Goal: Task Accomplishment & Management: Manage account settings

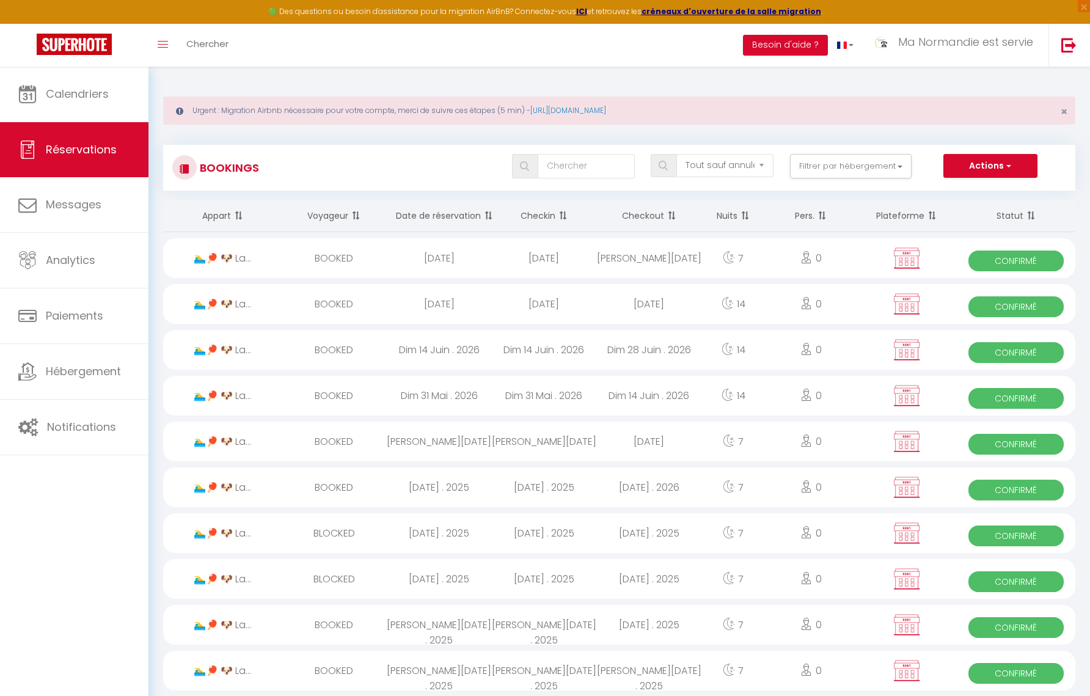
select select "not_cancelled"
click at [103, 100] on span "Calendriers" at bounding box center [77, 93] width 63 height 15
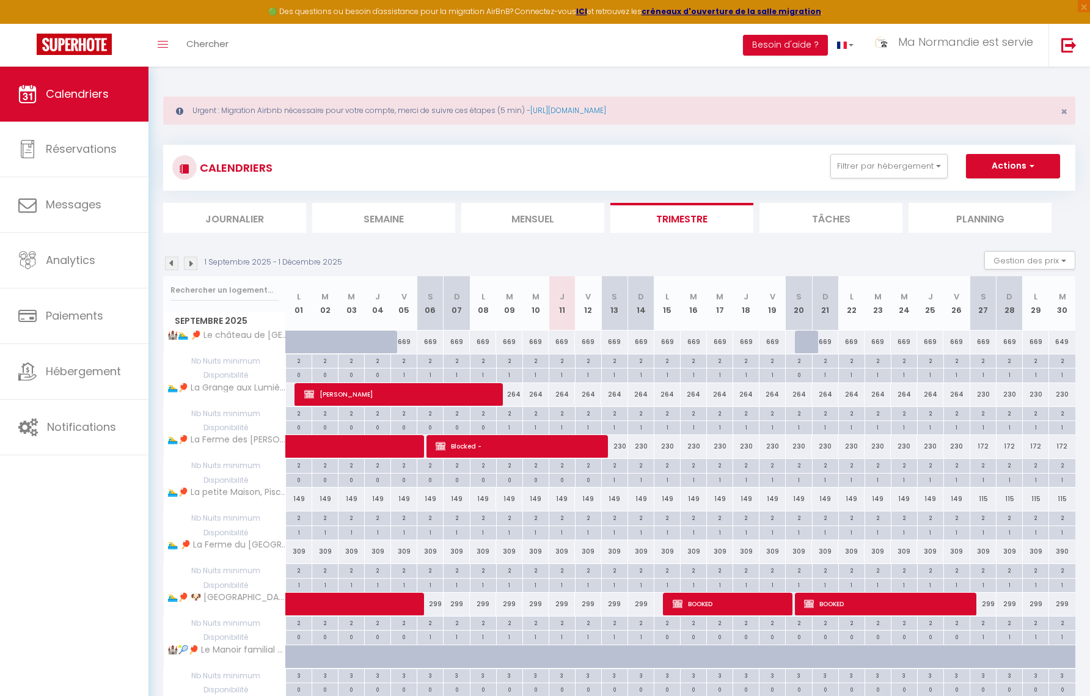
click at [171, 265] on img at bounding box center [171, 263] width 13 height 13
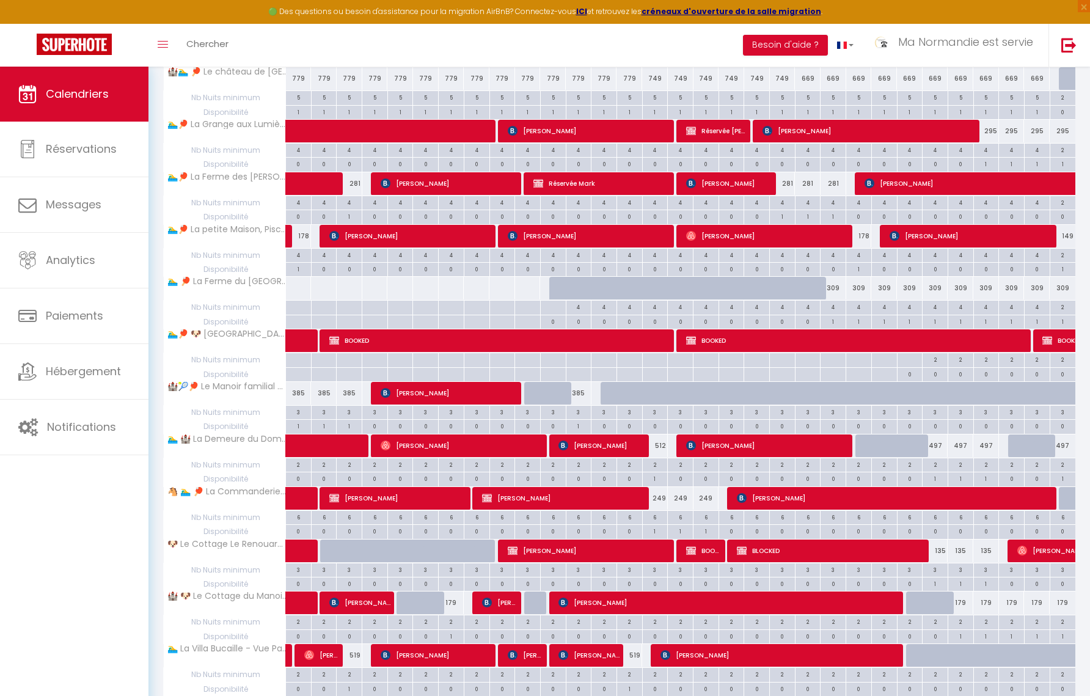
scroll to position [2996, 0]
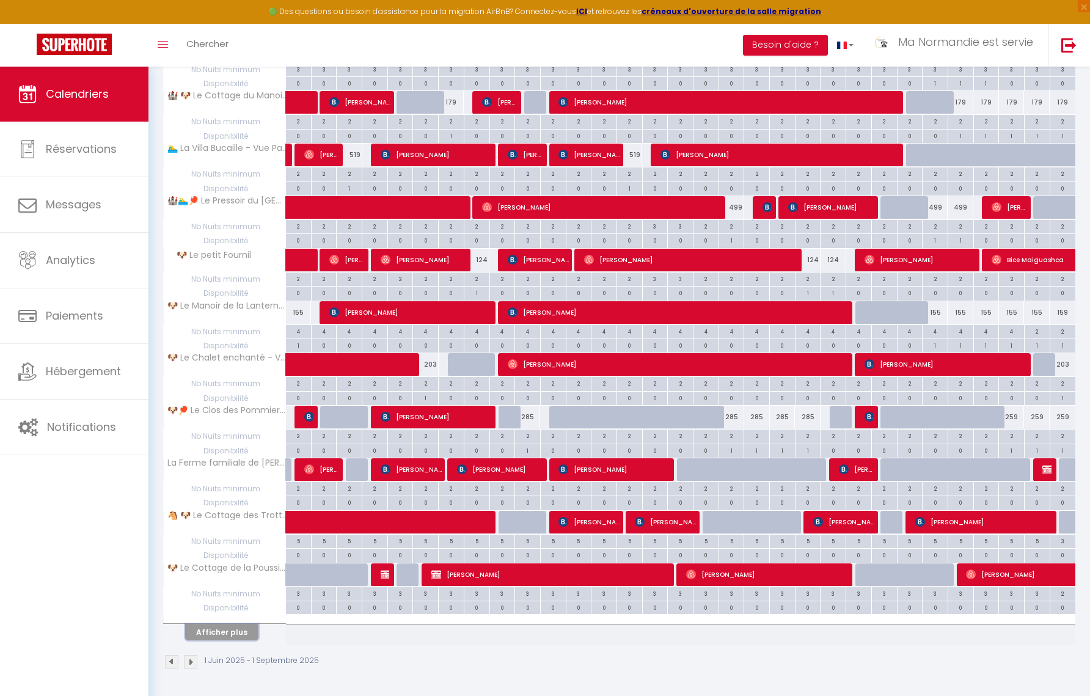
click at [227, 635] on button "Afficher plus" at bounding box center [221, 632] width 73 height 16
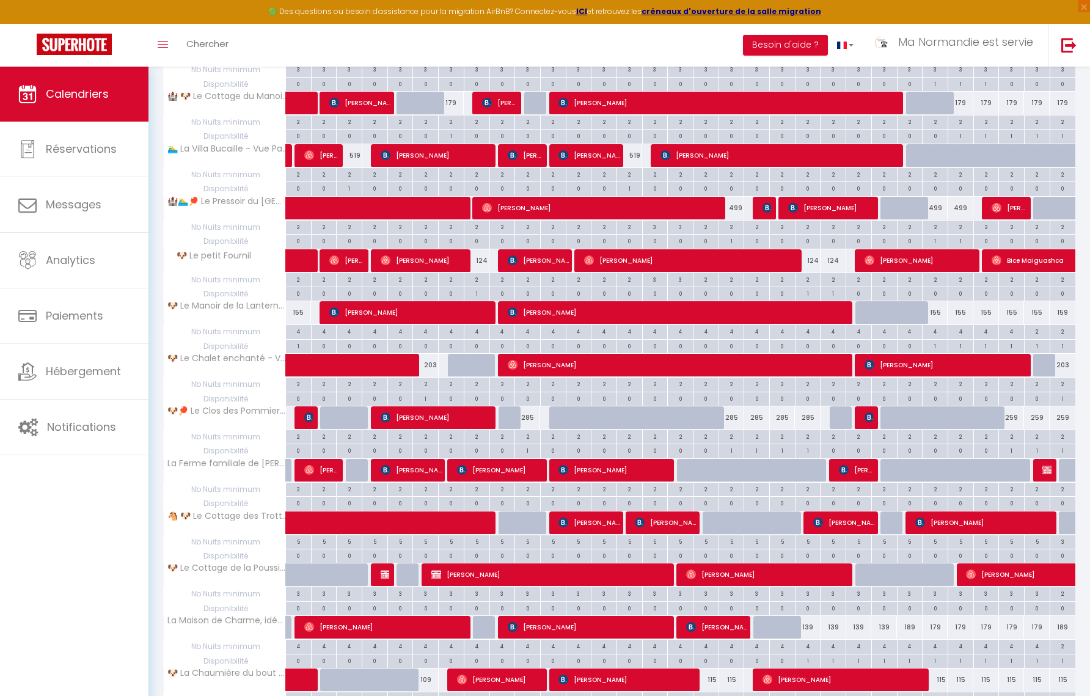
scroll to position [3850, 0]
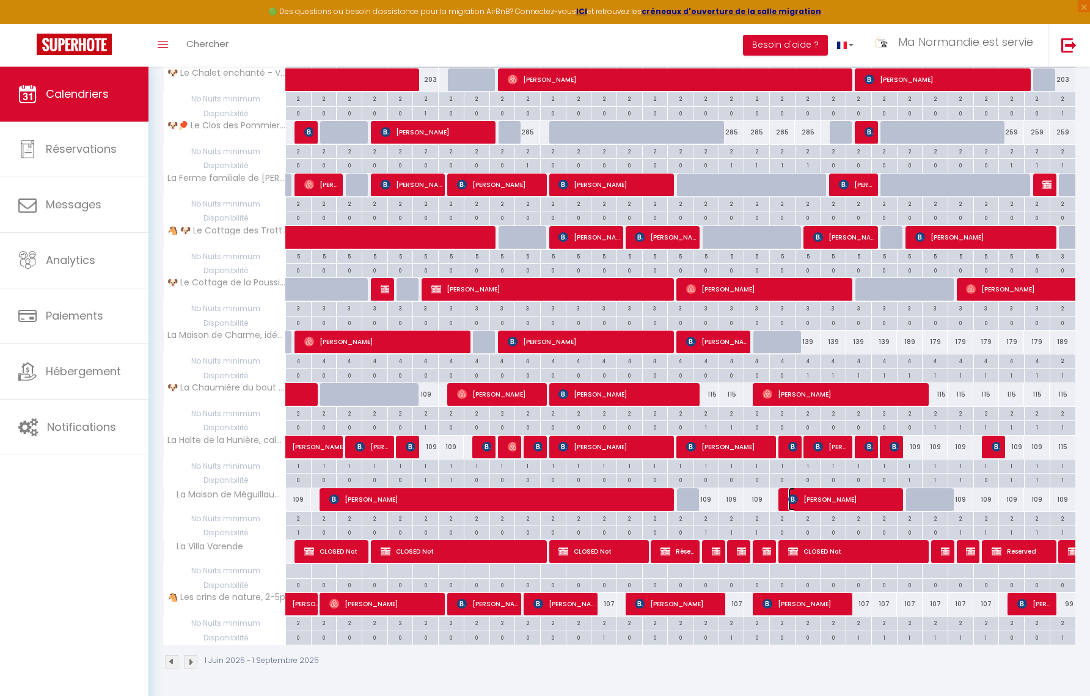
click at [794, 500] on img at bounding box center [793, 499] width 10 height 10
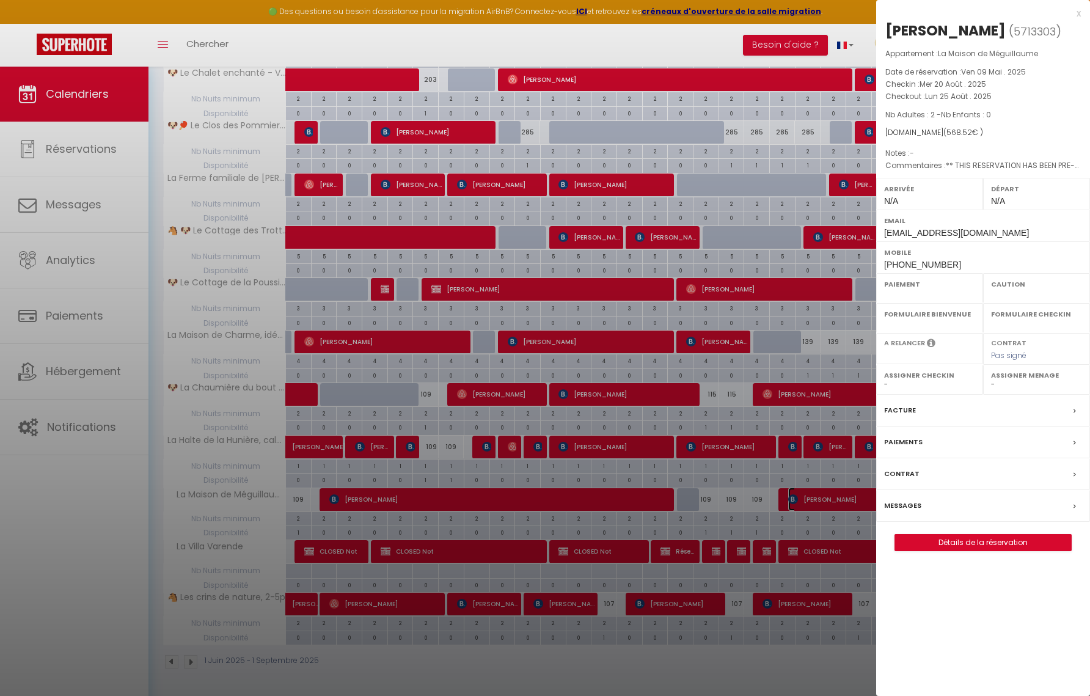
select select "OK"
select select "KO"
select select "0"
select select "1"
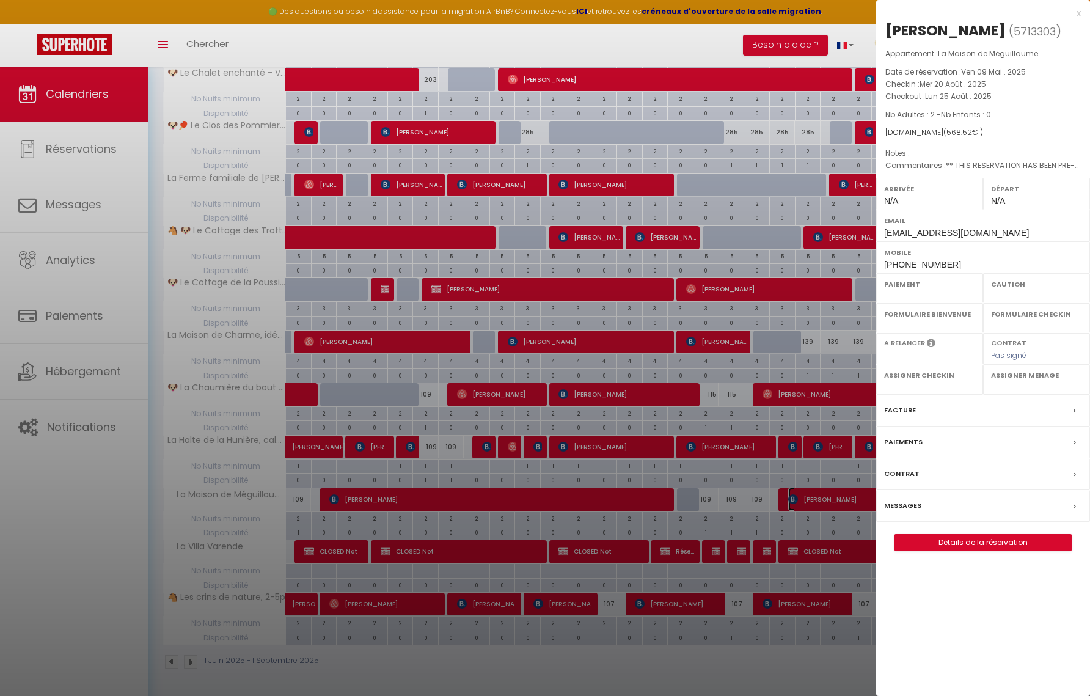
select select
click at [982, 539] on link "Détails de la réservation" at bounding box center [983, 543] width 176 height 16
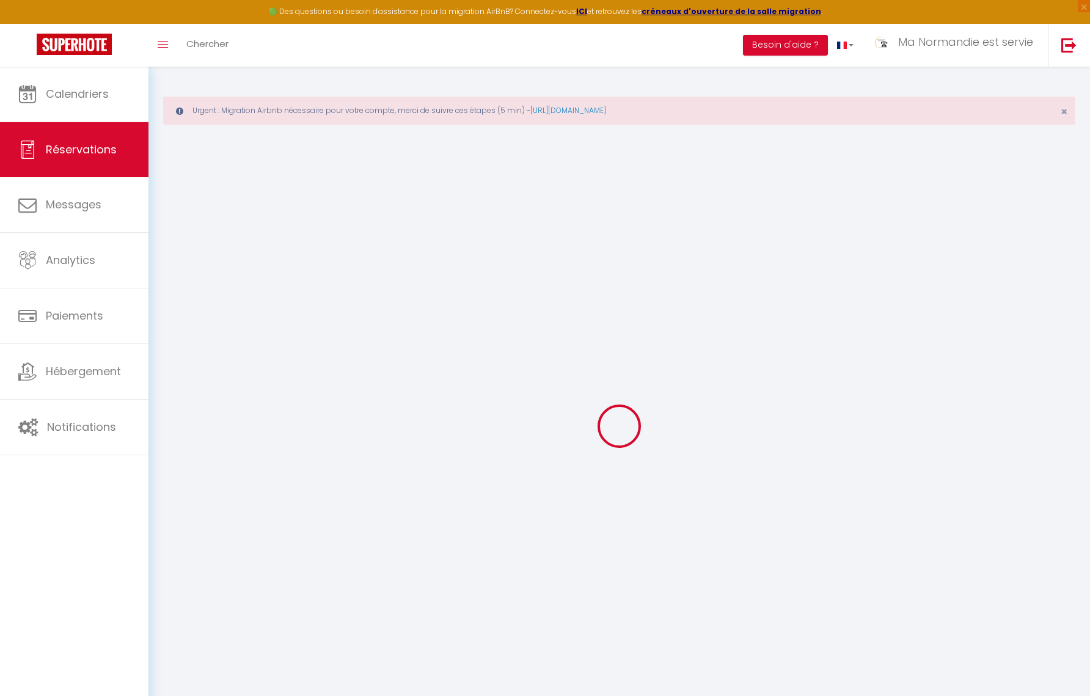
type input "[PERSON_NAME]"
type input "DIÉMÉ"
type input "[EMAIL_ADDRESS][DOMAIN_NAME]"
type input "[PHONE_NUMBER]"
select select "FR"
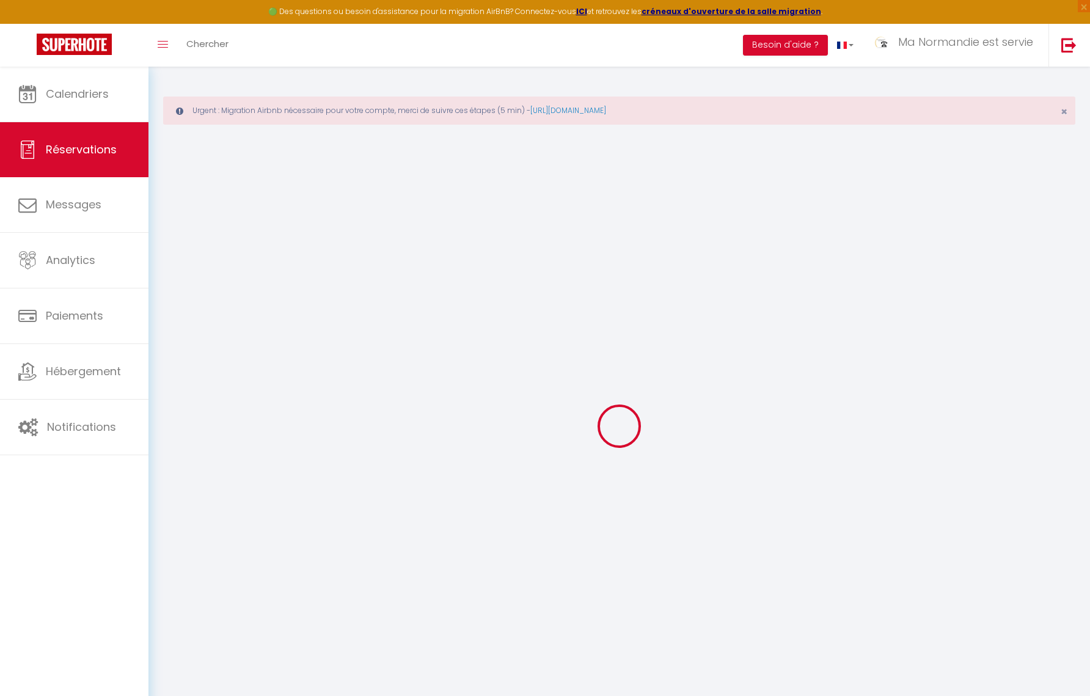
type input "82.2"
type input "7.96"
select select "64820"
select select "1"
select select
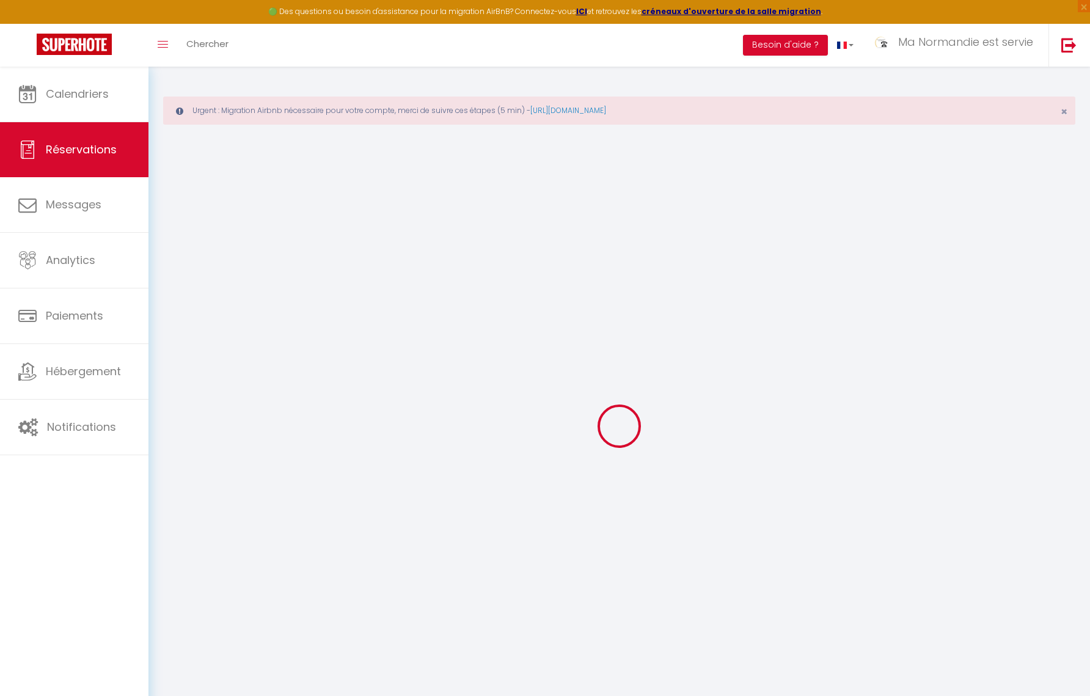
select select
type input "2"
select select "12"
select select
type input "513"
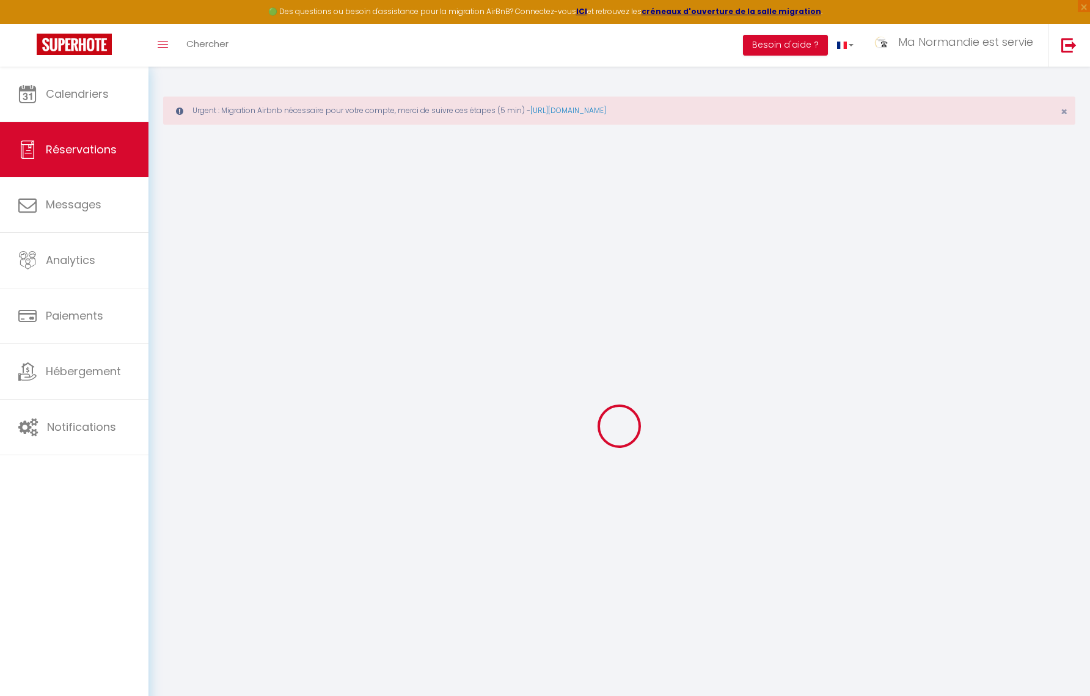
checkbox input "false"
type input "0"
select select "2"
type input "0"
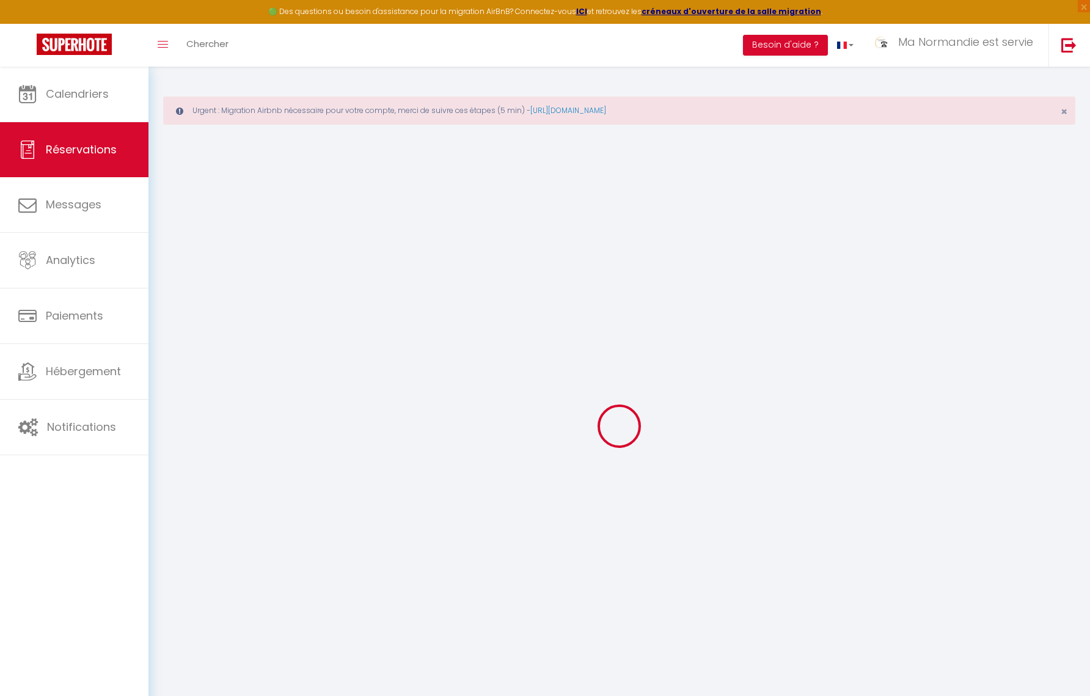
type input "0"
select select
select select "14"
checkbox input "false"
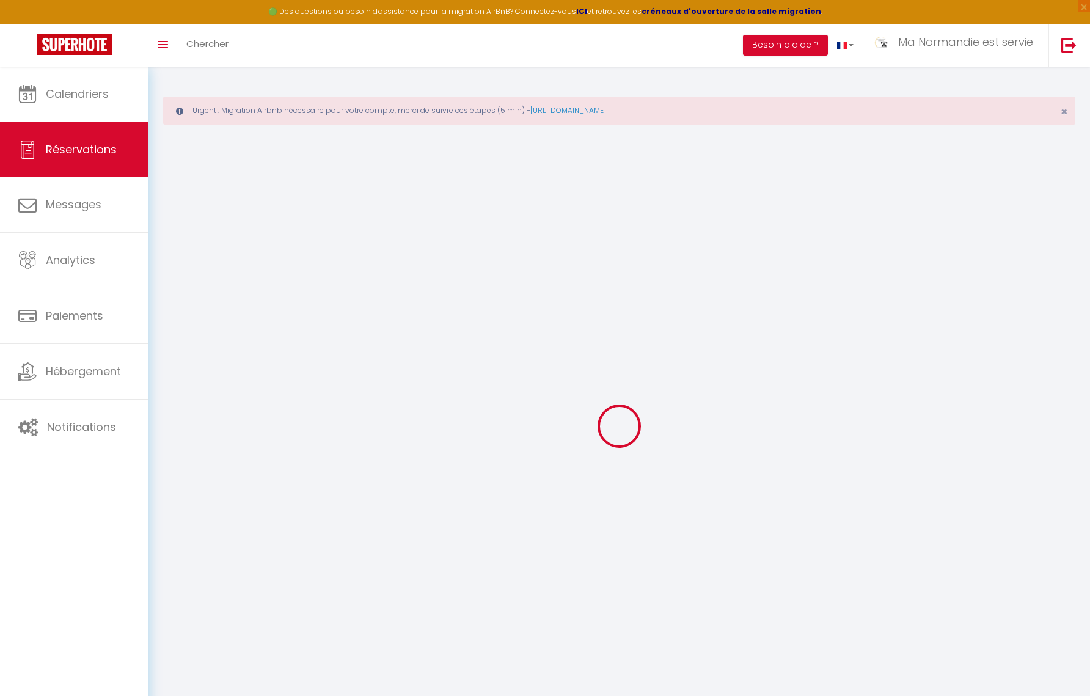
select select
checkbox input "false"
select select
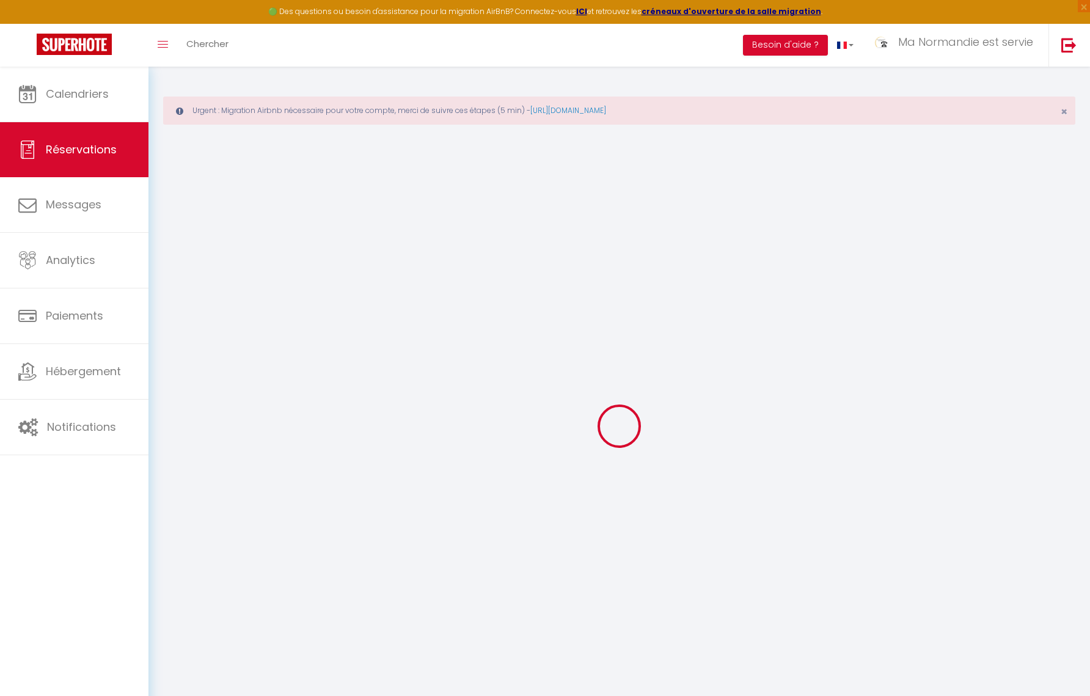
checkbox input "false"
type textarea "** THIS RESERVATION HAS BEEN PRE-PAID ** BOOKING NOTE : Payment charge is EUR 7…"
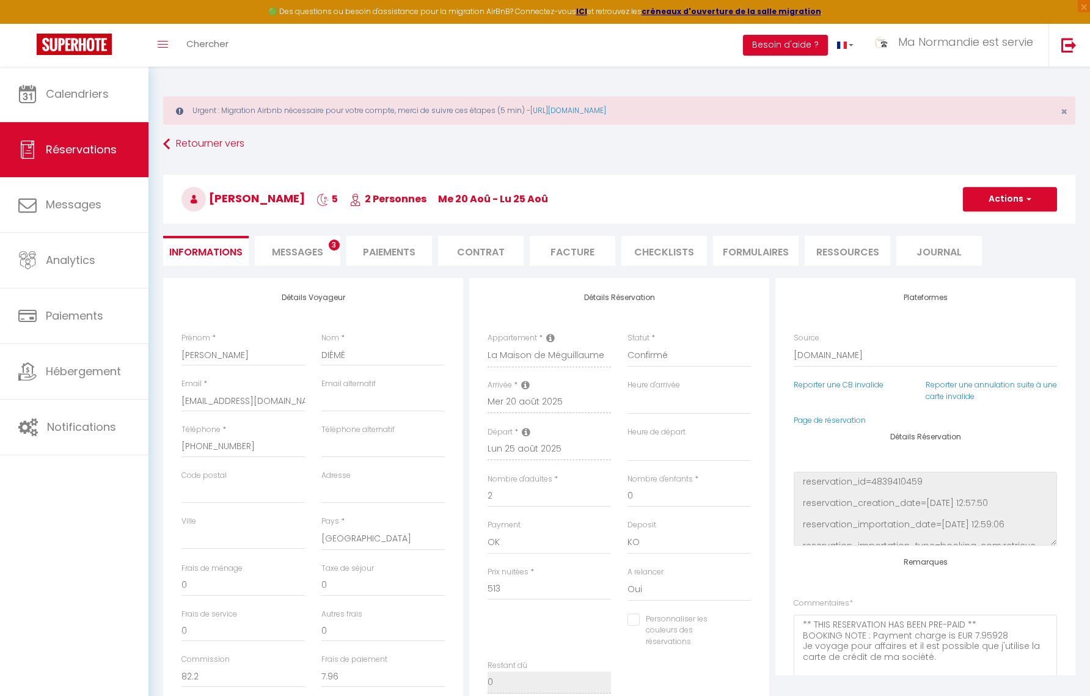
type input "35"
type input "20.52"
select select
checkbox input "false"
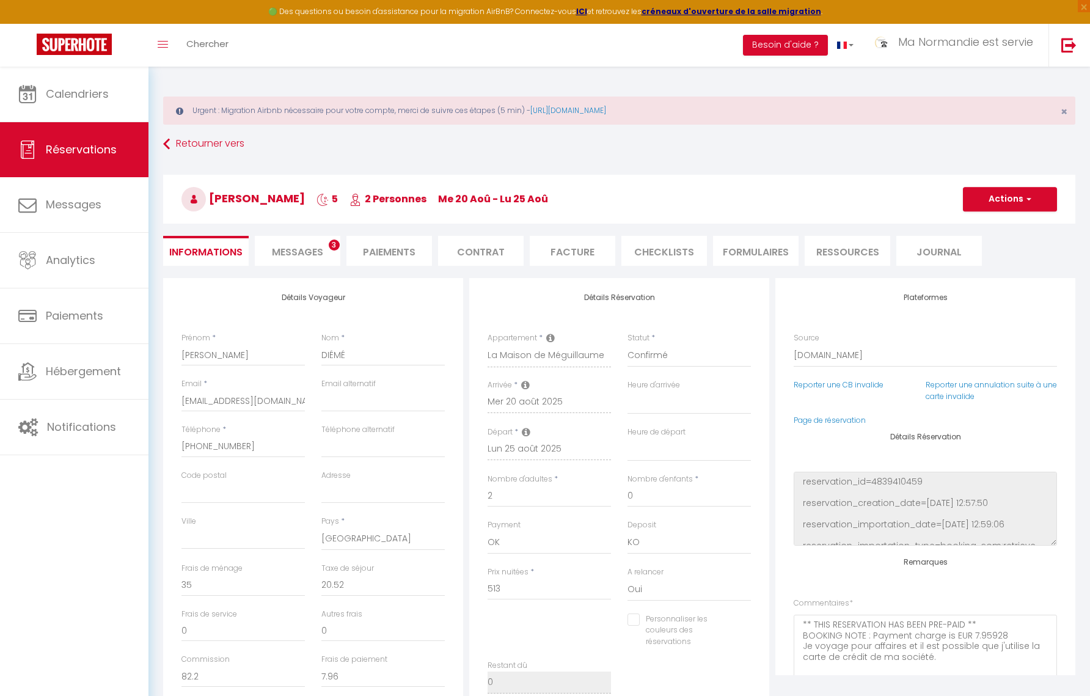
select select
click at [312, 255] on span "Messages" at bounding box center [297, 252] width 51 height 14
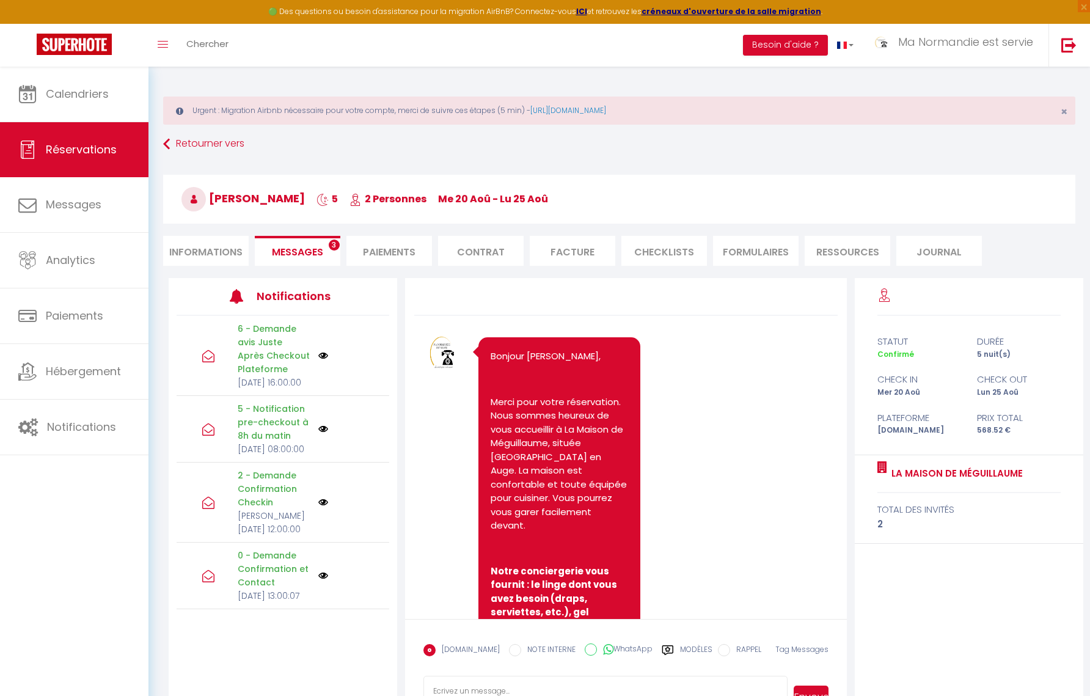
click at [562, 257] on li "Facture" at bounding box center [573, 251] width 86 height 30
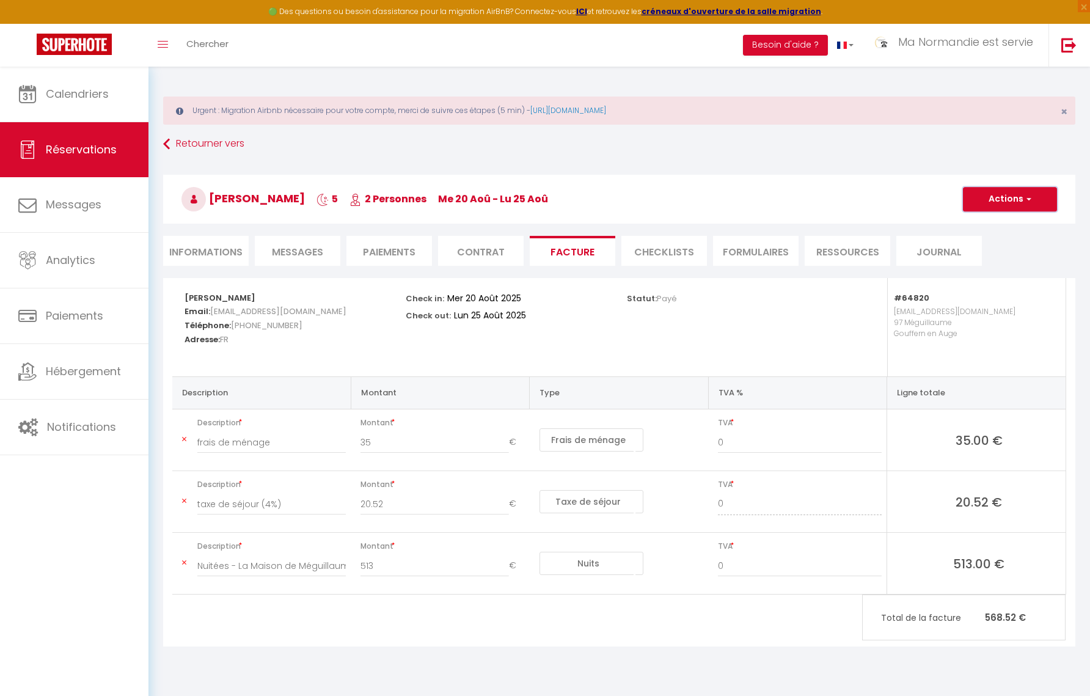
click at [1005, 196] on button "Actions" at bounding box center [1010, 199] width 94 height 24
click at [999, 241] on link "Aperçu et éditer" at bounding box center [1001, 242] width 103 height 16
click at [225, 257] on li "Informations" at bounding box center [206, 251] width 86 height 30
select select
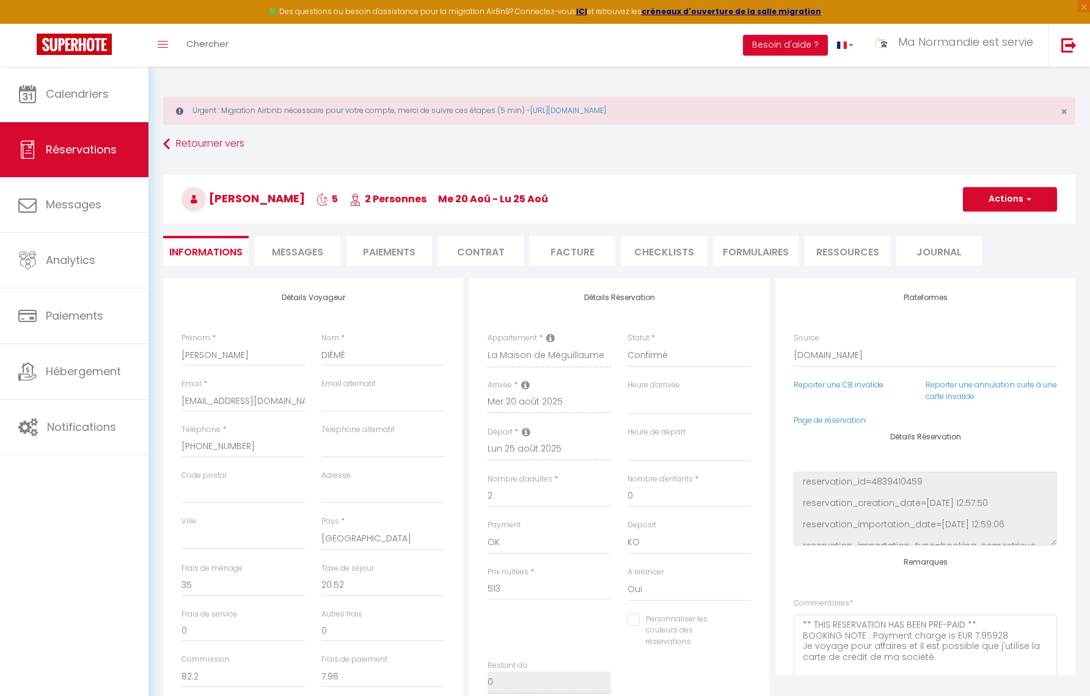
select select
checkbox input "false"
select select
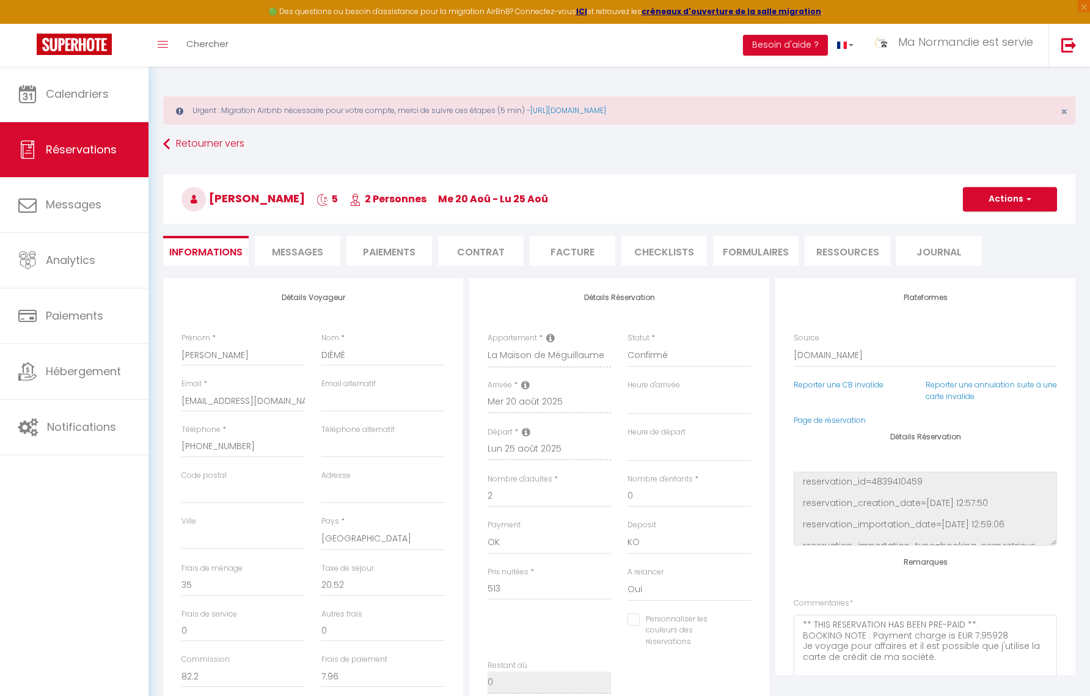
checkbox input "false"
drag, startPoint x: 232, startPoint y: 360, endPoint x: 166, endPoint y: 358, distance: 66.6
click at [166, 358] on div "Détails Voyageur Prénom * [PERSON_NAME] * DIÉMÉ Email * [EMAIL_ADDRESS][DOMAIN_…" at bounding box center [313, 496] width 300 height 437
type input "S"
select select
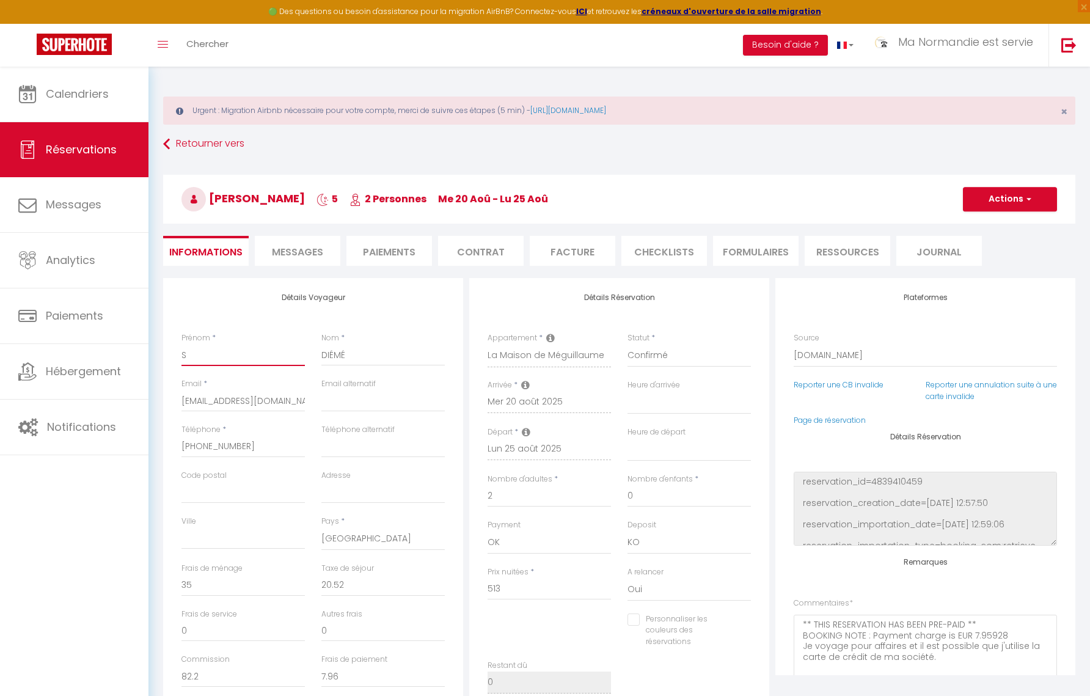
select select
checkbox input "false"
type input "SA"
select select
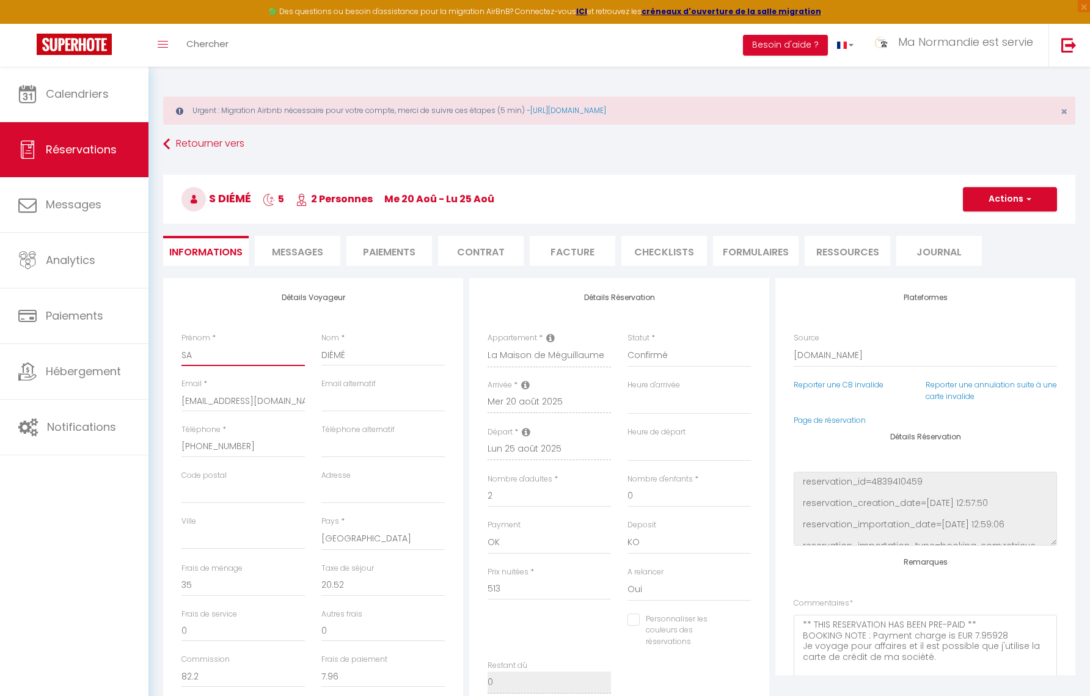
checkbox input "false"
type input "SAS"
select select
checkbox input "false"
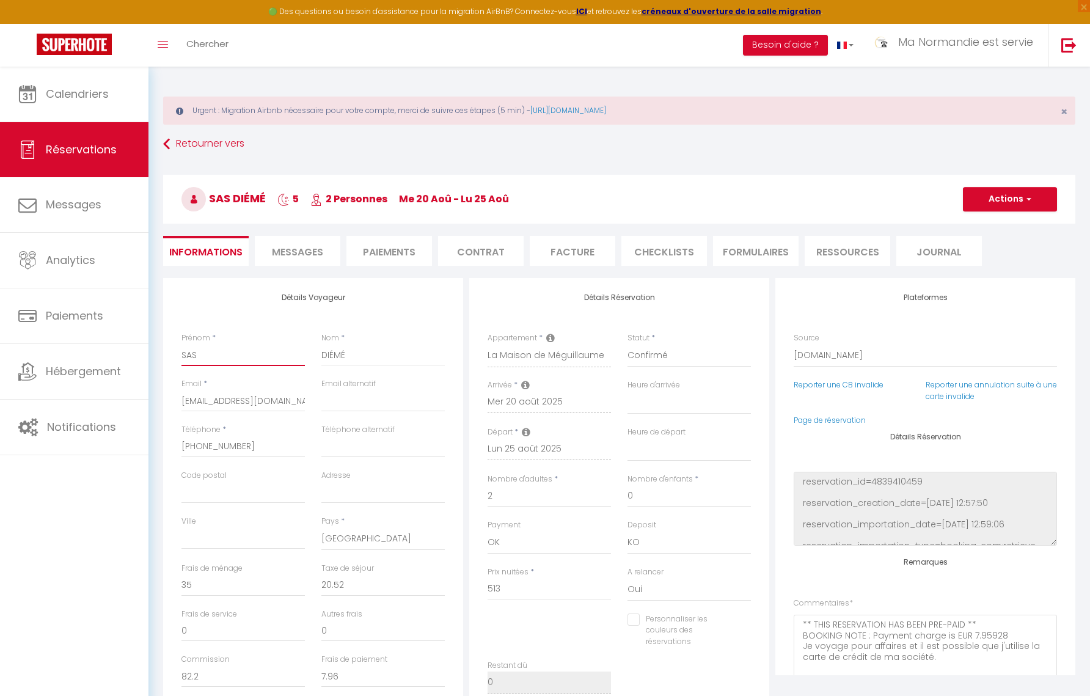
type input "SAS"
select select
checkbox input "false"
type input "SAS F"
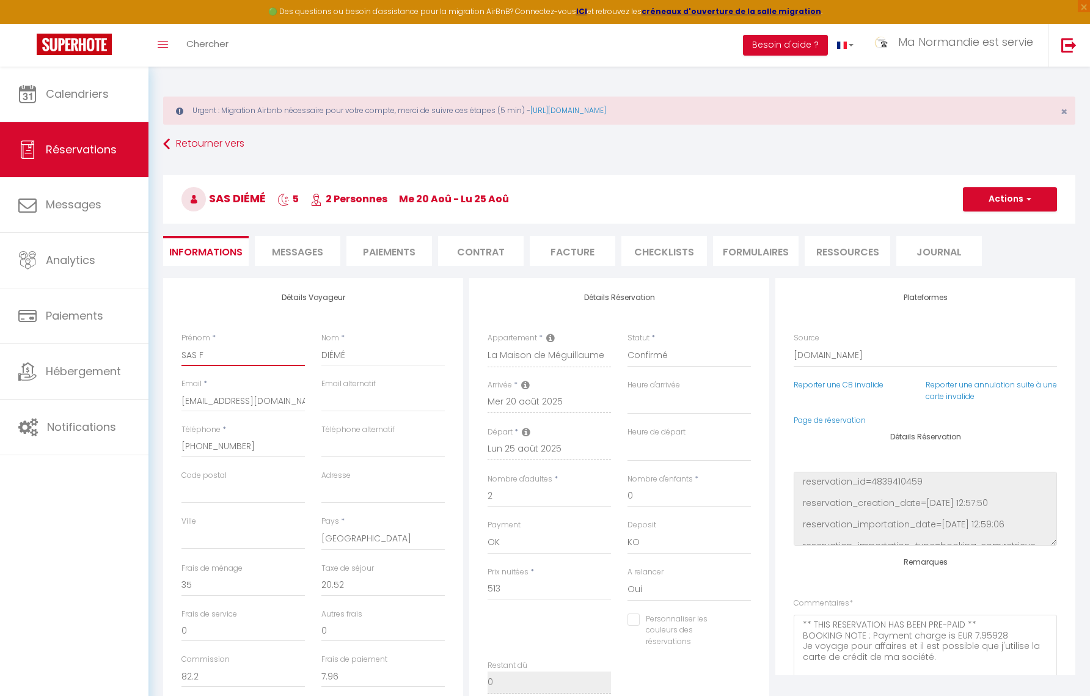
select select
checkbox input "false"
type input "SAS FA"
select select
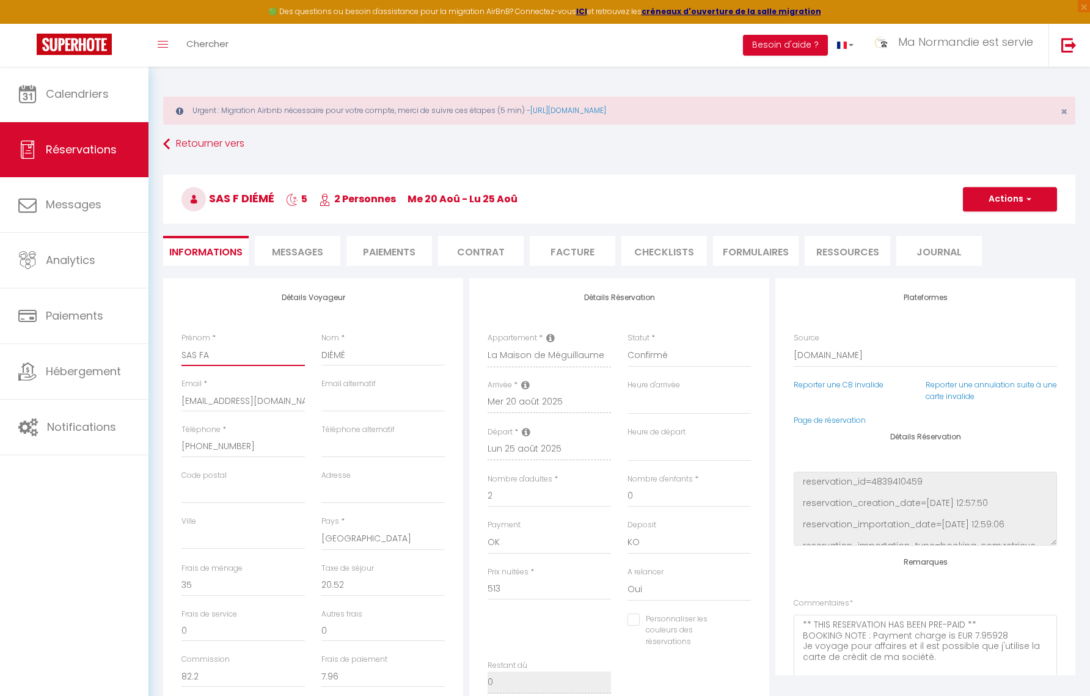
select select
checkbox input "false"
type input "SAS FAS"
select select
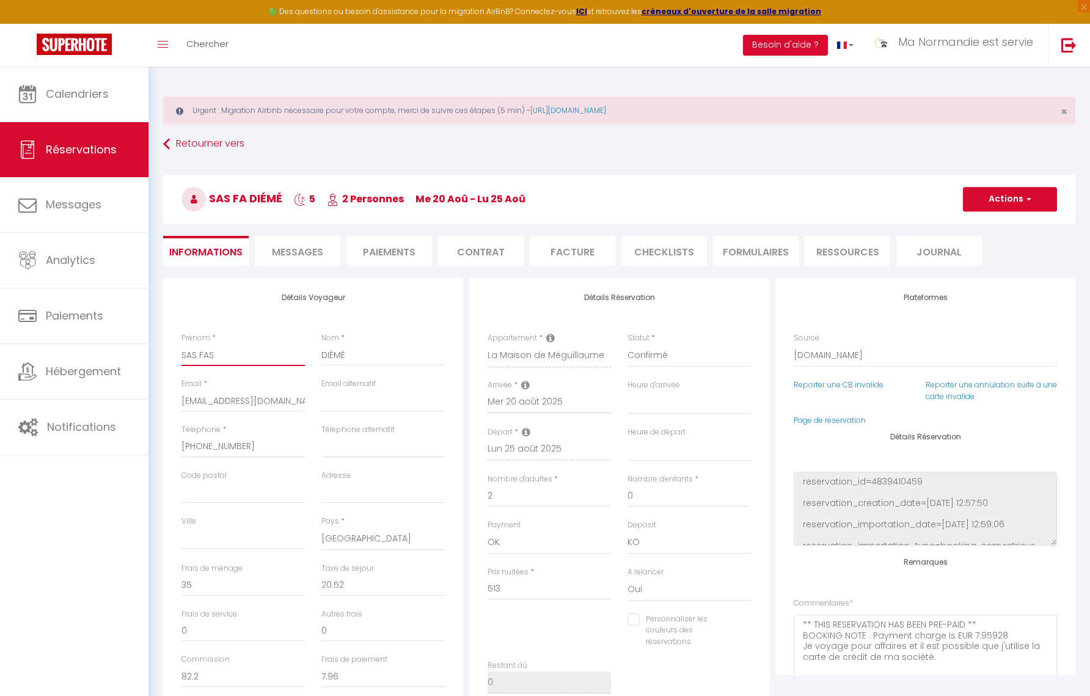
checkbox input "false"
type input "SAS FAST"
select select
checkbox input "false"
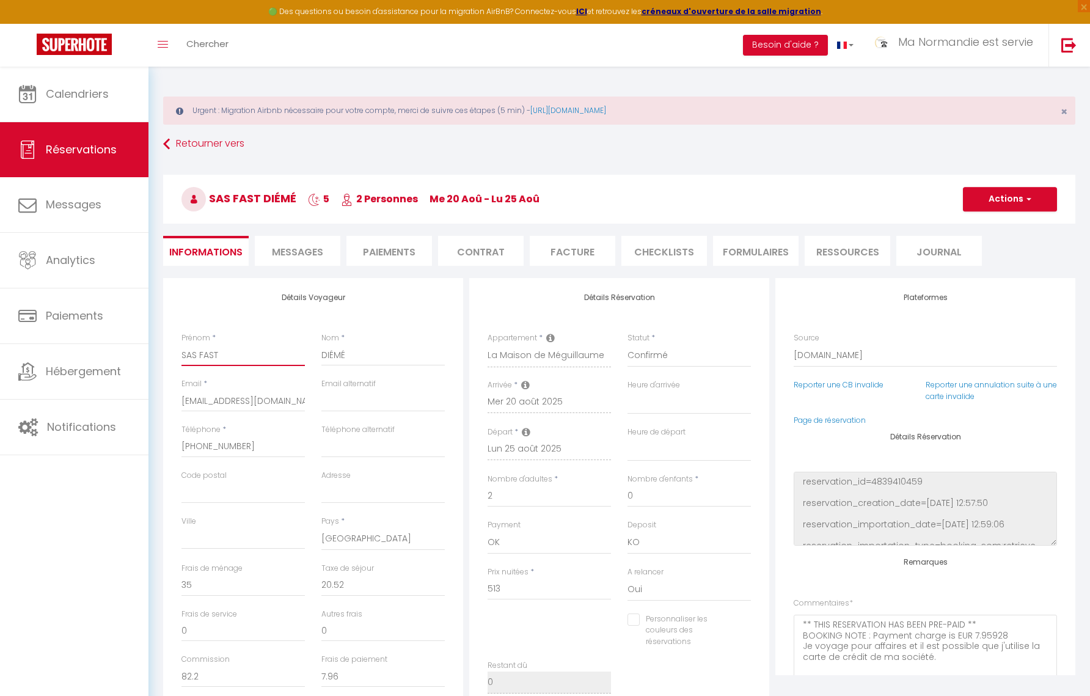
type input "SAS FASTE"
select select
checkbox input "false"
type input "SAS FASTE"
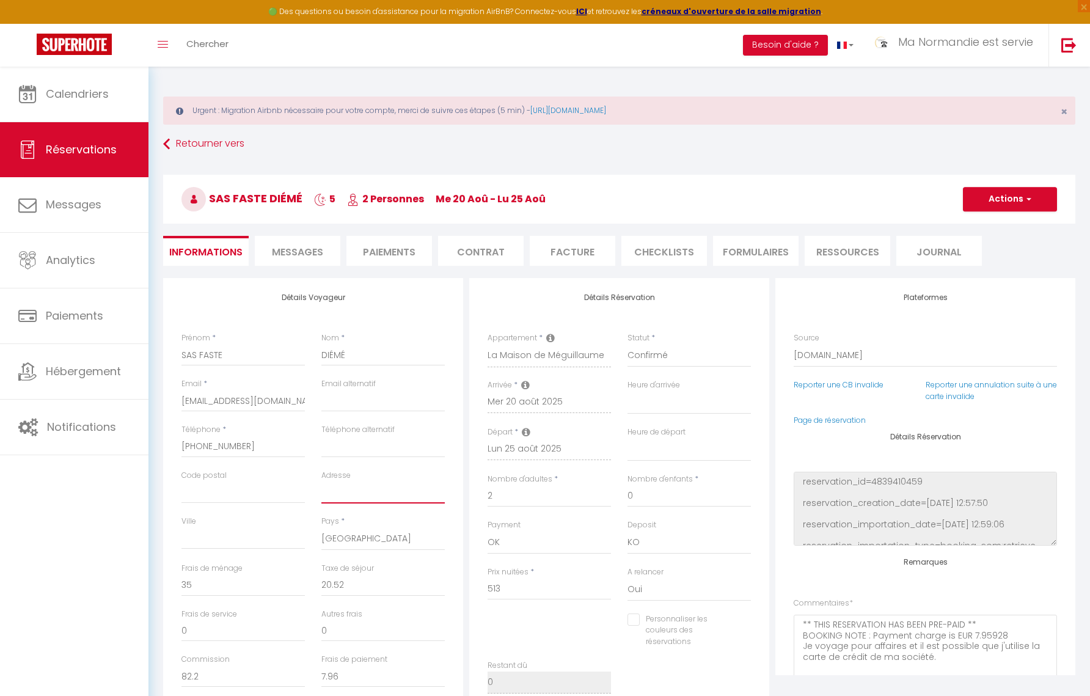
click at [335, 494] on input "Adresse" at bounding box center [382, 493] width 123 height 22
type input "1"
select select
checkbox input "false"
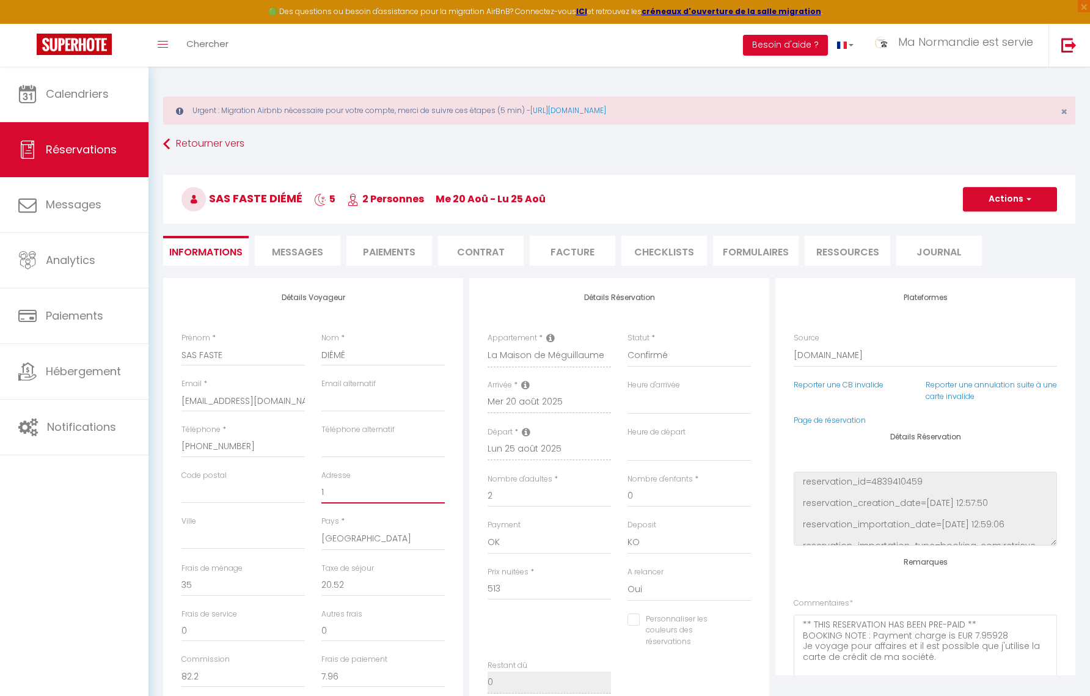
type input "10"
select select
checkbox input "false"
type input "10"
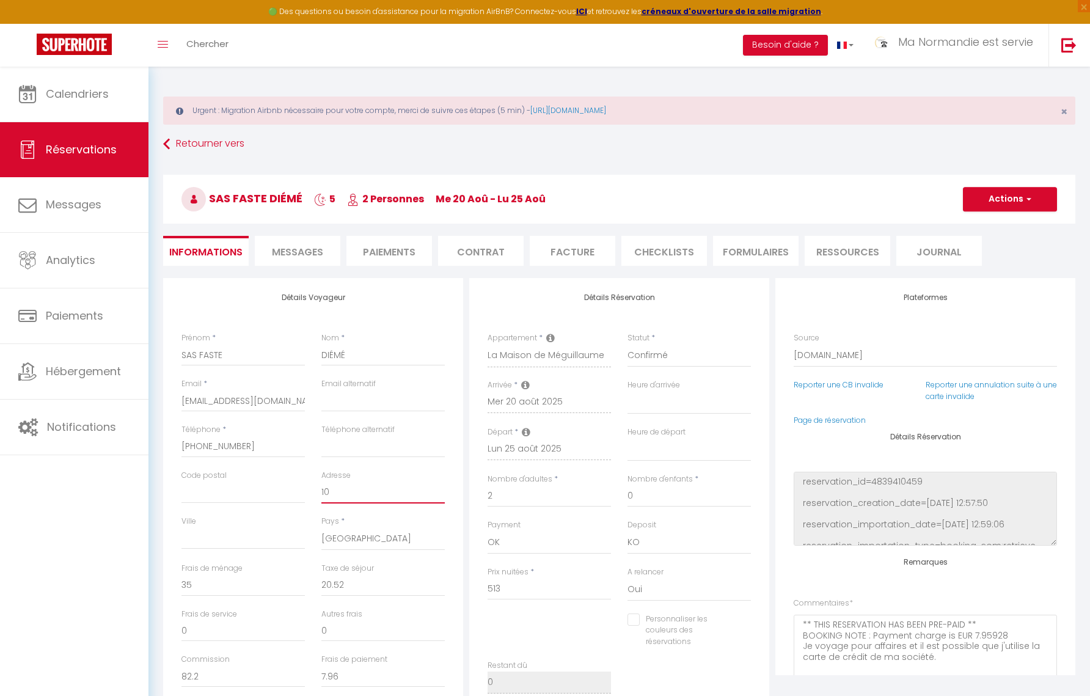
select select
checkbox input "false"
type input "10 Q"
select select
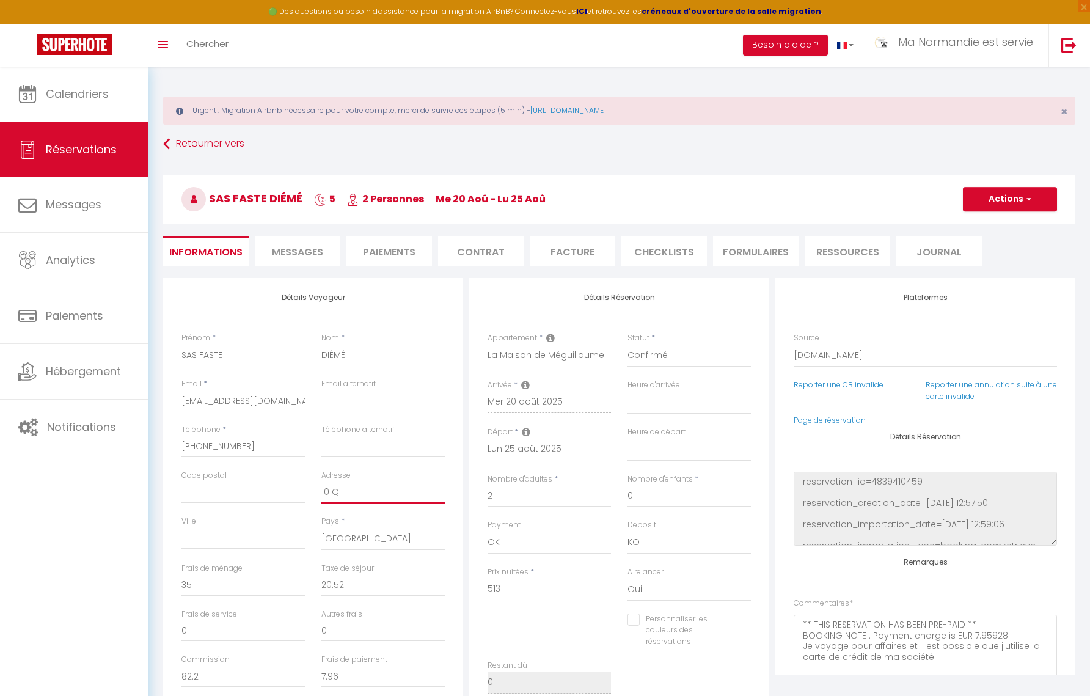
select select
checkbox input "false"
type input "10 Qu"
select select
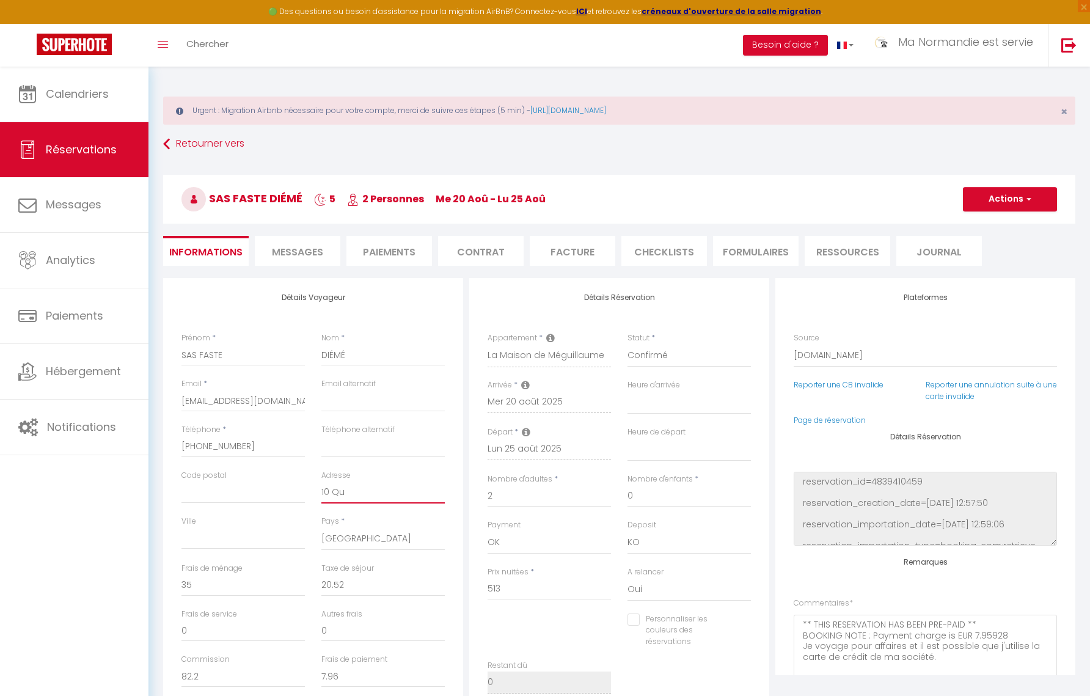
checkbox input "false"
type input "10 Qua"
select select
checkbox input "false"
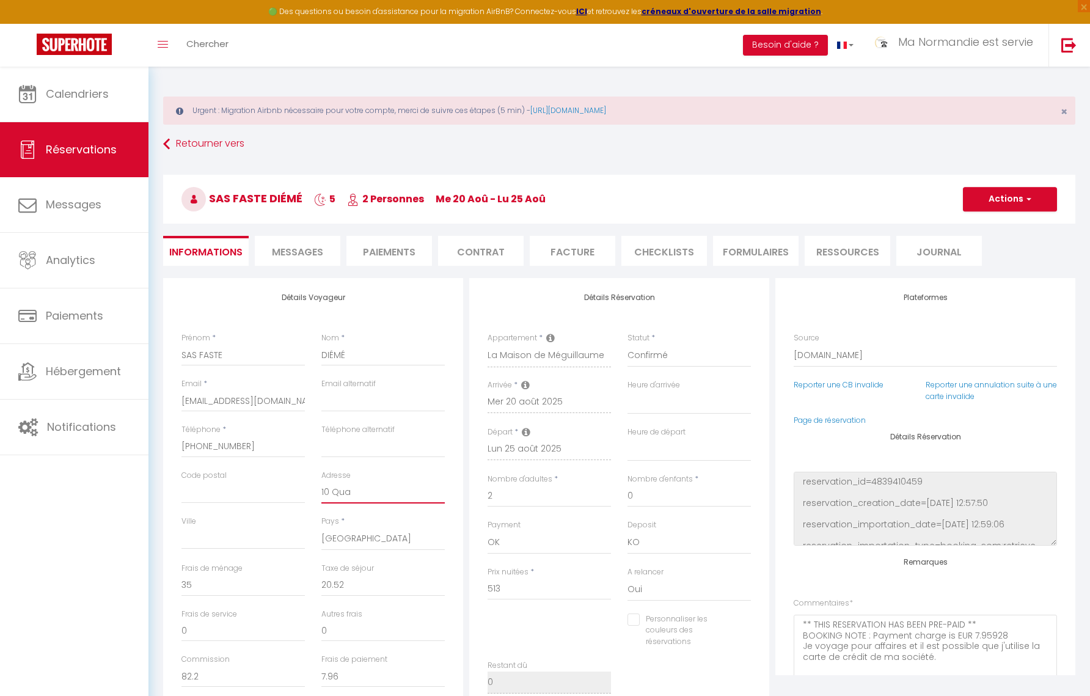
type input "10 Quai"
select select
checkbox input "false"
type input "10 Quai"
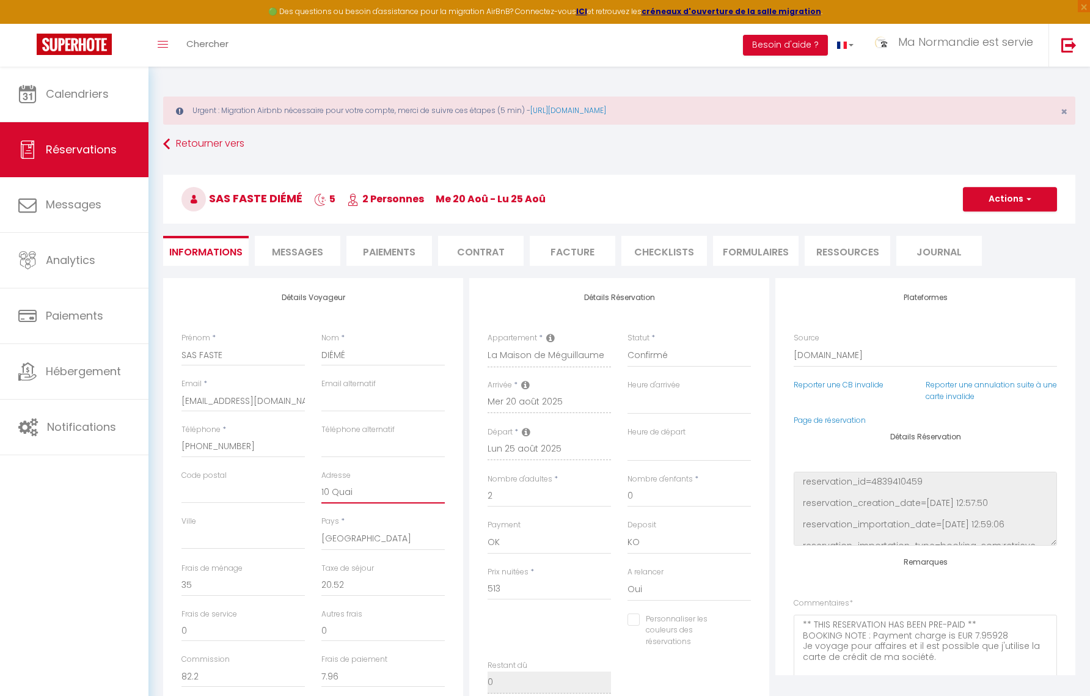
select select
checkbox input "false"
type input "10 Quai d"
select select
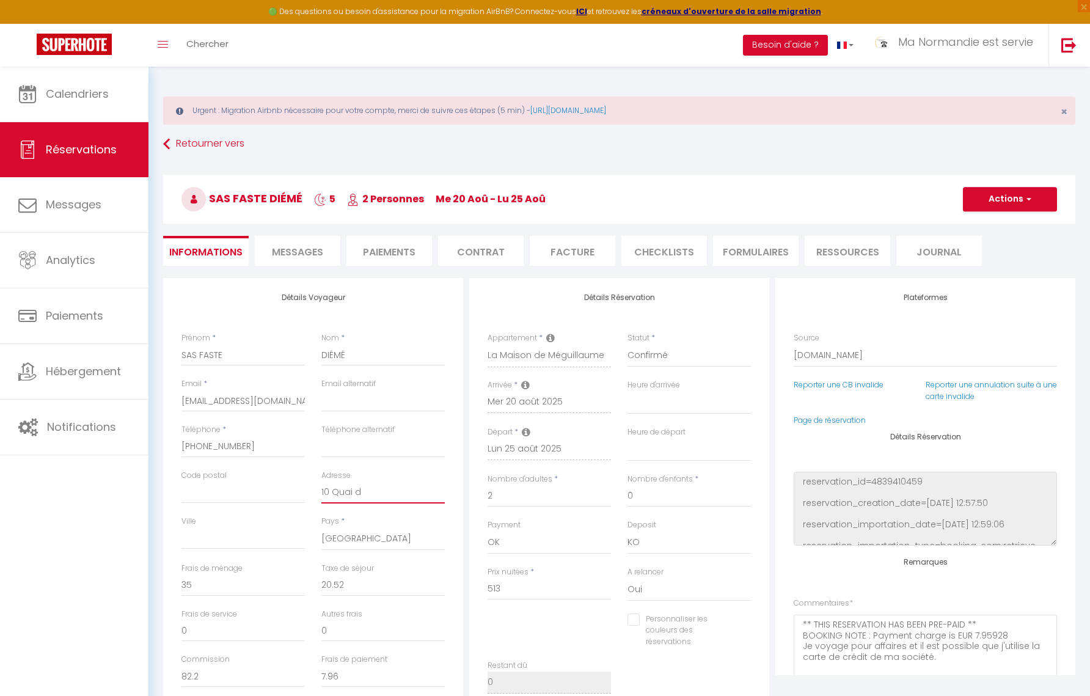
select select
checkbox input "false"
type input "10 Quai de"
select select
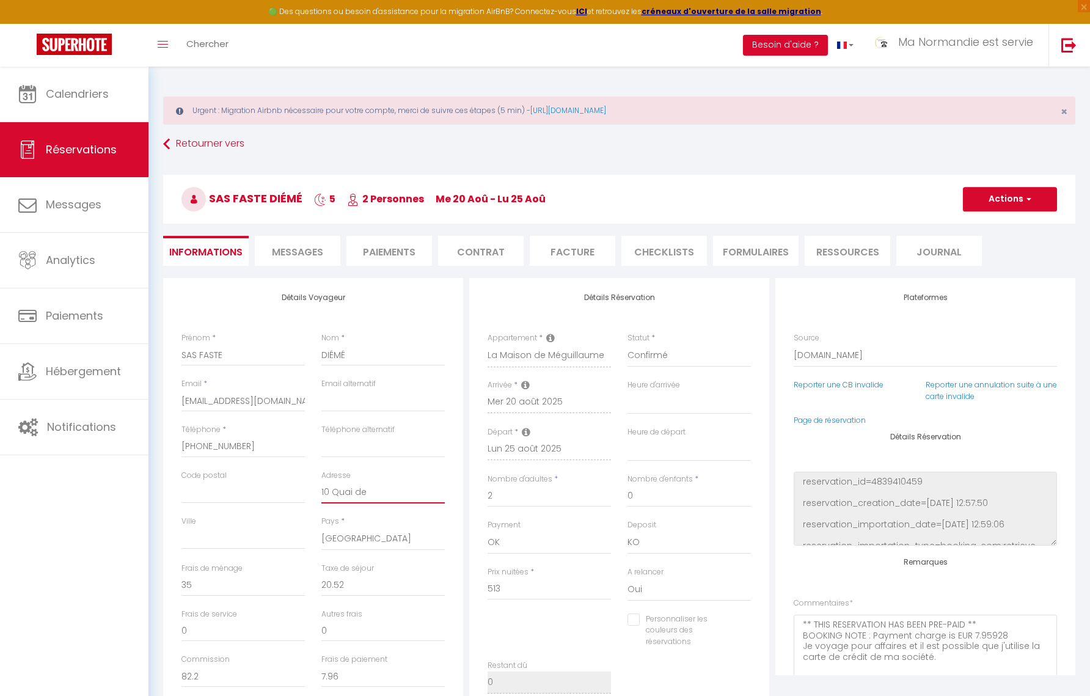
checkbox input "false"
type input "10 Quai des"
select select
checkbox input "false"
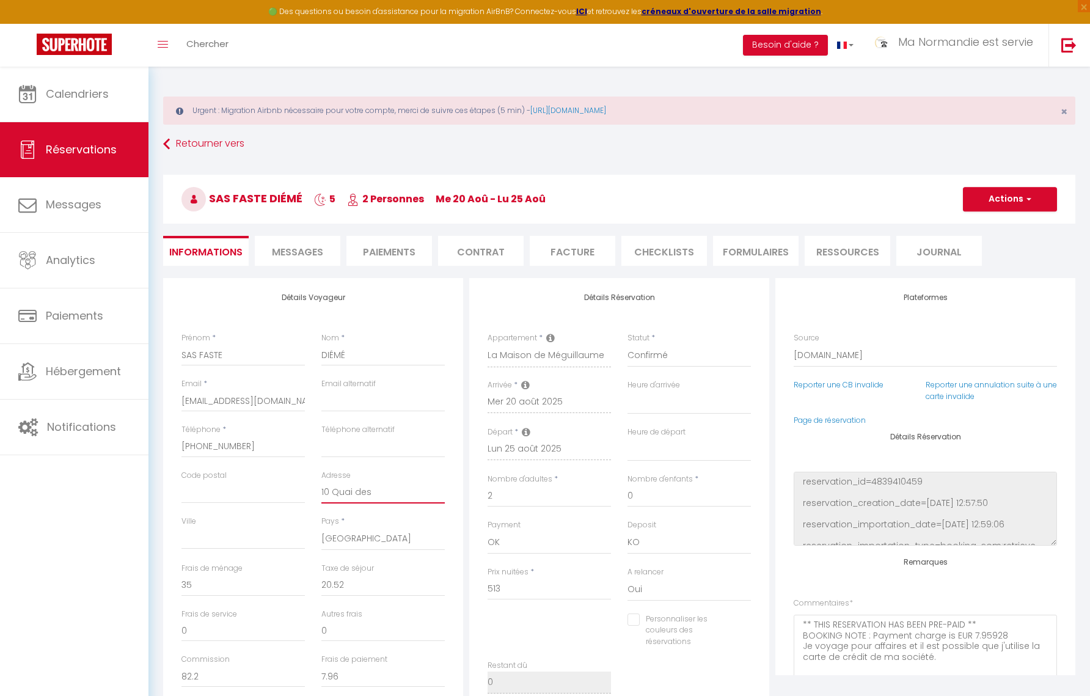
type input "10 Quai des"
select select
checkbox input "false"
type input "10 Quai des R"
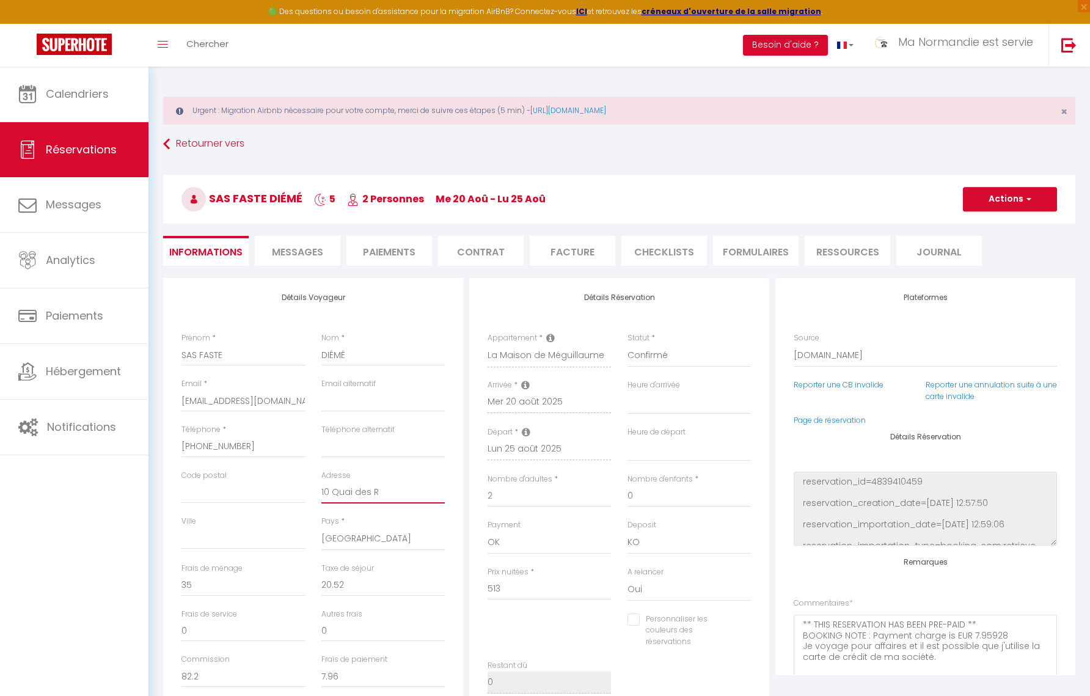
select select
checkbox input "false"
type input "10 Quai des Ro"
select select
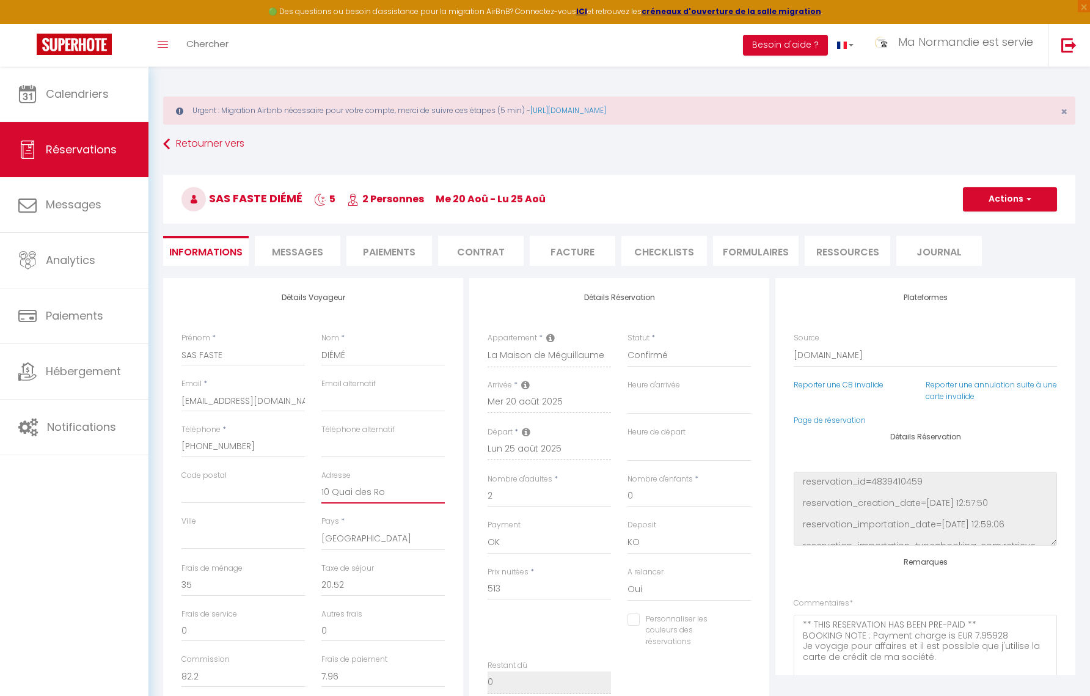
select select
checkbox input "false"
type input "[STREET_ADDRESS]"
select select
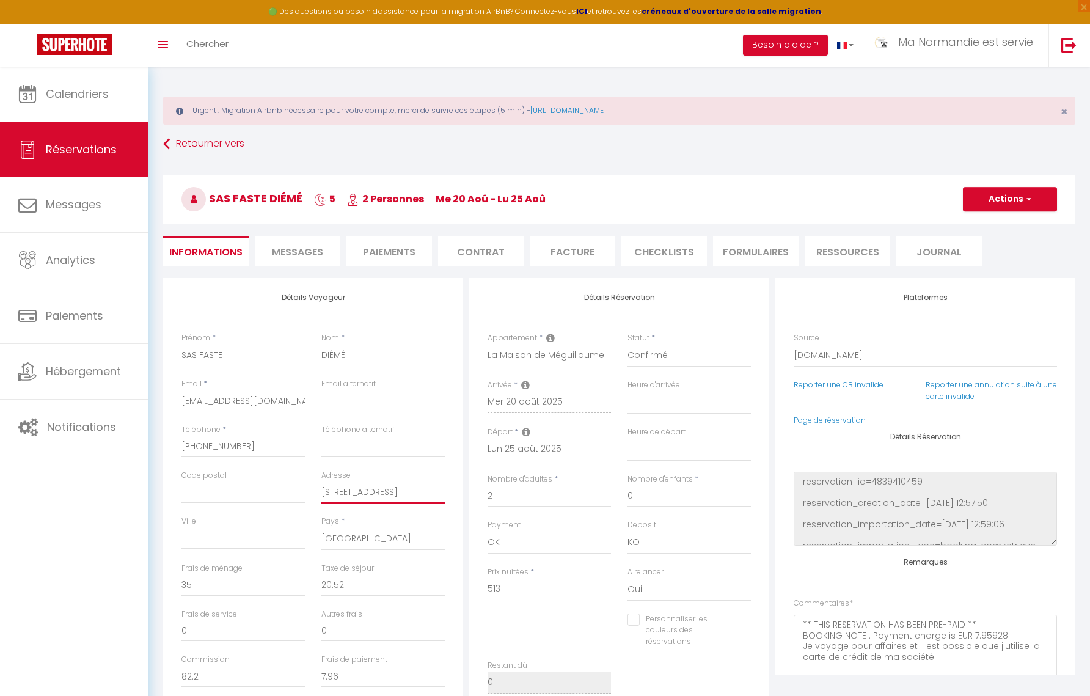
checkbox input "false"
type input "[STREET_ADDRESS]"
select select
checkbox input "false"
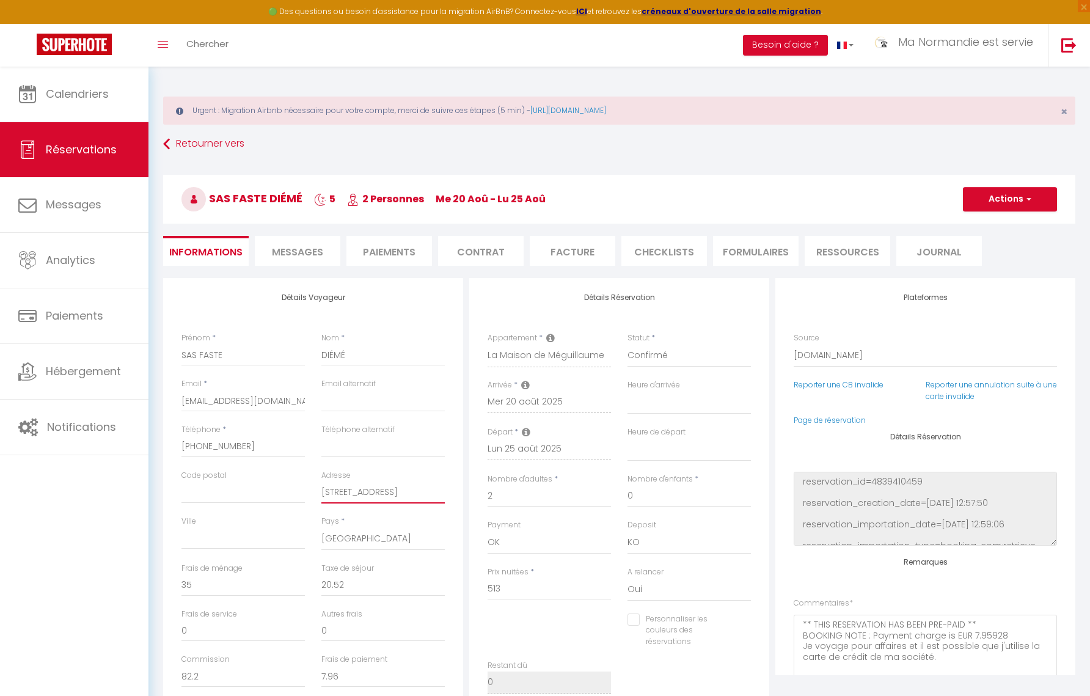
type input "[STREET_ADDRESS]"
select select
checkbox input "false"
type input "[STREET_ADDRESS]"
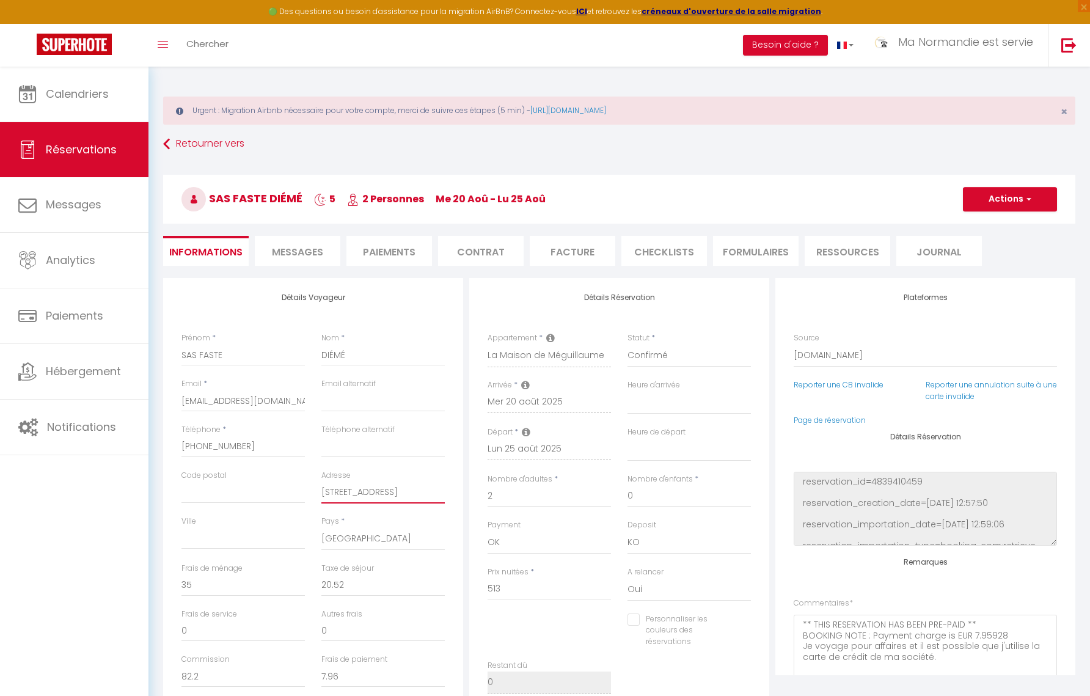
select select
checkbox input "false"
type input "[STREET_ADDRESS]"
click at [243, 546] on input "Ville" at bounding box center [242, 538] width 123 height 22
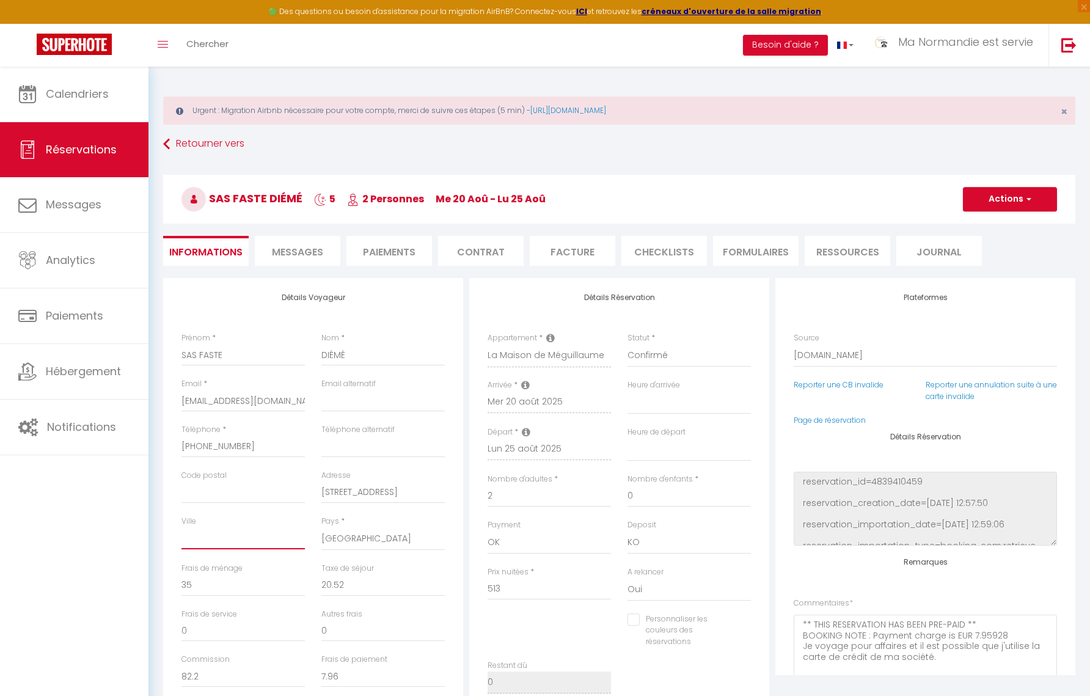
type input "7"
select select
checkbox input "false"
type input "76"
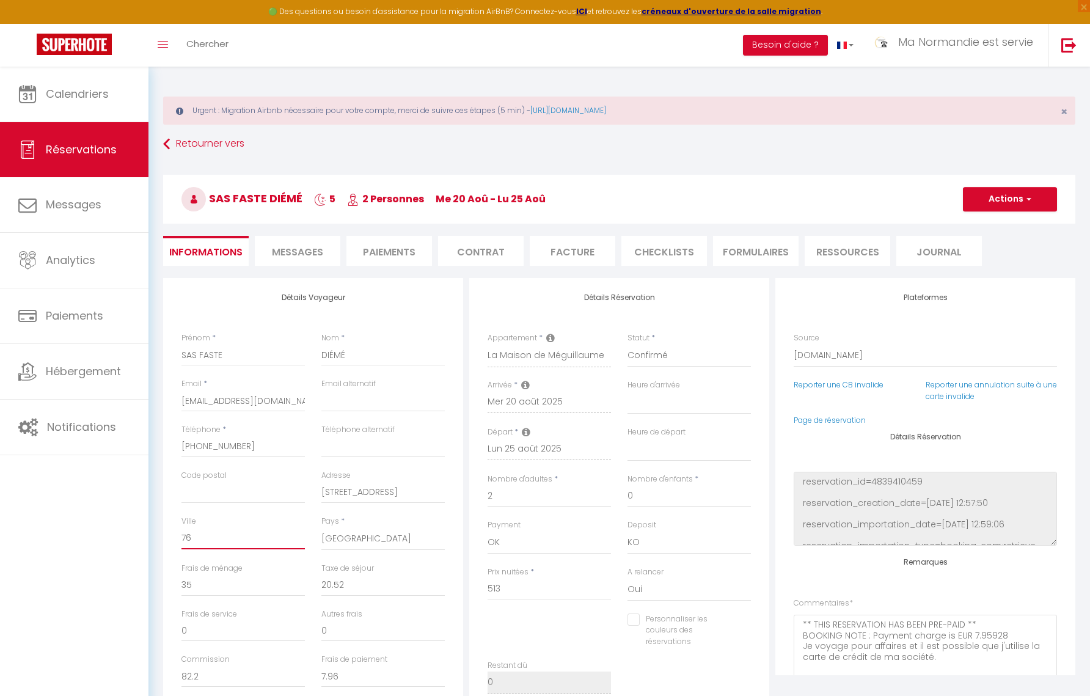
select select
checkbox input "false"
type input "763"
select select
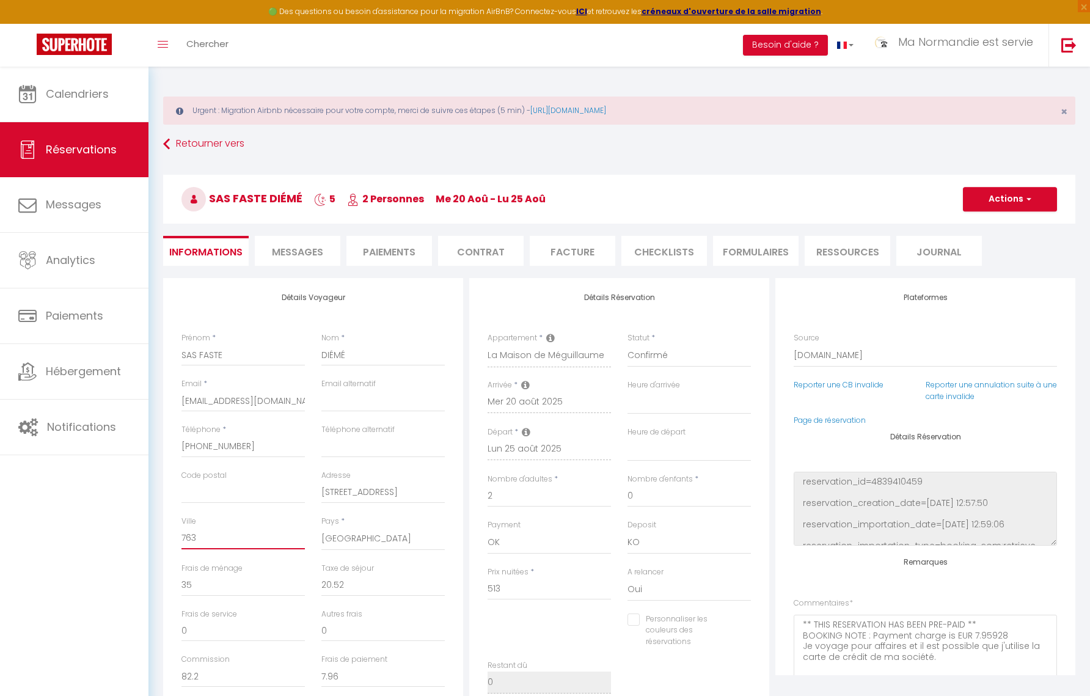
select select
checkbox input "false"
type input "7638"
select select
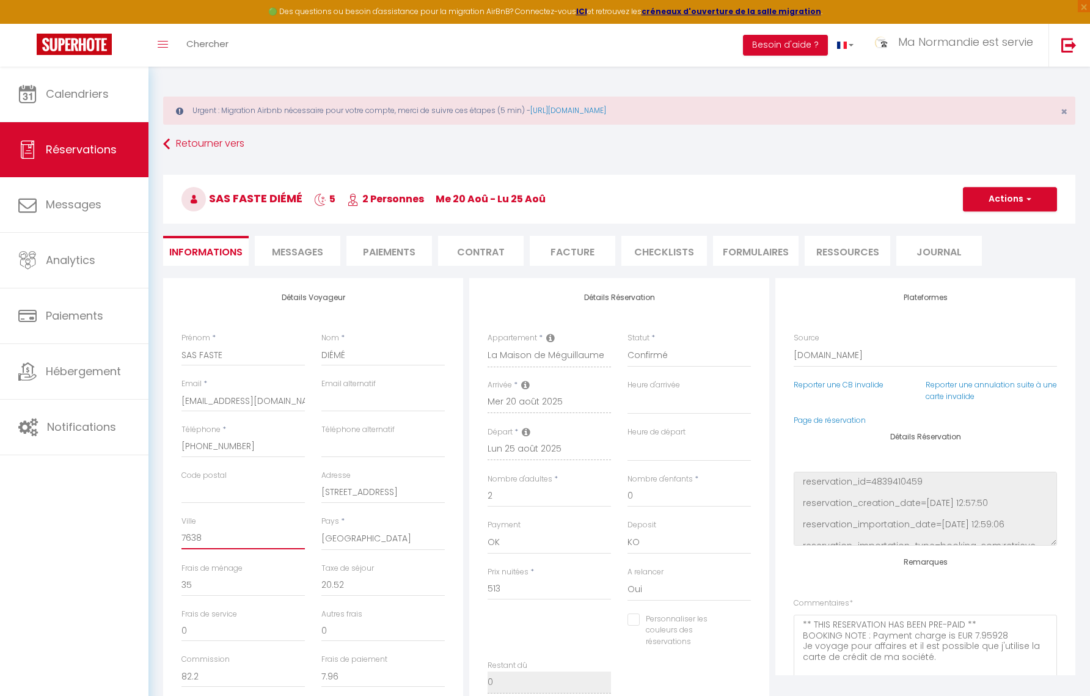
checkbox input "false"
type input "76380"
select select
checkbox input "false"
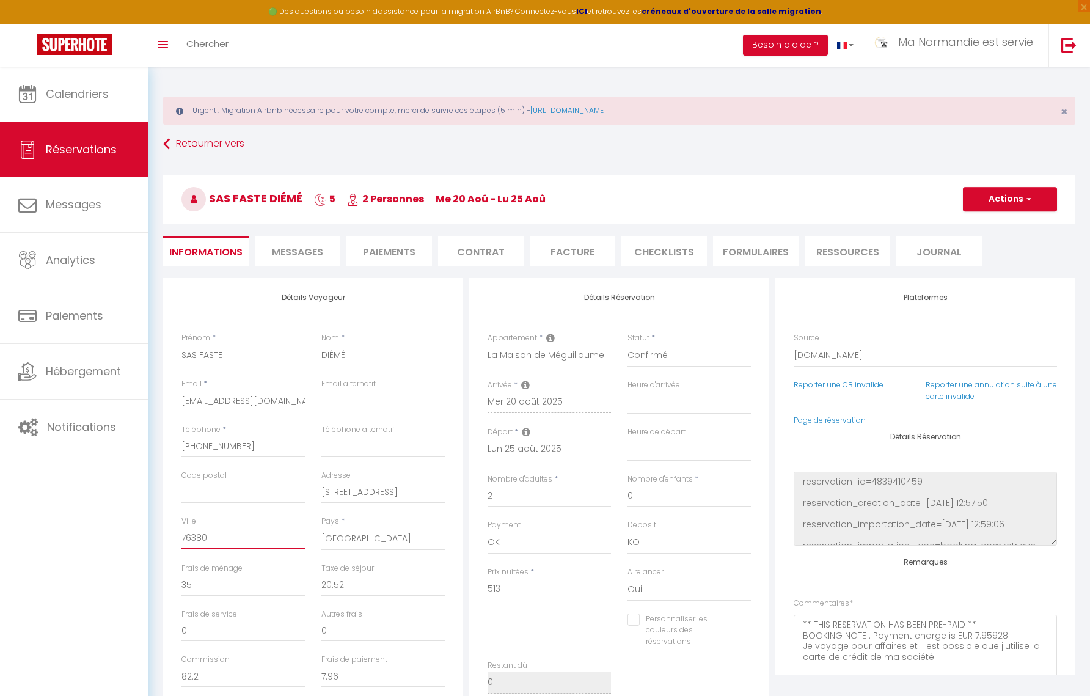
drag, startPoint x: 217, startPoint y: 537, endPoint x: 171, endPoint y: 537, distance: 45.8
click at [171, 537] on div "Détails Voyageur Prénom * SAS FASTE Nom * DIÉMÉ Email * [EMAIL_ADDRESS][DOMAIN_…" at bounding box center [313, 496] width 300 height 437
select select
checkbox input "false"
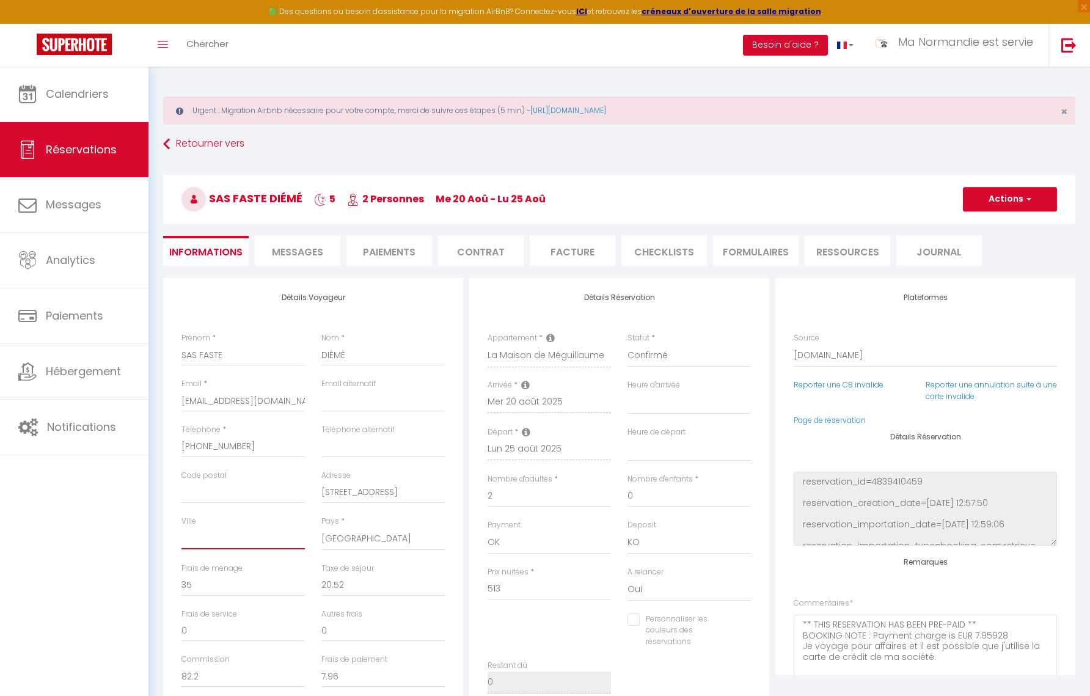
select select
checkbox input "false"
select select
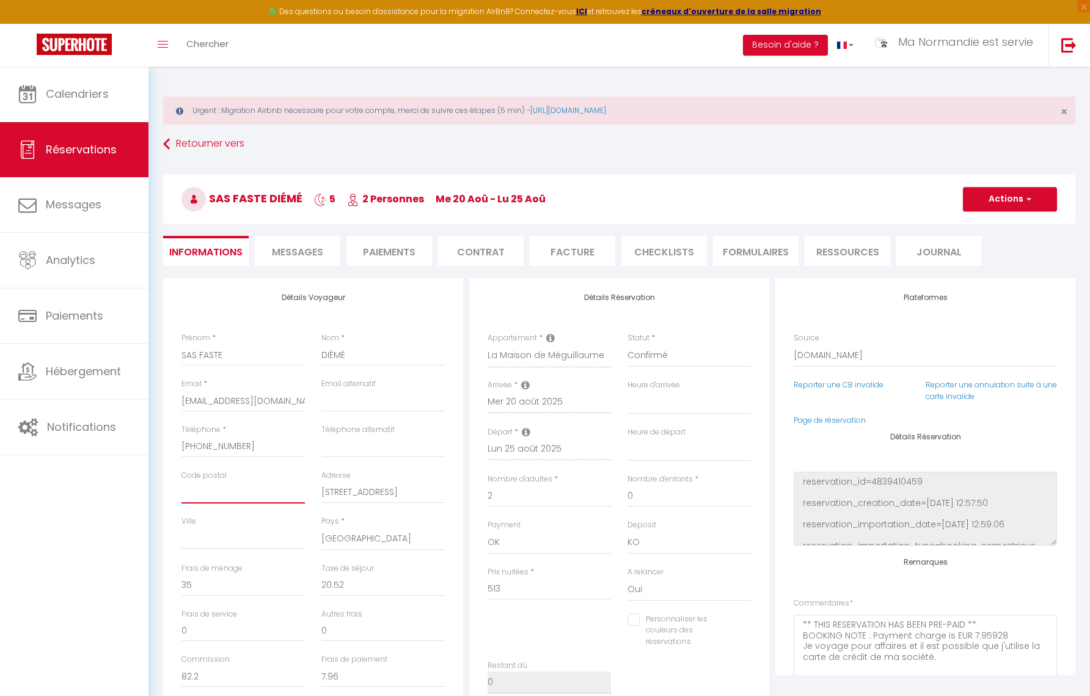
checkbox input "false"
click at [191, 496] on input "Code postal" at bounding box center [242, 493] width 123 height 22
paste input "76380"
type input "76380"
select select
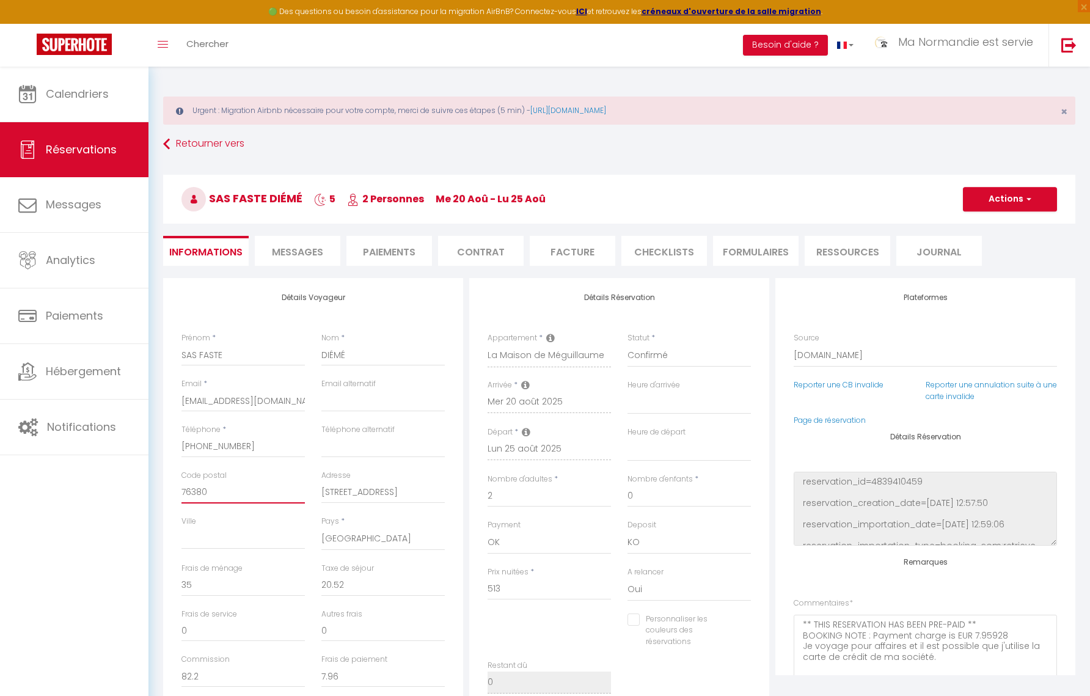
select select
checkbox input "false"
type input "76380"
click at [202, 544] on input "Ville" at bounding box center [242, 538] width 123 height 22
click at [1005, 199] on button "Actions" at bounding box center [1010, 199] width 94 height 24
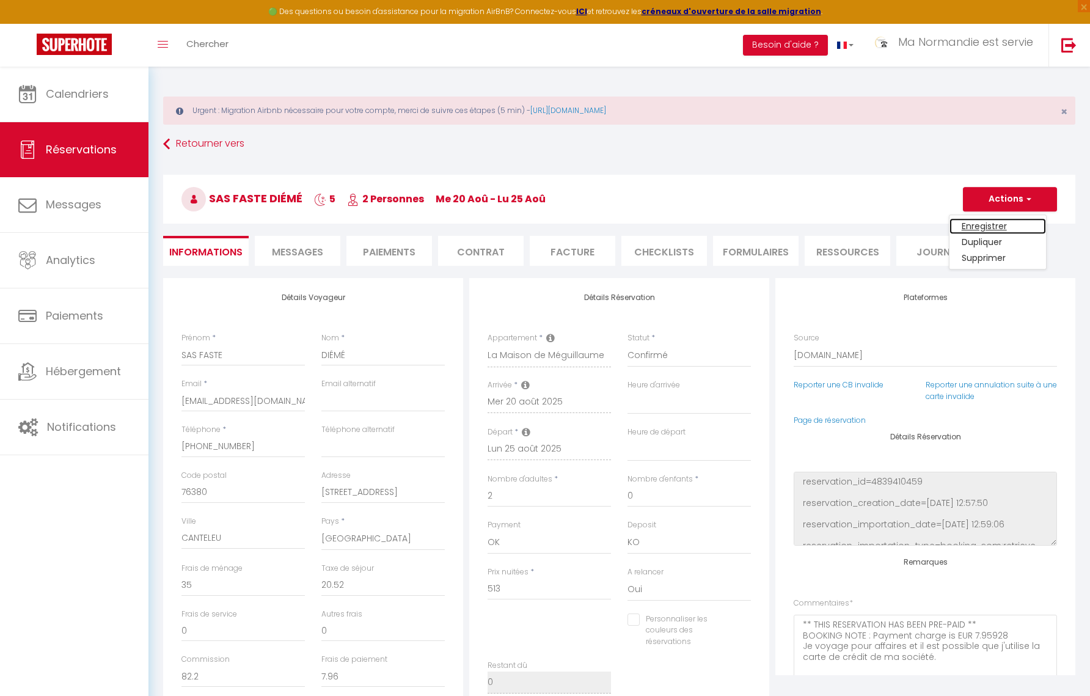
click at [989, 228] on link "Enregistrer" at bounding box center [998, 226] width 97 height 16
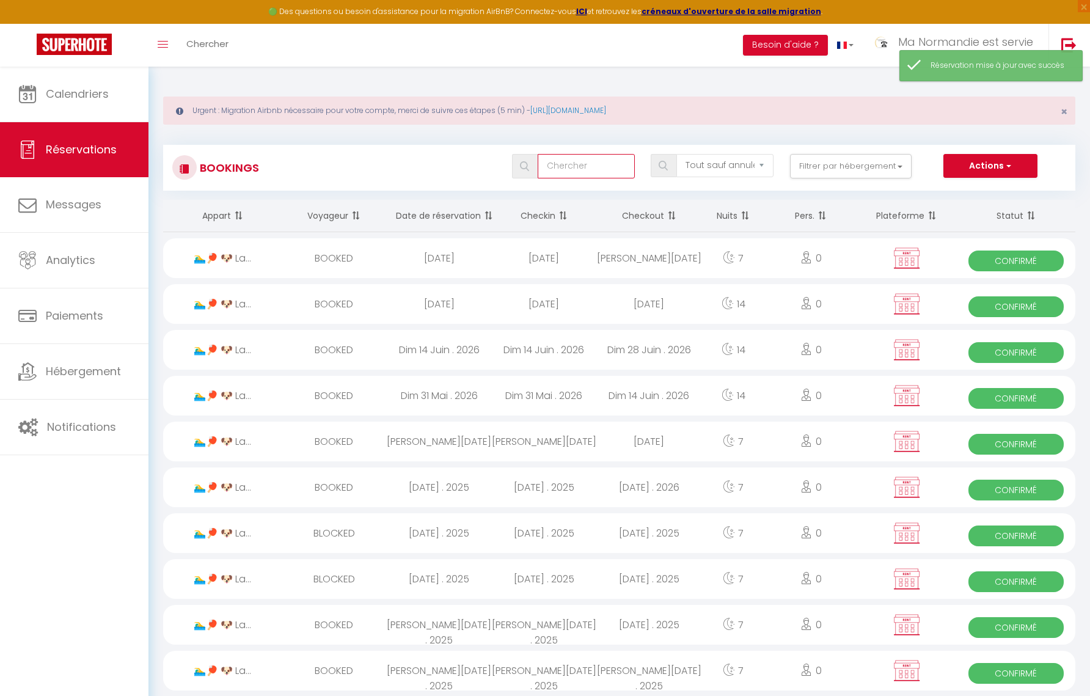
click at [573, 170] on input "text" at bounding box center [586, 166] width 97 height 24
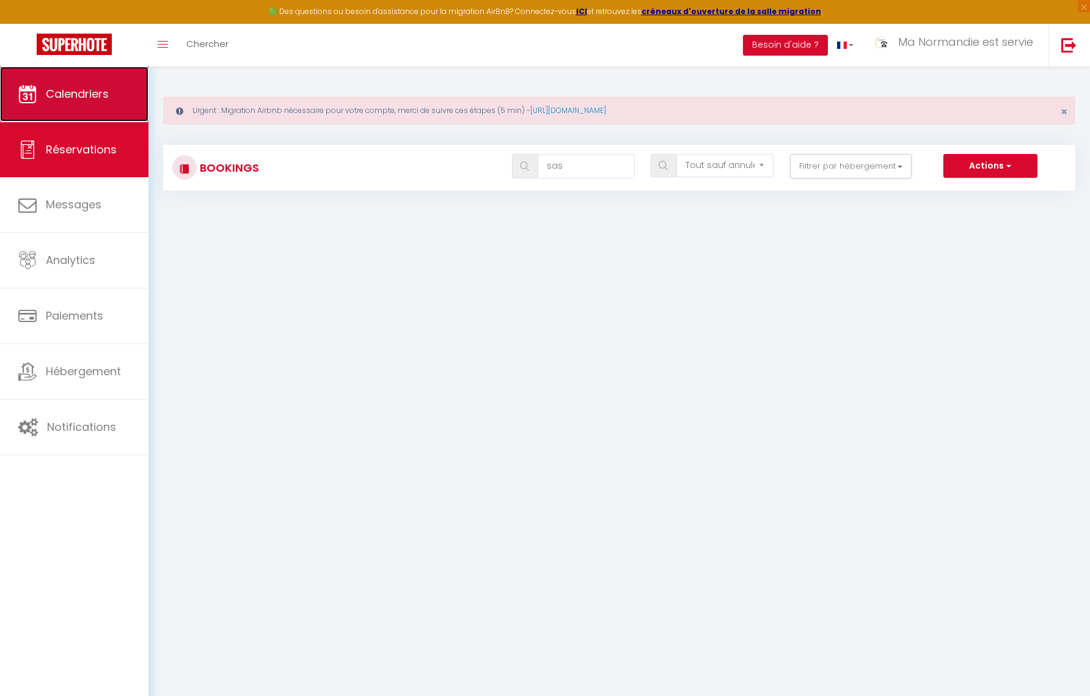
click at [101, 91] on span "Calendriers" at bounding box center [77, 93] width 63 height 15
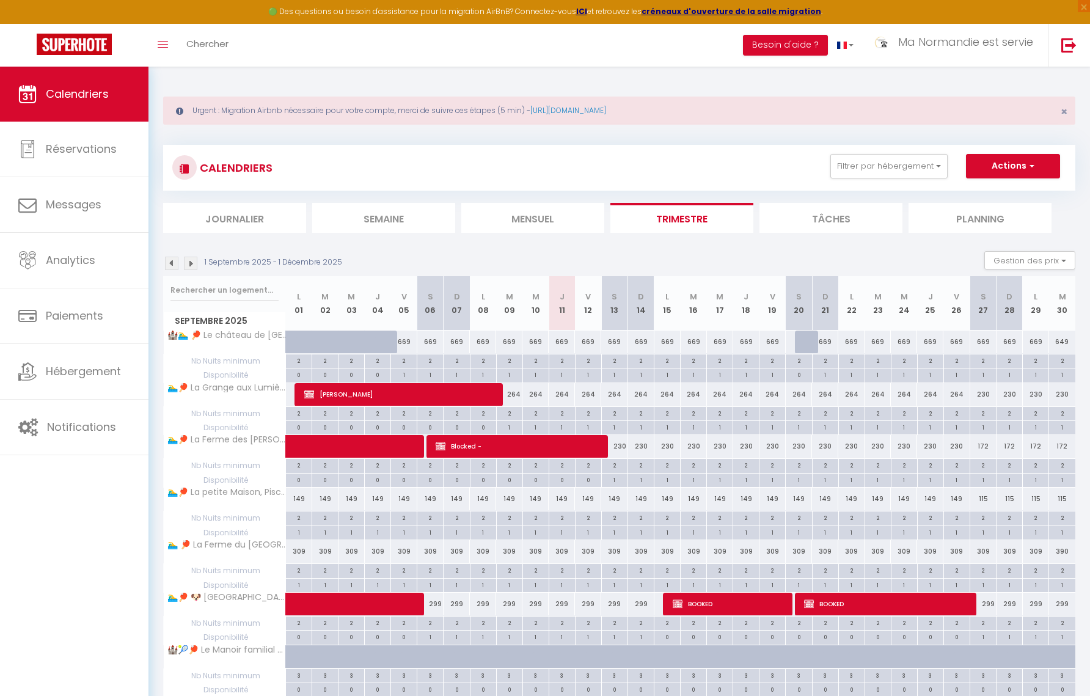
click at [171, 268] on img at bounding box center [171, 263] width 13 height 13
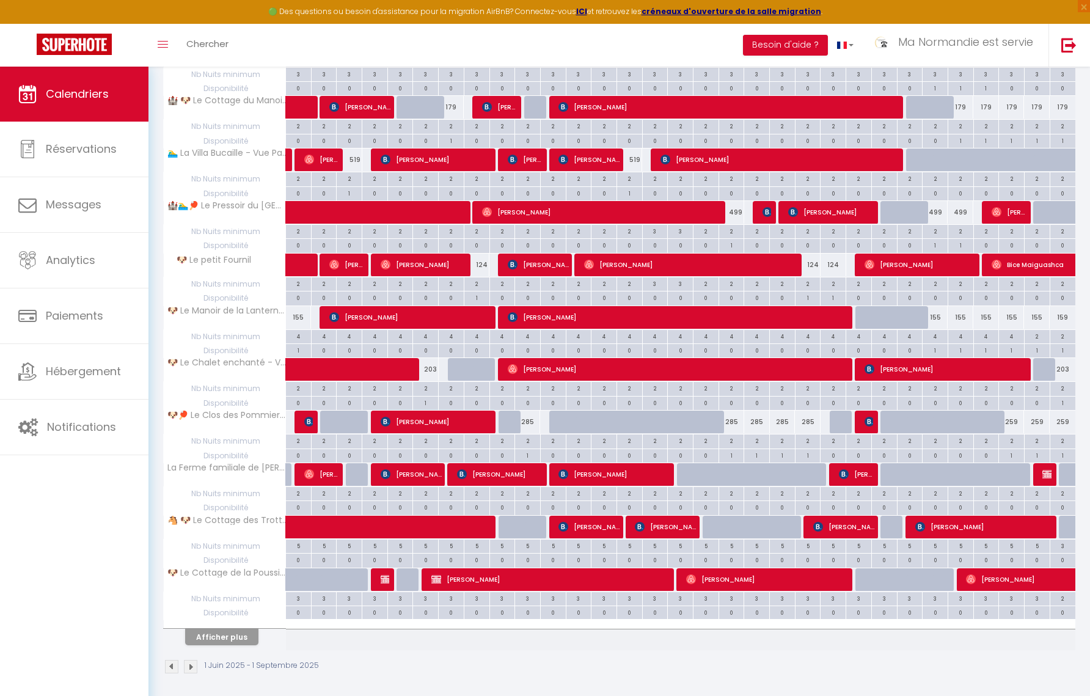
scroll to position [2996, 0]
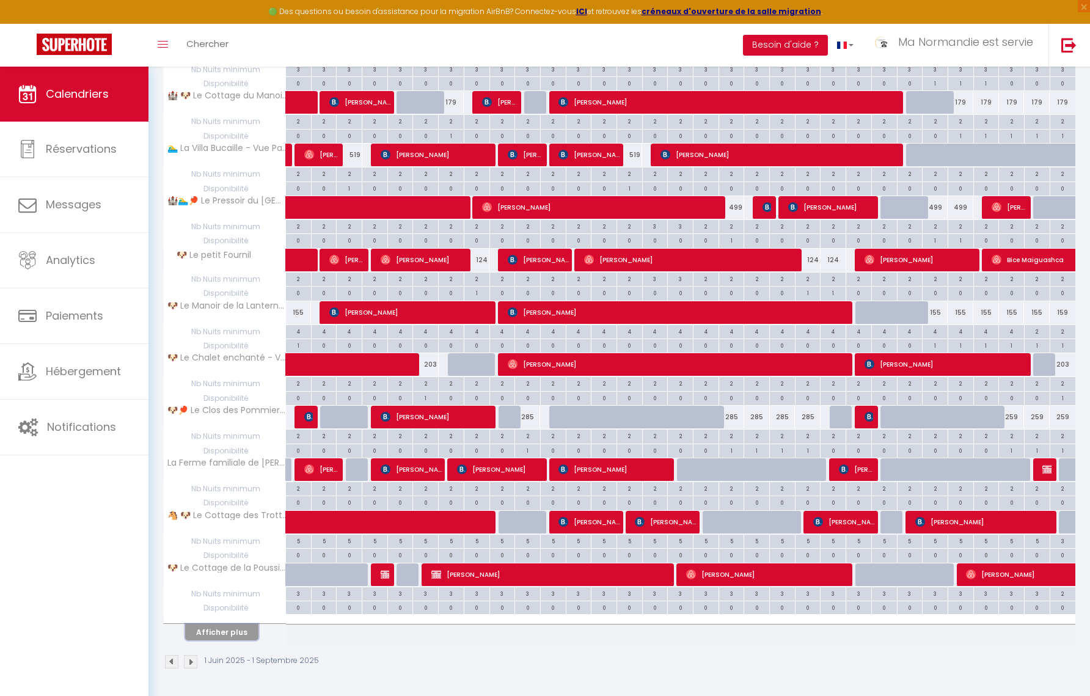
click at [222, 634] on button "Afficher plus" at bounding box center [221, 632] width 73 height 16
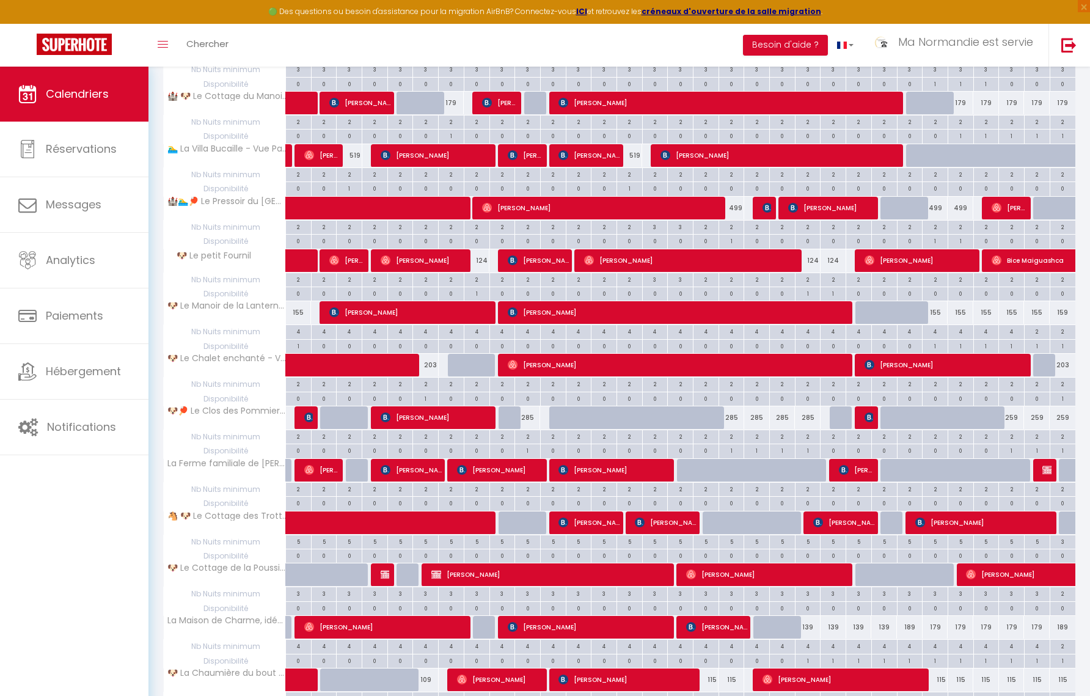
scroll to position [3850, 0]
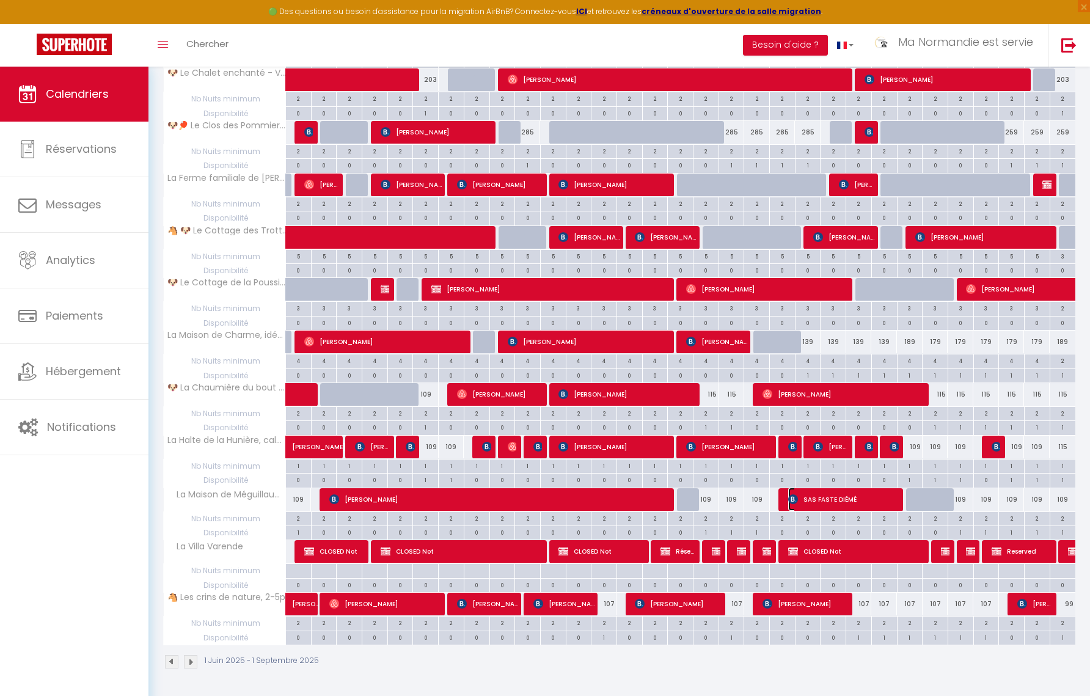
click at [800, 498] on span "SAS FASTE DIÉMÉ" at bounding box center [845, 499] width 114 height 23
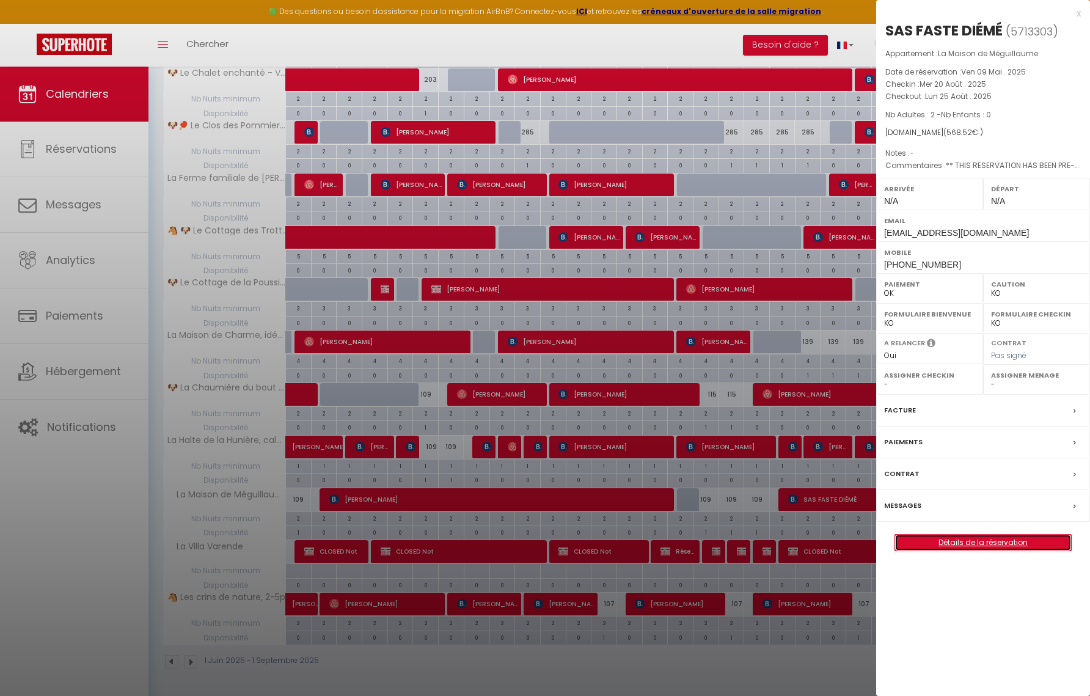
click at [978, 543] on link "Détails de la réservation" at bounding box center [983, 543] width 176 height 16
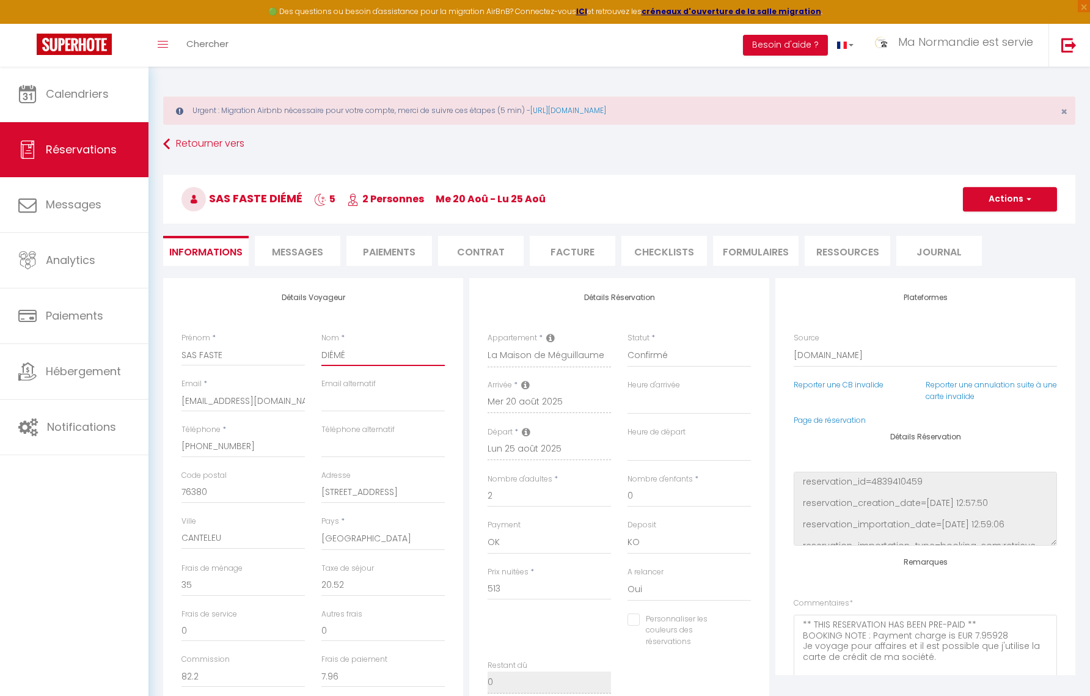
drag, startPoint x: 349, startPoint y: 353, endPoint x: 301, endPoint y: 353, distance: 48.3
click at [301, 353] on div "Prénom * SAS FASTE Nom * DIÉMÉ" at bounding box center [313, 355] width 279 height 46
click at [446, 305] on div "Détails Voyageur Prénom * SAS FASTE Nom * Email * [EMAIL_ADDRESS][DOMAIN_NAME] …" at bounding box center [313, 496] width 300 height 437
click at [566, 257] on li "Facture" at bounding box center [573, 251] width 86 height 30
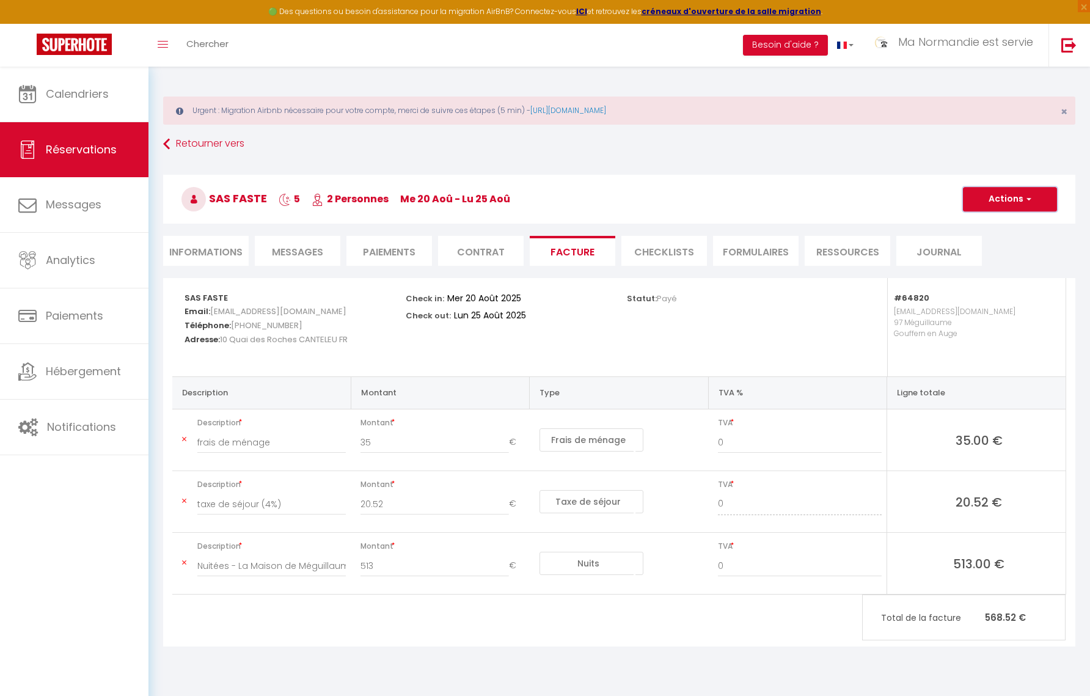
click at [1000, 201] on button "Actions" at bounding box center [1010, 199] width 94 height 24
click at [995, 243] on link "Aperçu et éditer" at bounding box center [1001, 242] width 103 height 16
click at [218, 249] on li "Informations" at bounding box center [206, 251] width 86 height 30
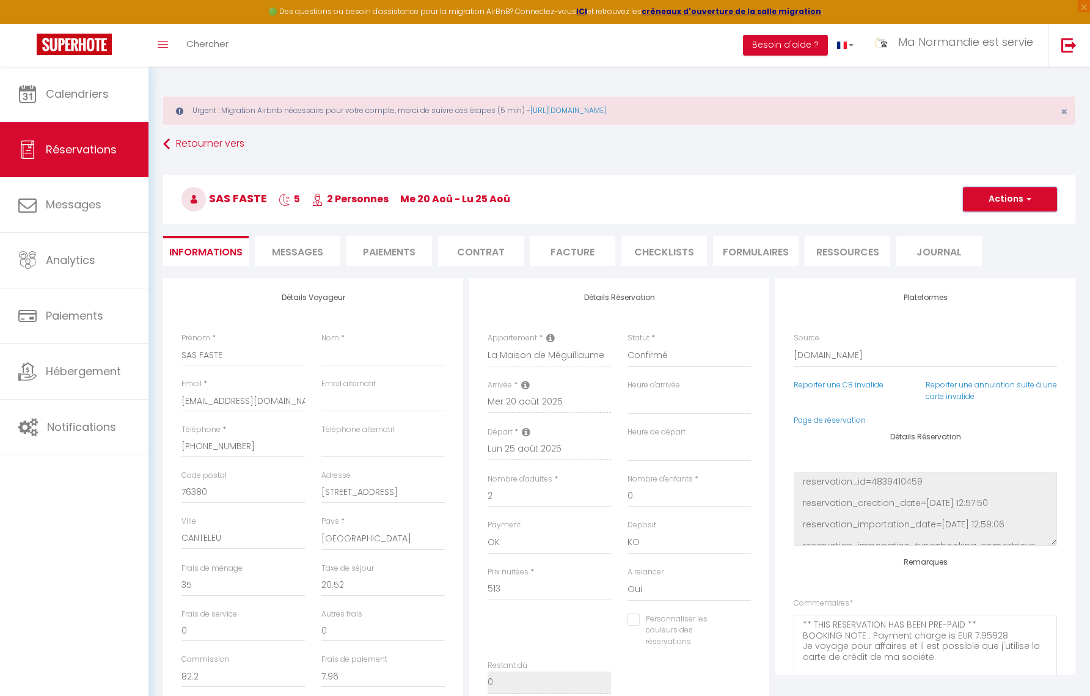
click at [1009, 202] on button "Actions" at bounding box center [1010, 199] width 94 height 24
click at [994, 225] on link "Enregistrer" at bounding box center [998, 226] width 97 height 16
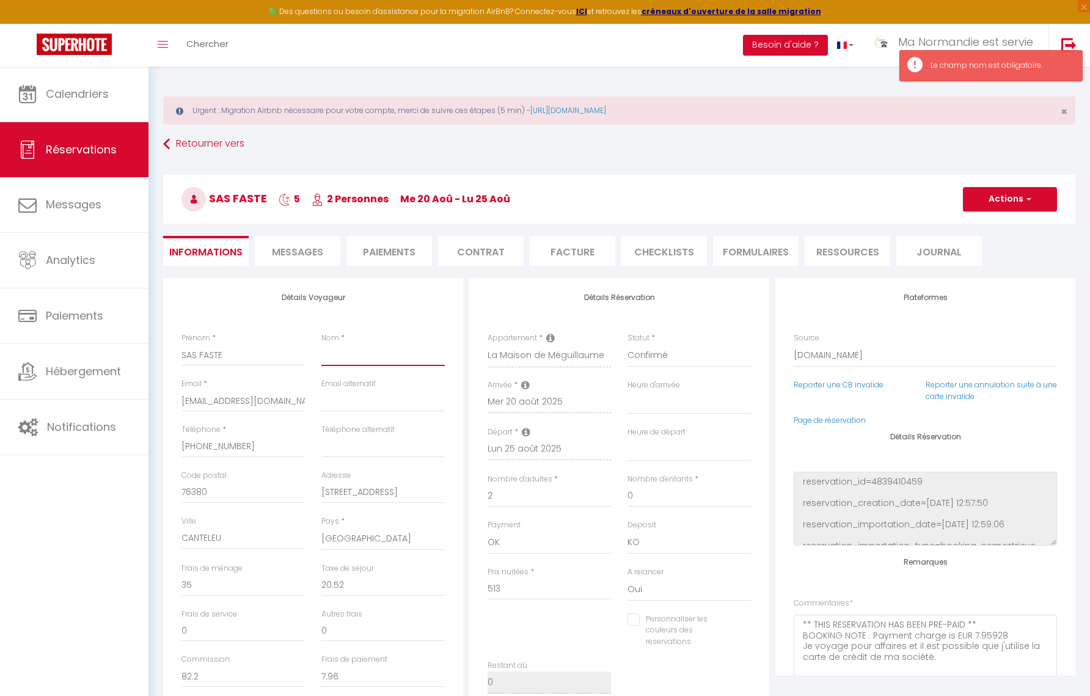
click at [386, 351] on input "Nom" at bounding box center [382, 355] width 123 height 22
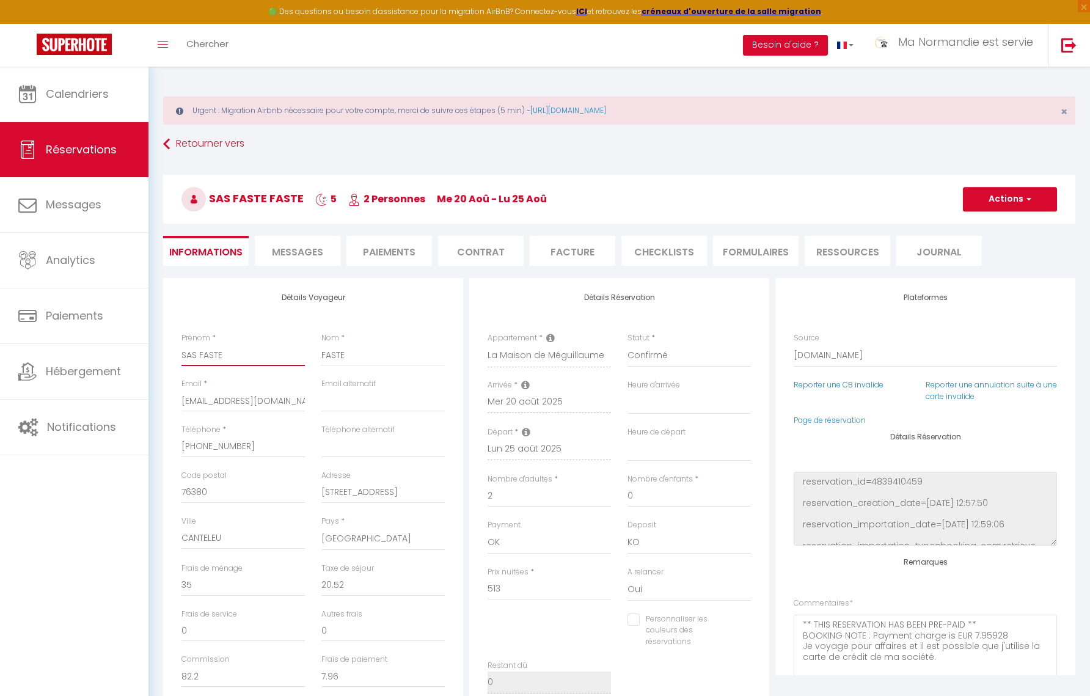
click at [231, 356] on input "SAS FASTE" at bounding box center [242, 355] width 123 height 22
click at [1017, 199] on button "Actions" at bounding box center [1010, 199] width 94 height 24
click at [986, 225] on link "Enregistrer" at bounding box center [998, 226] width 97 height 16
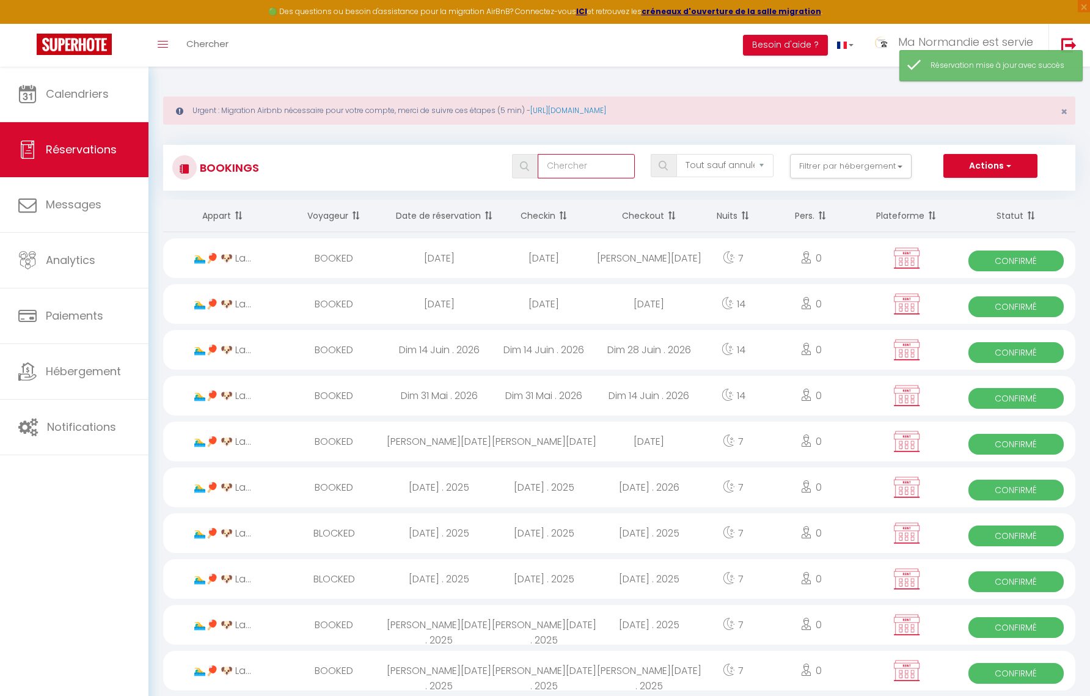
click at [613, 167] on input "text" at bounding box center [586, 166] width 97 height 24
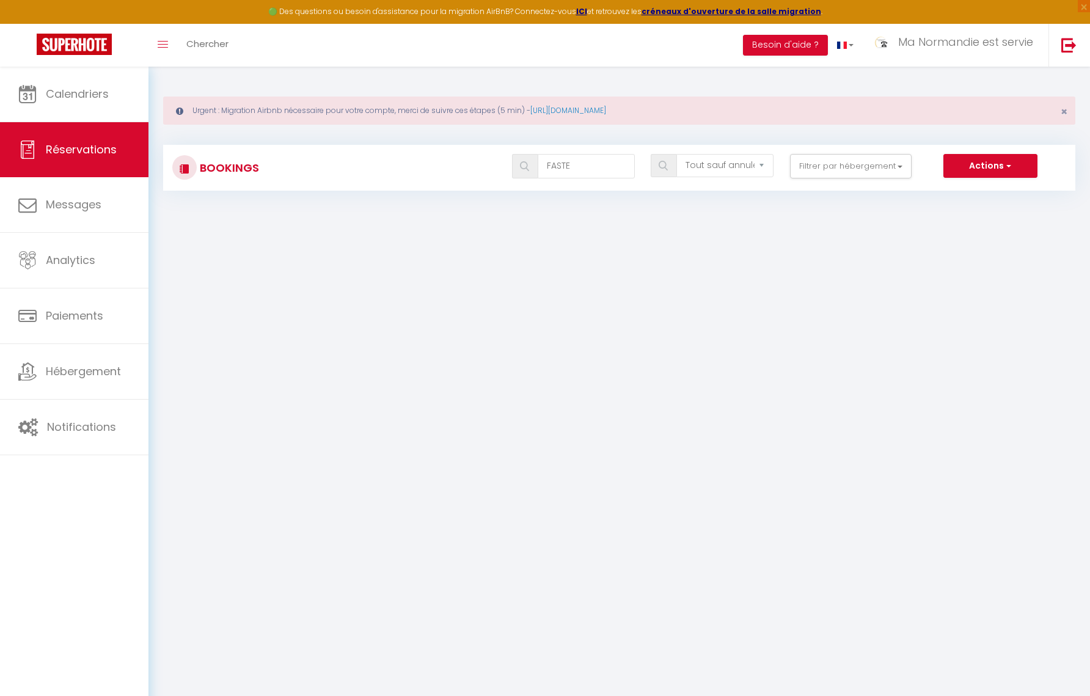
click at [445, 175] on div "FASTE Tous les statuts Annulé Confirmé Non Confirmé Tout sauf annulé No Show Re…" at bounding box center [657, 166] width 834 height 24
click at [606, 109] on link "[URL][DOMAIN_NAME]" at bounding box center [568, 110] width 76 height 10
click at [561, 271] on body "🟢 Des questions ou besoin d'assistance pour la migration AirBnB? Connectez-vous…" at bounding box center [545, 415] width 1090 height 696
click at [869, 164] on button "Filtrer par hébergement" at bounding box center [851, 166] width 122 height 24
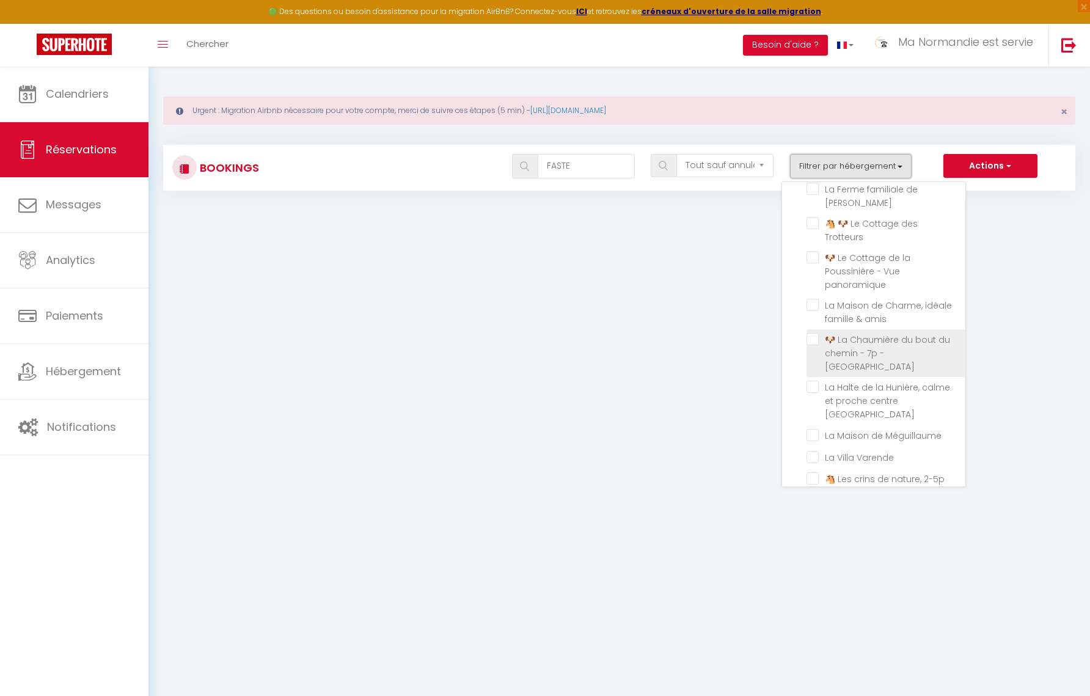
scroll to position [484, 0]
click at [815, 422] on input "La Maison de Méguillaume" at bounding box center [886, 428] width 159 height 12
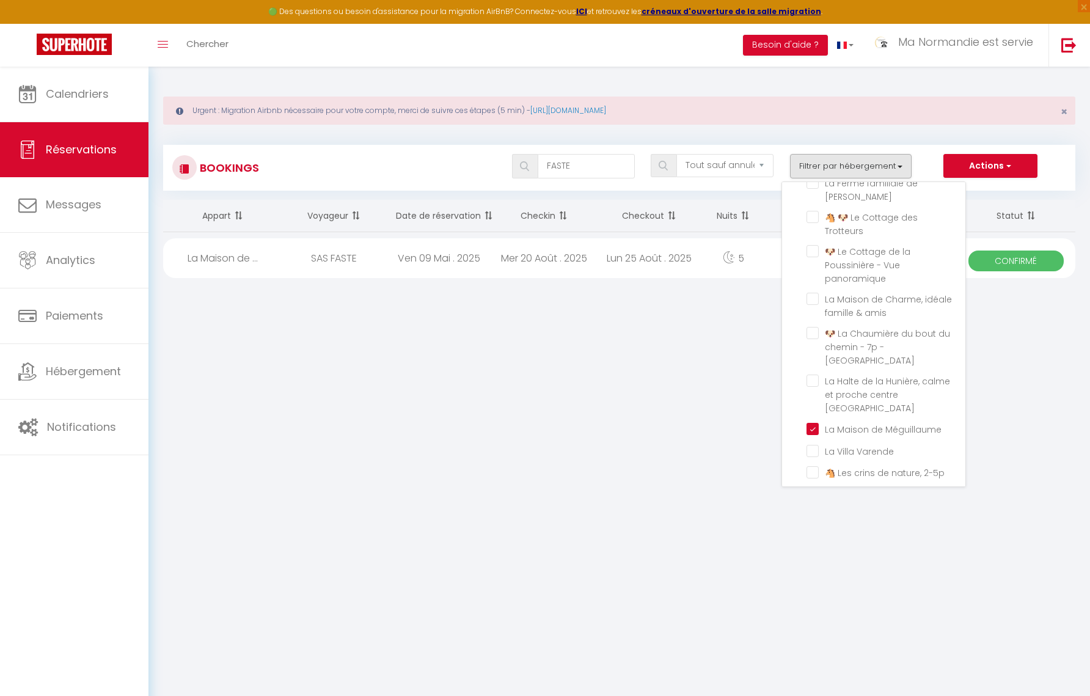
click at [657, 310] on body "🟢 Des questions ou besoin d'assistance pour la migration AirBnB? Connectez-vous…" at bounding box center [545, 415] width 1090 height 696
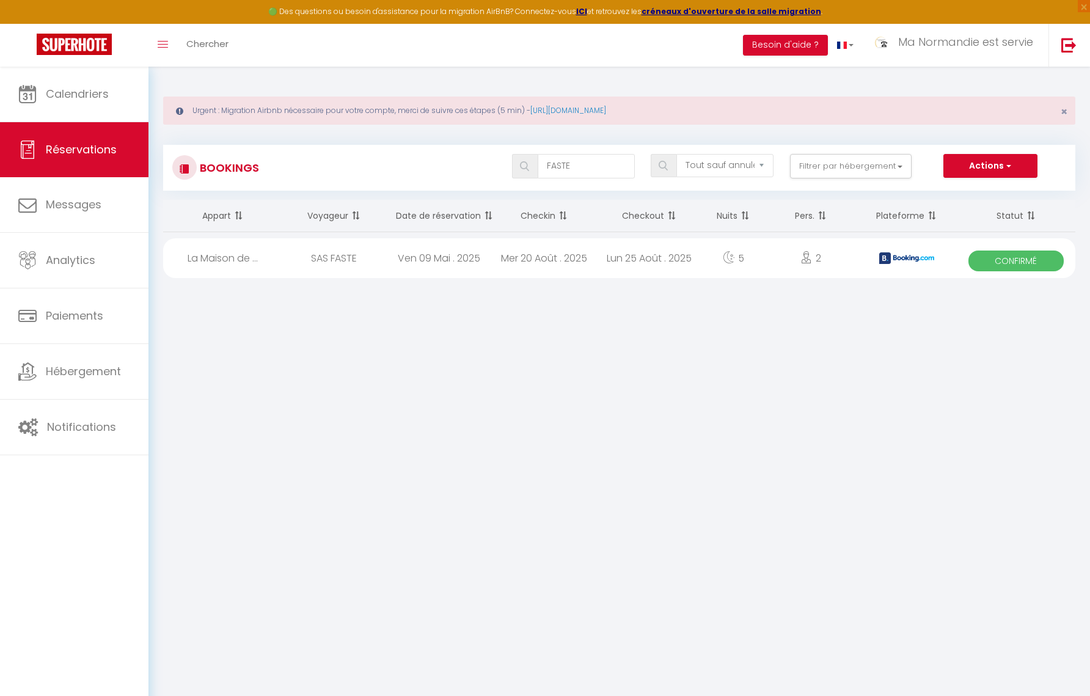
click at [528, 257] on div "Mer 20 Août . 2025" at bounding box center [543, 258] width 105 height 40
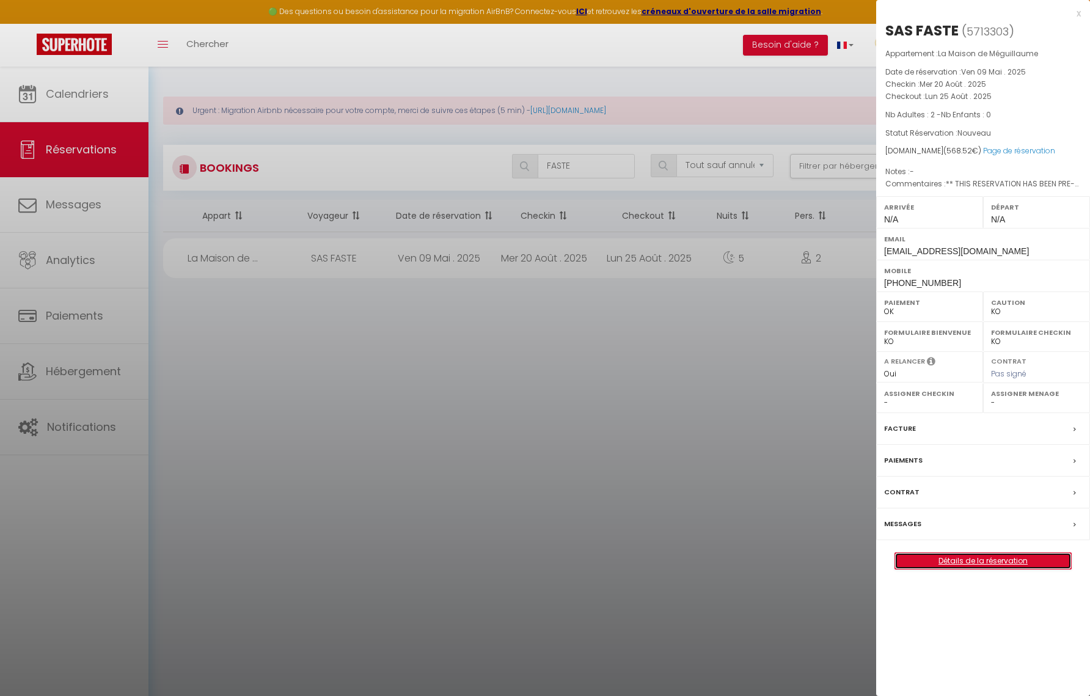
click at [982, 563] on link "Détails de la réservation" at bounding box center [983, 561] width 176 height 16
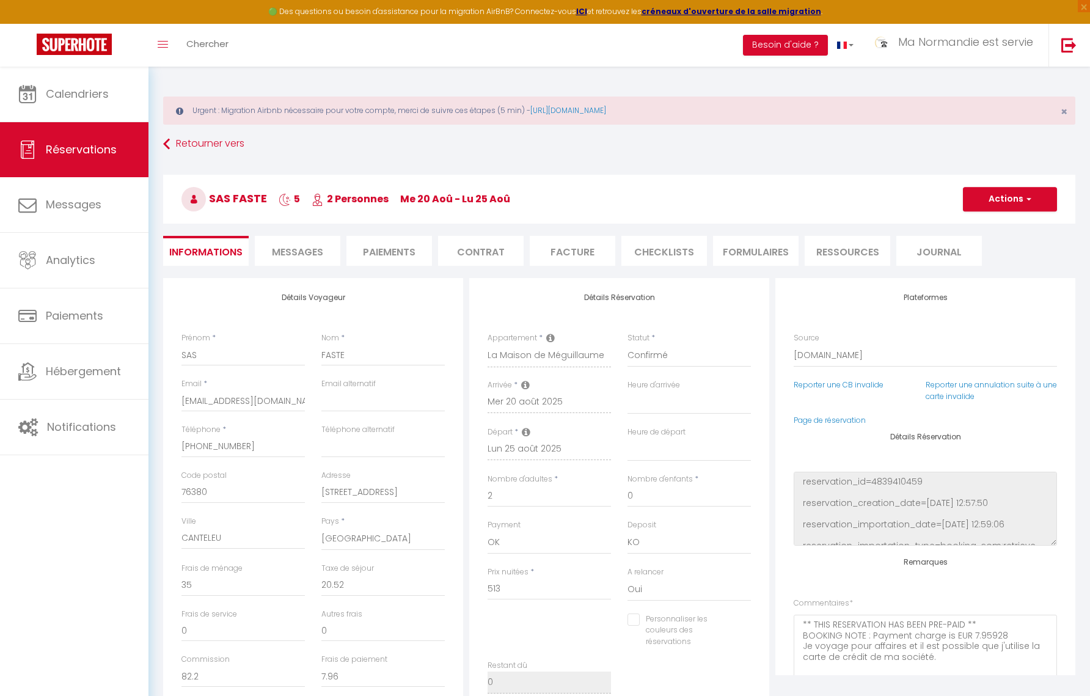
click at [582, 252] on li "Facture" at bounding box center [573, 251] width 86 height 30
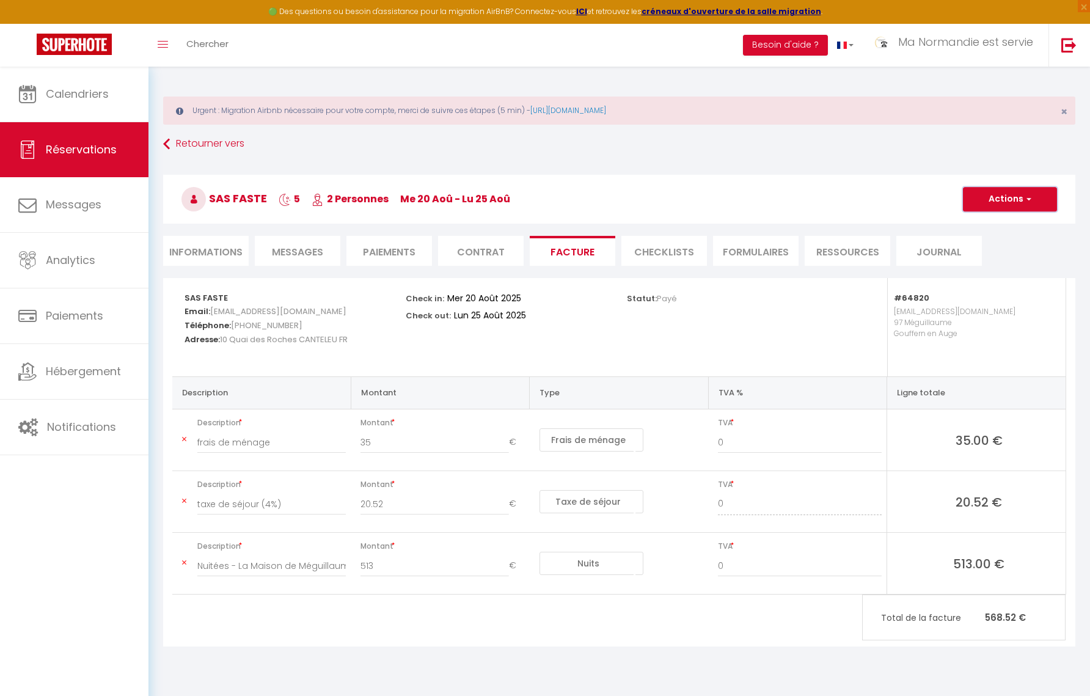
click at [1007, 198] on button "Actions" at bounding box center [1010, 199] width 94 height 24
click at [997, 246] on link "Aperçu et éditer" at bounding box center [1001, 242] width 103 height 16
click at [91, 501] on div "Calendriers Réservations Messages Analytics Paiements Hébergement Notifications" at bounding box center [74, 395] width 148 height 656
click at [81, 101] on span "Calendriers" at bounding box center [77, 93] width 63 height 15
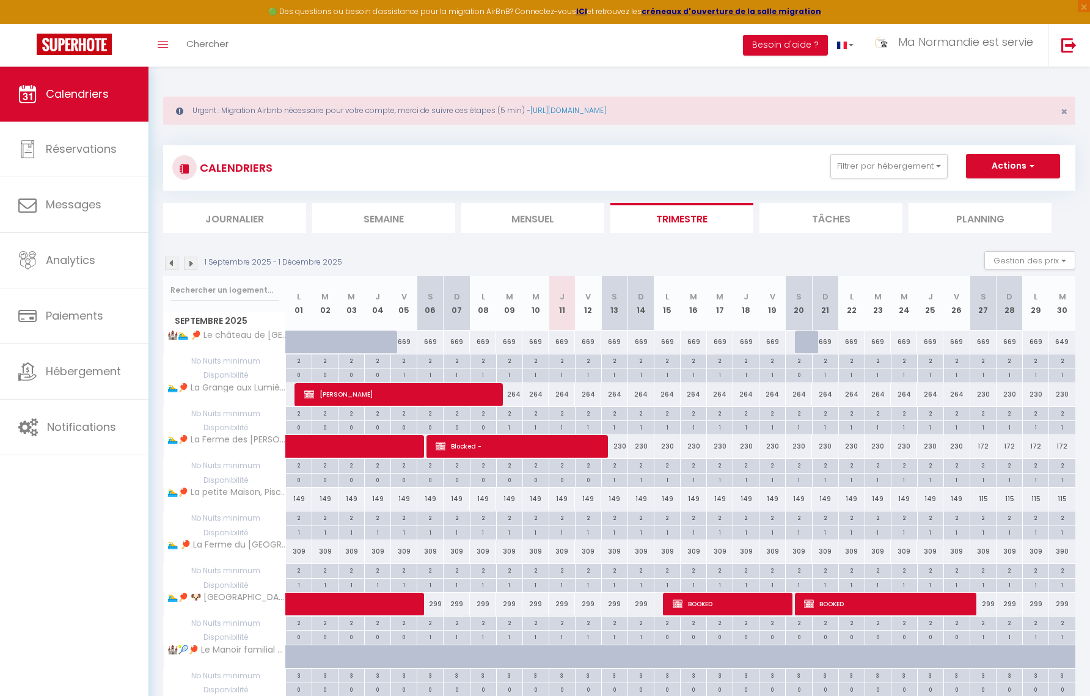
click at [173, 263] on img at bounding box center [171, 263] width 13 height 13
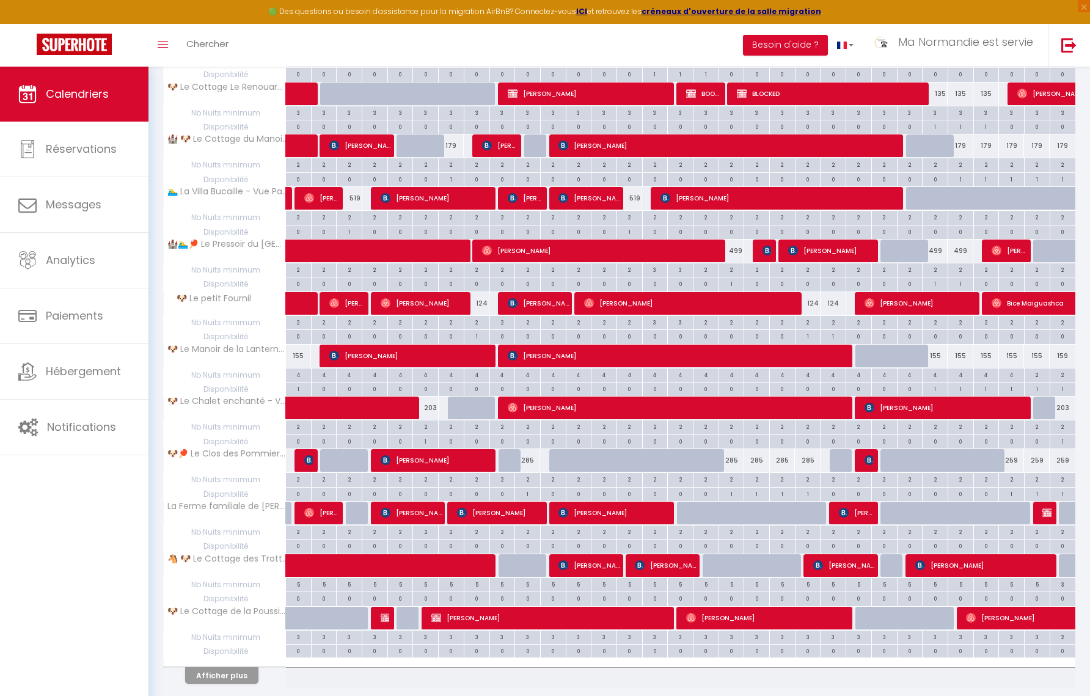
scroll to position [2996, 0]
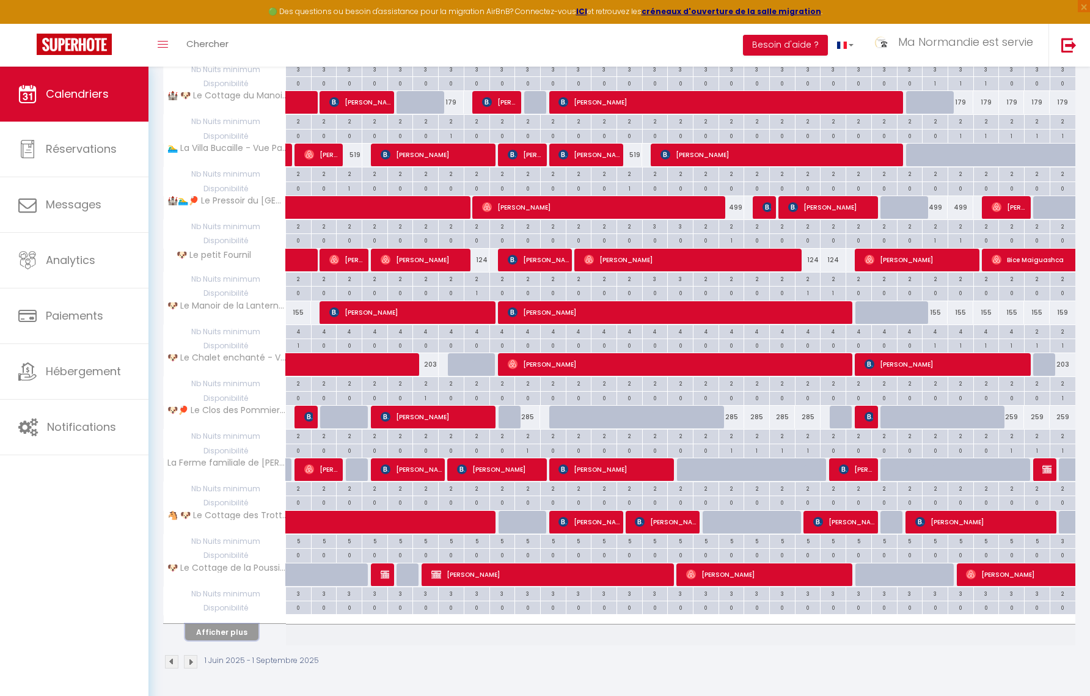
click at [235, 631] on button "Afficher plus" at bounding box center [221, 632] width 73 height 16
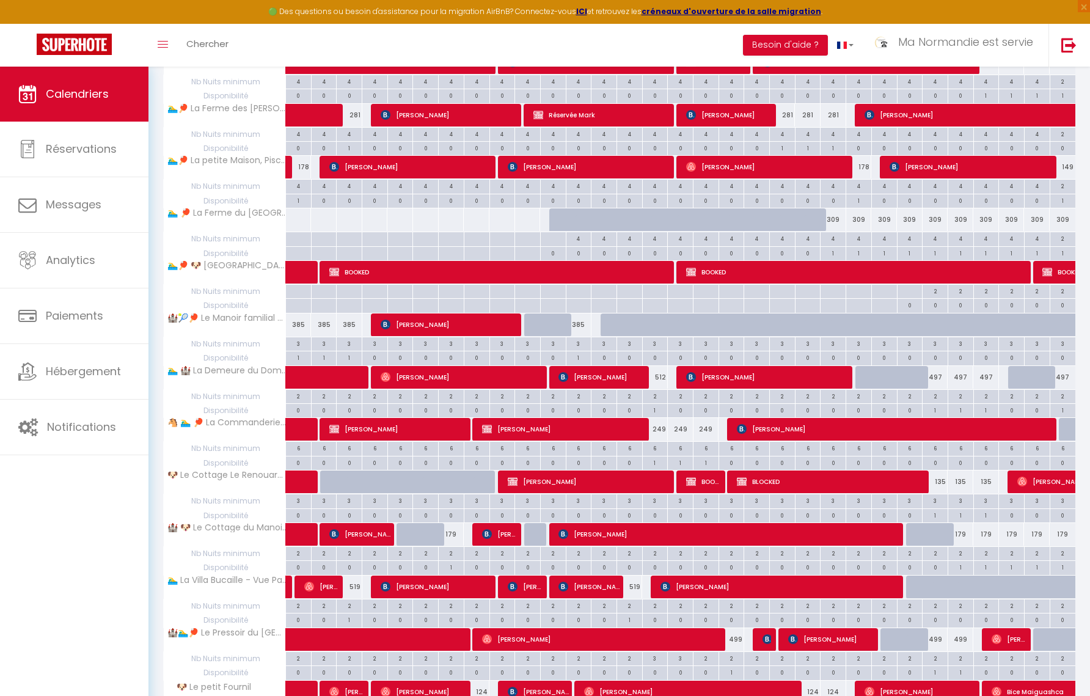
scroll to position [3850, 0]
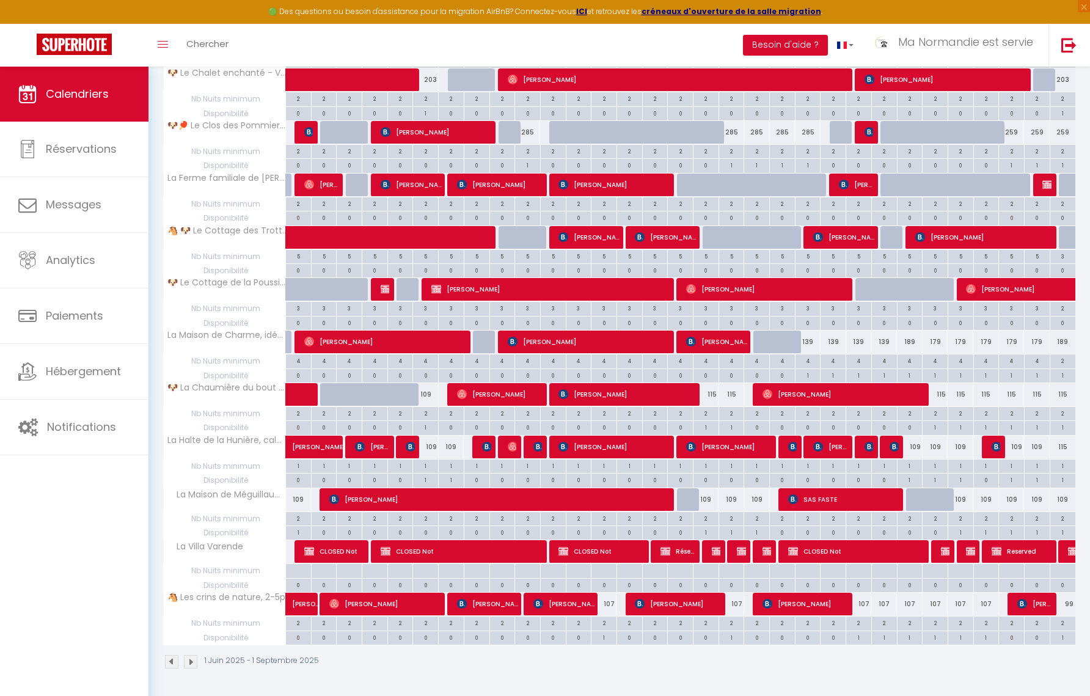
click at [191, 663] on img at bounding box center [190, 661] width 13 height 13
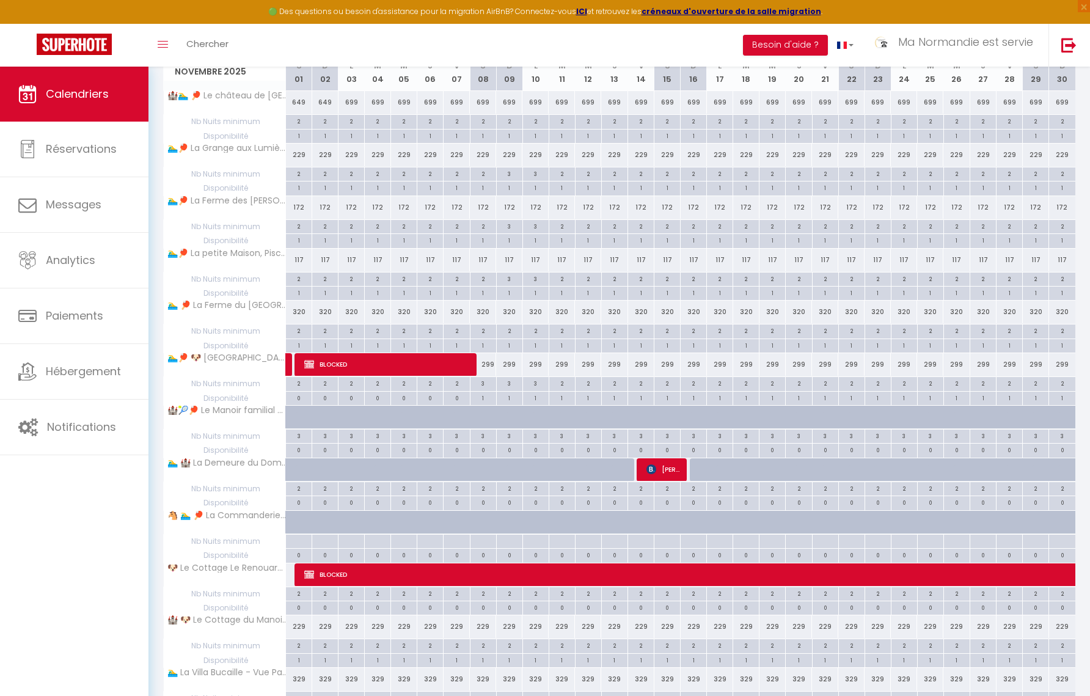
scroll to position [2406, 0]
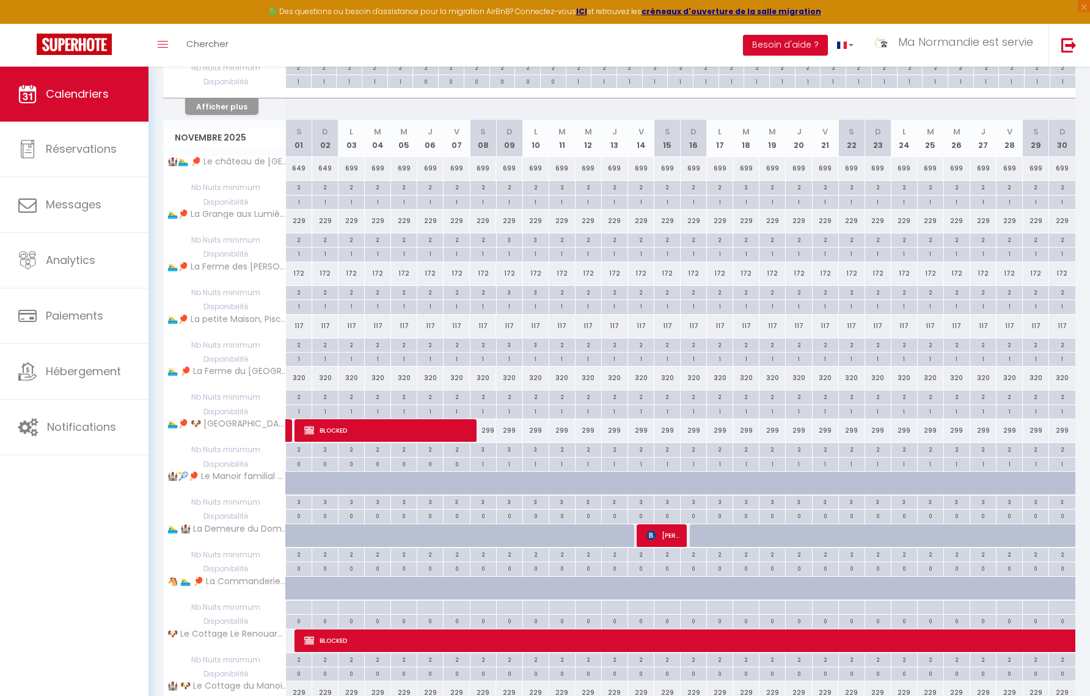
click at [641, 221] on div "229" at bounding box center [641, 221] width 26 height 23
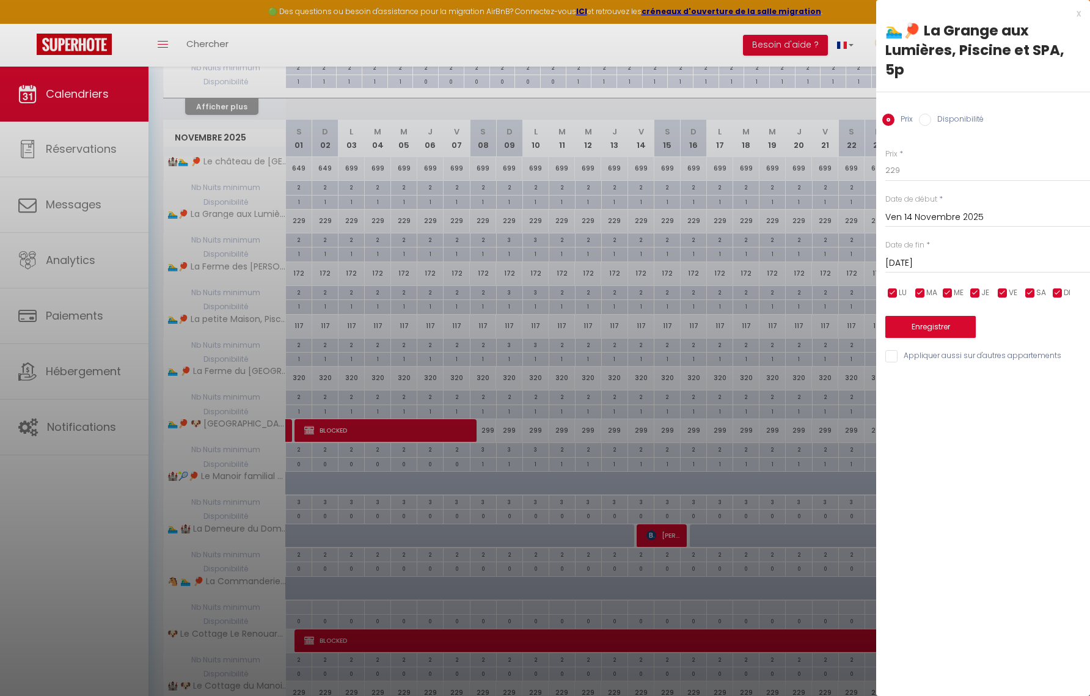
click at [926, 120] on input "Disponibilité" at bounding box center [925, 120] width 12 height 12
click at [890, 356] on input "Appliquer aussi sur d'autres appartements" at bounding box center [987, 357] width 205 height 12
click at [945, 174] on select "Disponible Indisponible" at bounding box center [987, 170] width 205 height 23
click at [997, 263] on input "[DATE]" at bounding box center [987, 265] width 205 height 16
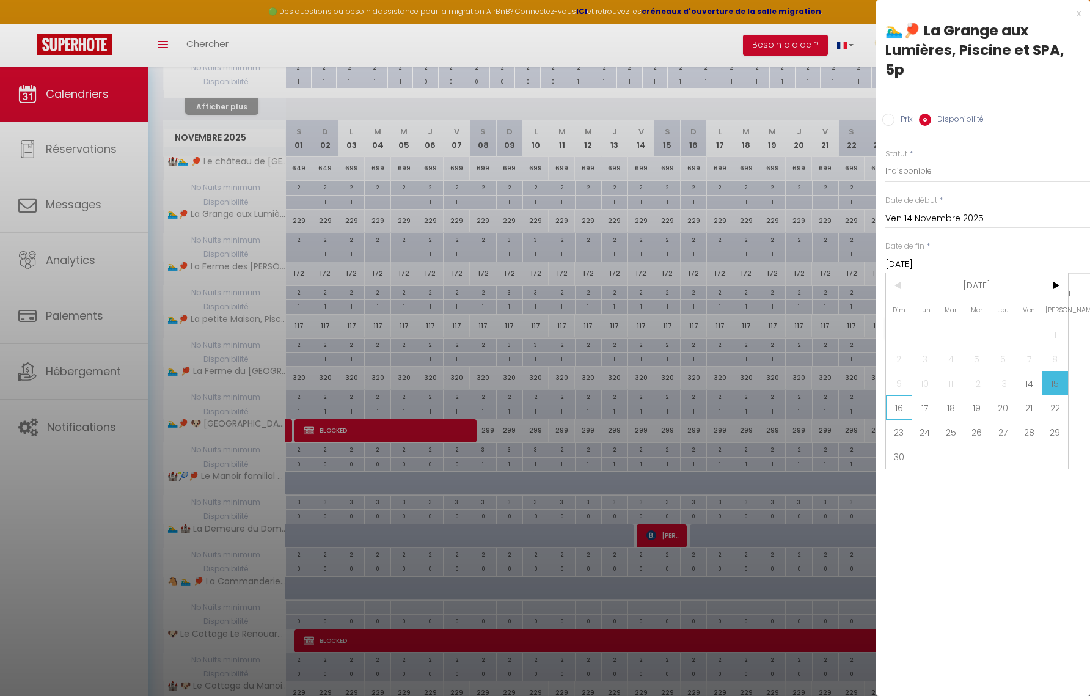
click at [901, 412] on span "16" at bounding box center [899, 407] width 26 height 24
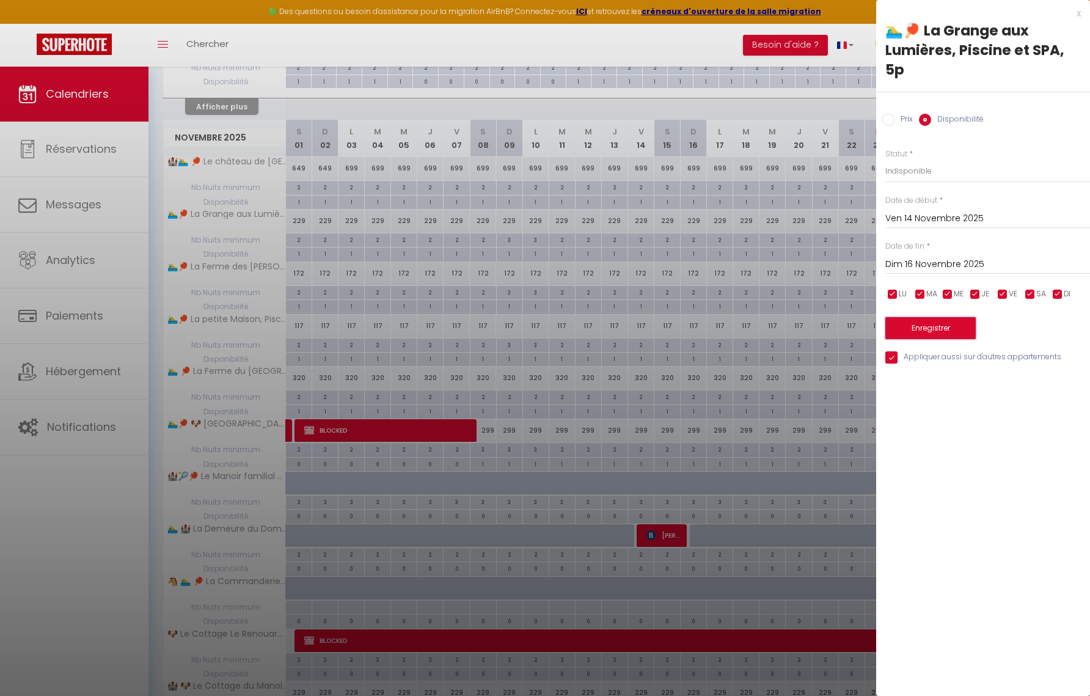
click at [942, 333] on button "Enregistrer" at bounding box center [930, 328] width 90 height 22
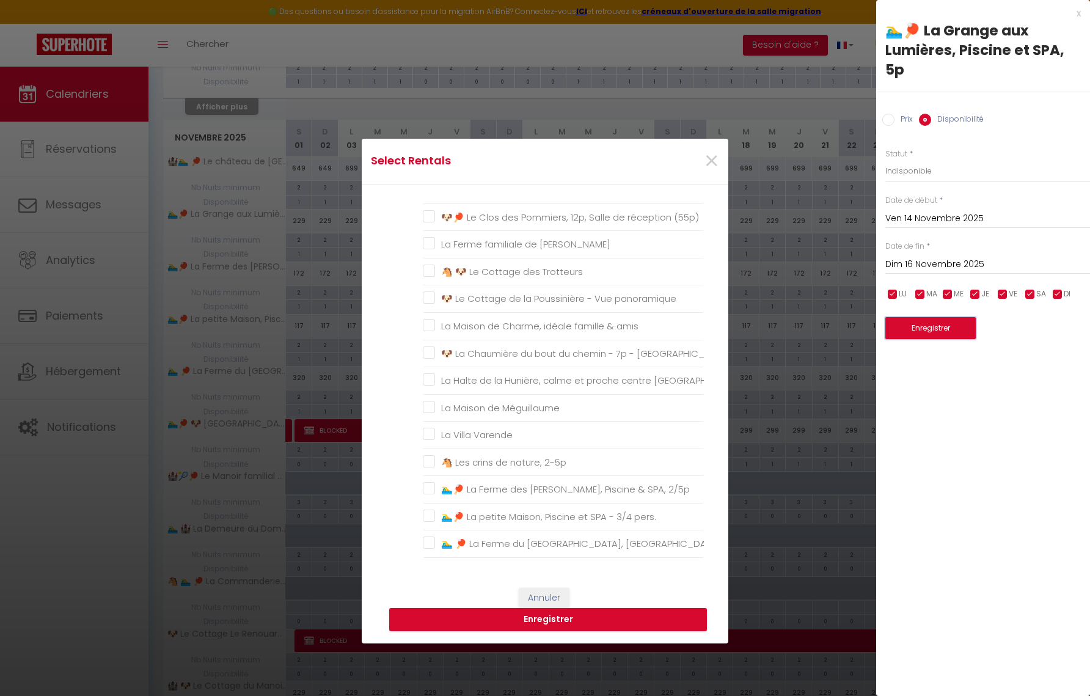
scroll to position [359, 0]
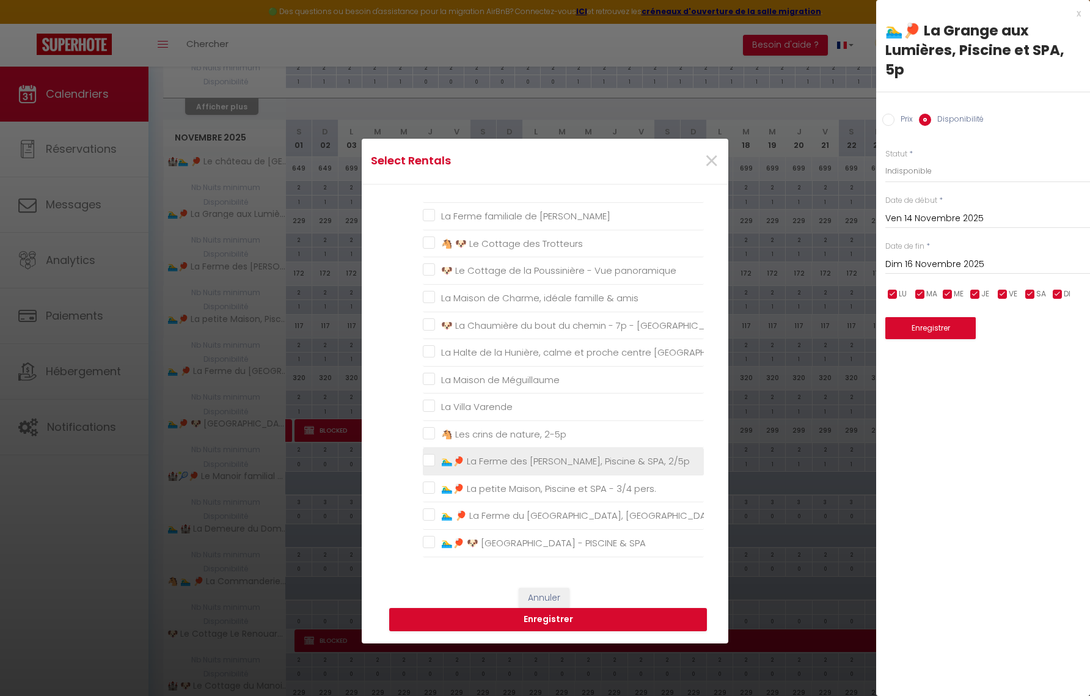
click at [428, 462] on 2\/5p "🏊‍♂️🏓 La Ferme des [PERSON_NAME], Piscine & SPA, 2/5p" at bounding box center [563, 461] width 281 height 12
click at [559, 620] on button "Enregistrer" at bounding box center [548, 619] width 318 height 23
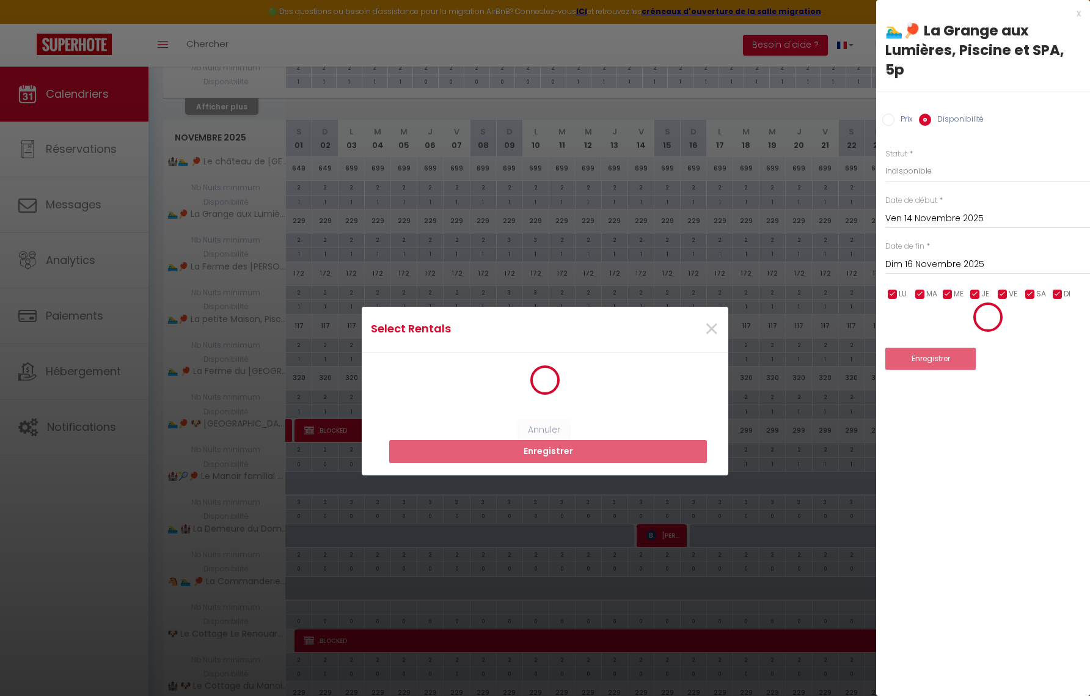
scroll to position [0, 0]
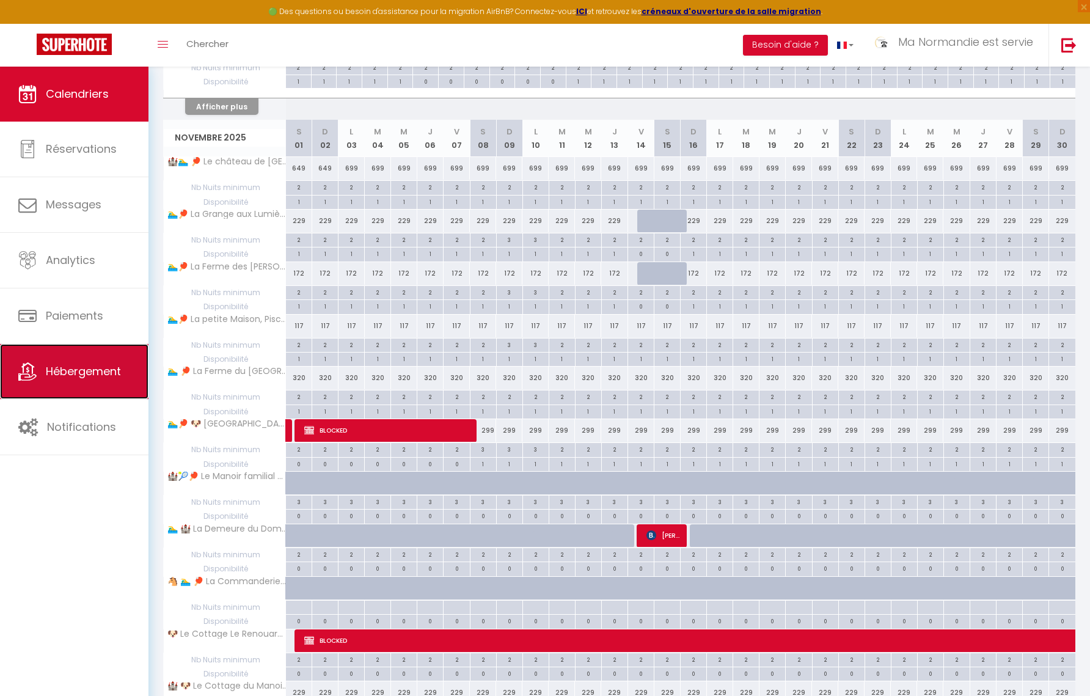
click at [112, 372] on span "Hébergement" at bounding box center [83, 371] width 75 height 15
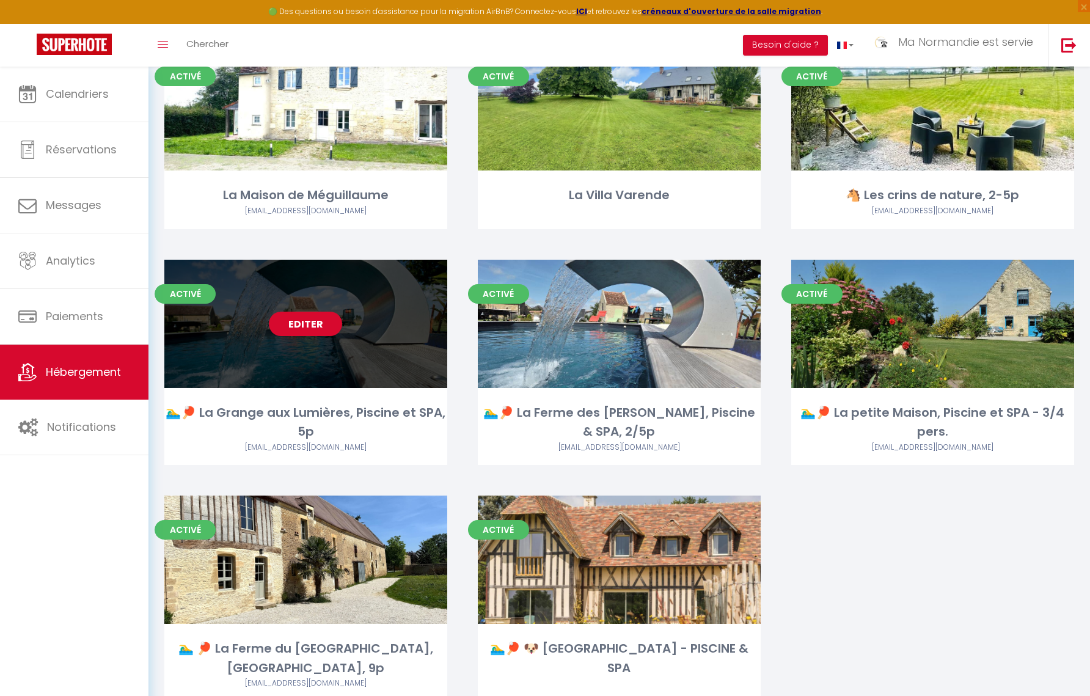
scroll to position [1606, 0]
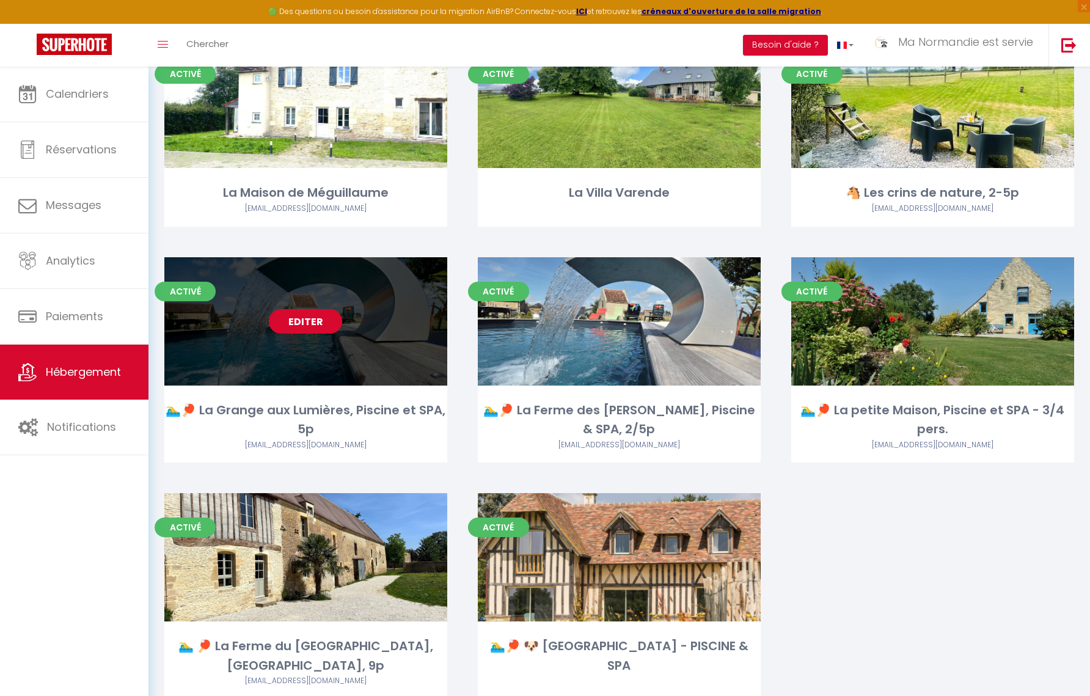
click at [318, 309] on link "Editer" at bounding box center [305, 321] width 73 height 24
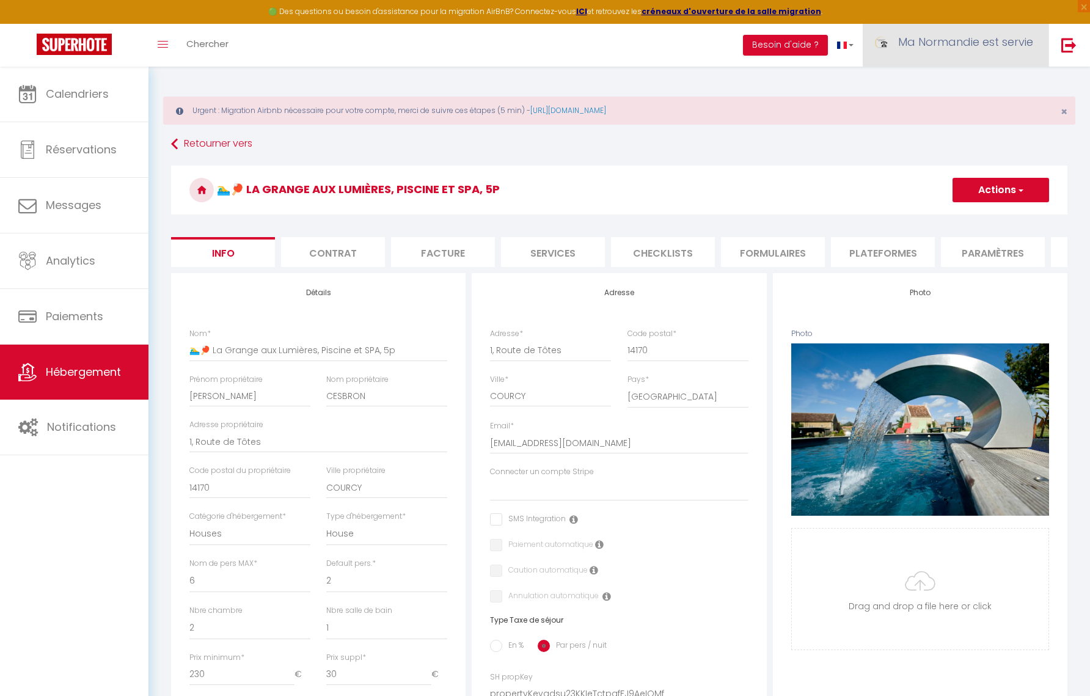
click at [958, 44] on span "Ma Normandie est servie" at bounding box center [965, 41] width 135 height 15
click at [992, 84] on link "Paramètres" at bounding box center [999, 85] width 90 height 21
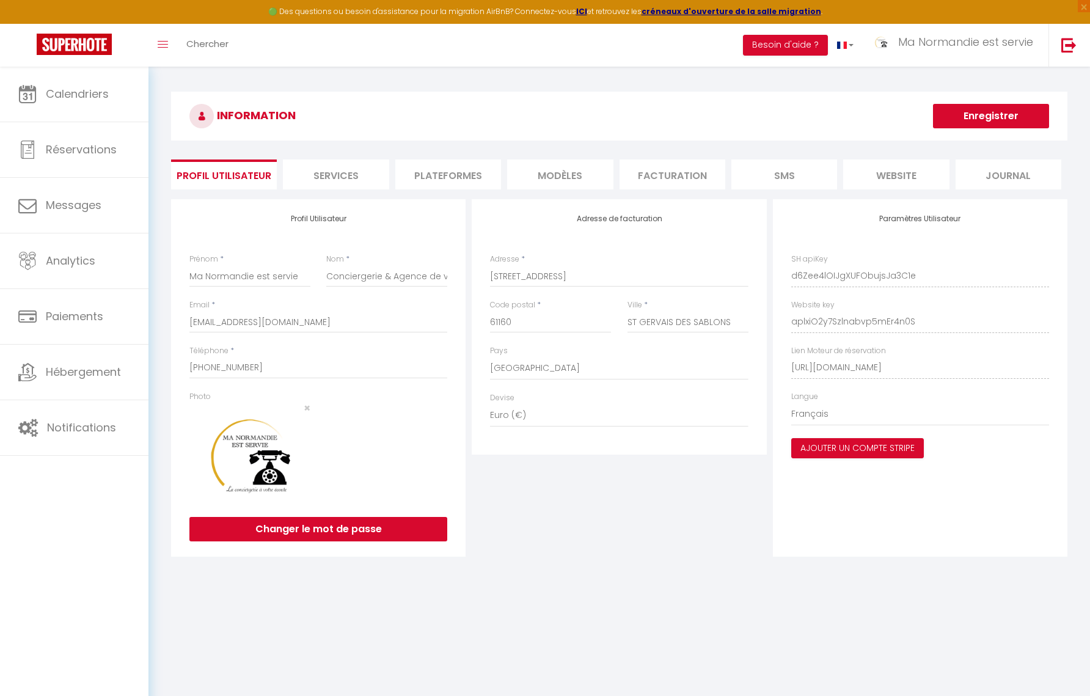
click at [463, 174] on li "Plateformes" at bounding box center [448, 174] width 106 height 30
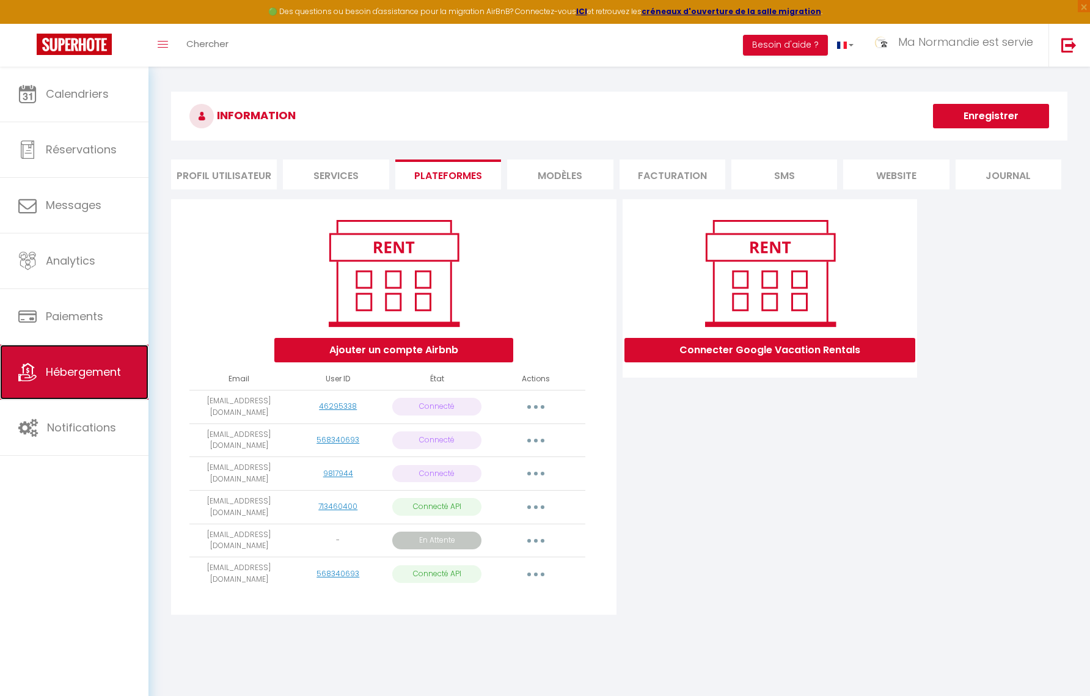
click at [93, 378] on span "Hébergement" at bounding box center [83, 371] width 75 height 15
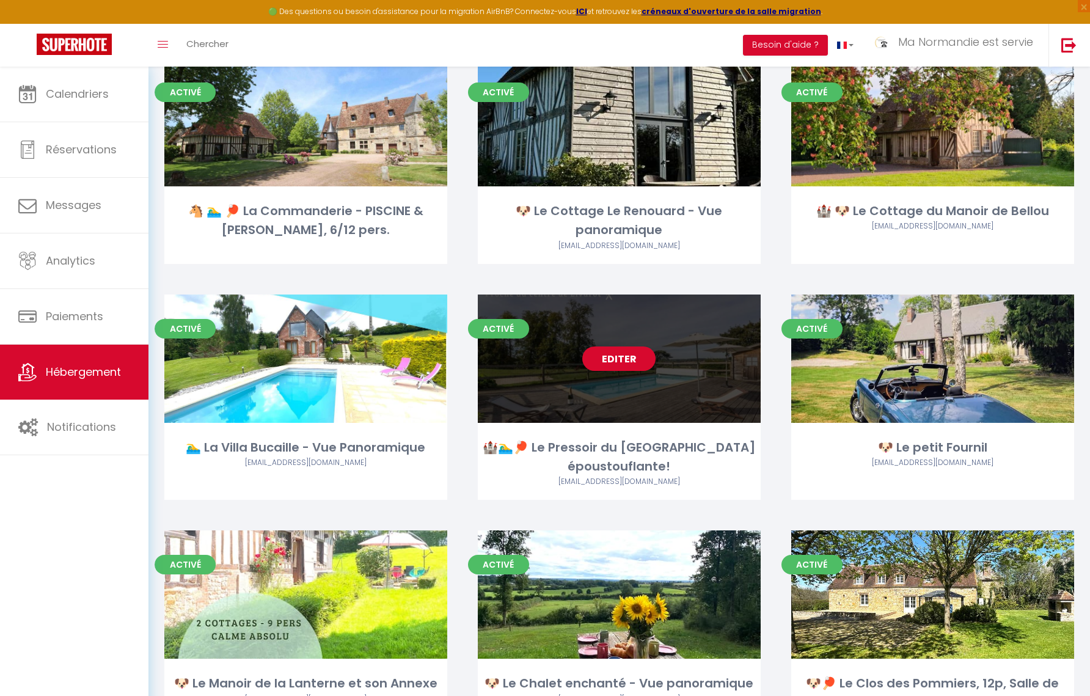
scroll to position [125, 0]
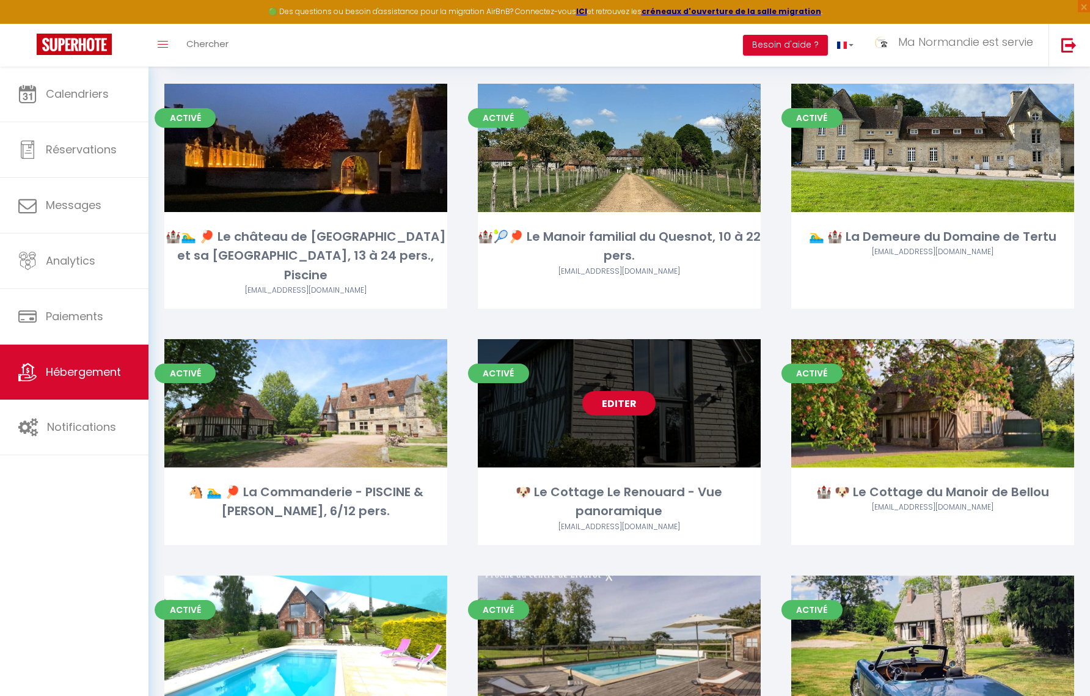
click at [621, 391] on link "Editer" at bounding box center [618, 403] width 73 height 24
click at [623, 391] on link "Editer" at bounding box center [618, 403] width 73 height 24
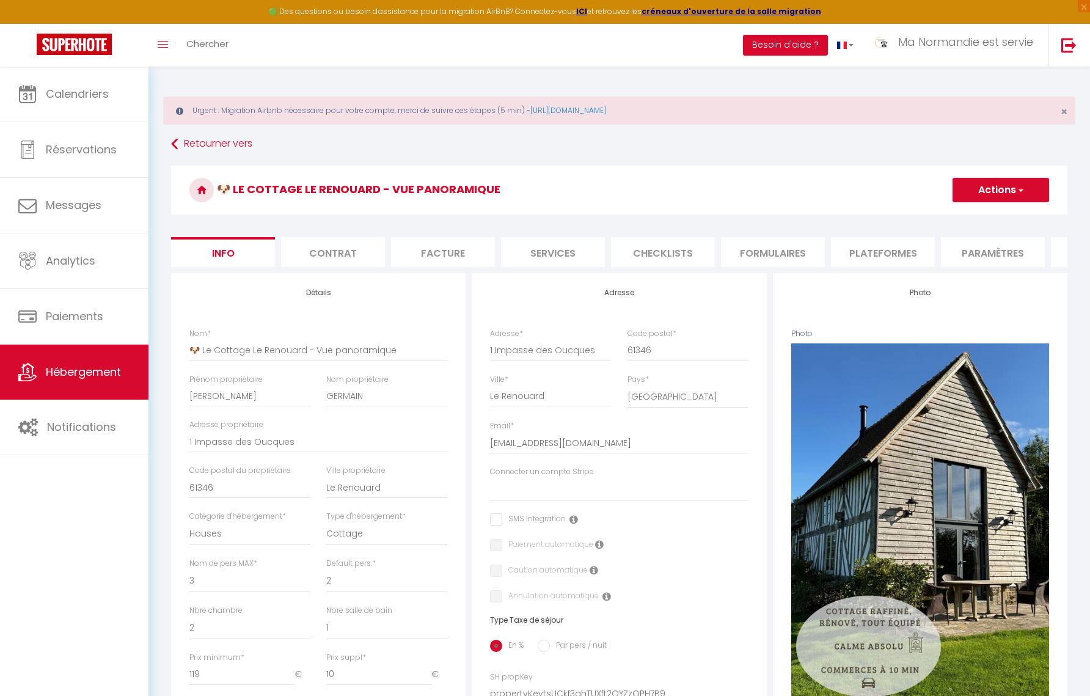
click at [870, 257] on li "Plateformes" at bounding box center [883, 252] width 104 height 30
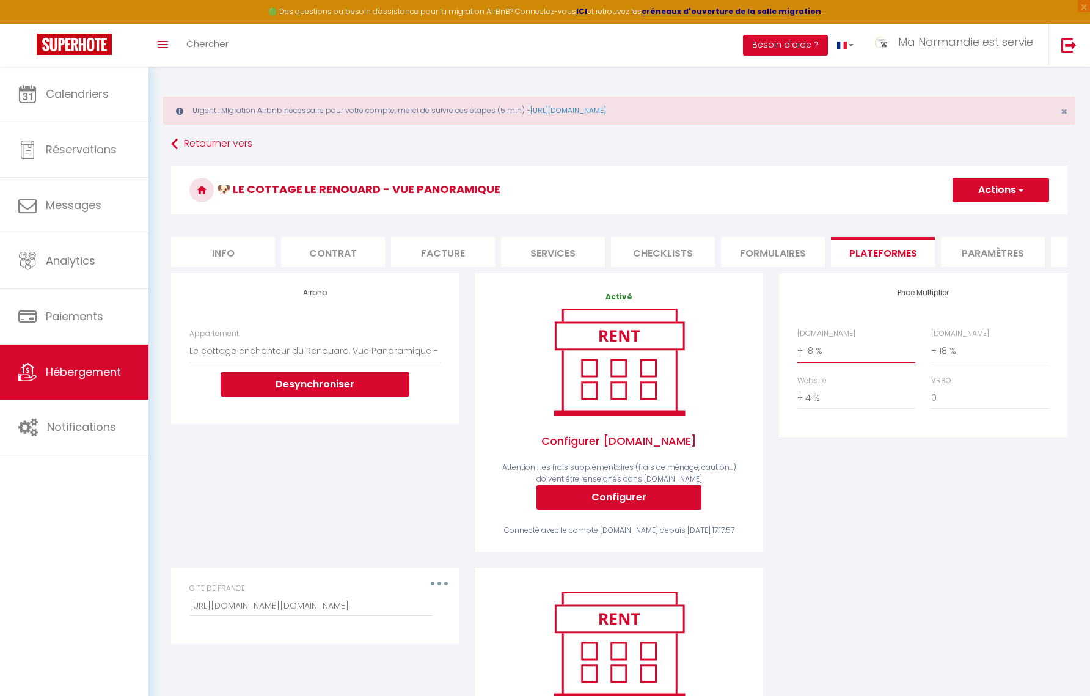
click at [828, 353] on select "0 + 1 % + 2 % + 3 % + 4 % + 5 % + 6 % + 7 % + 8 % + 9 %" at bounding box center [856, 350] width 118 height 23
click at [823, 356] on select "0 + 1 % + 2 % + 3 % + 4 % + 5 % + 6 % + 7 % + 8 % + 9 %" at bounding box center [856, 350] width 118 height 23
click at [958, 353] on select "0 + 1 % + 2 % + 3 % + 4 % + 5 % + 6 % + 7 % + 8 % + 9 %" at bounding box center [990, 350] width 118 height 23
click at [840, 401] on select "0 + 1 % + 2 % + 3 % + 4 % + 5 % + 6 % + 7 % + 8 % + 9 %" at bounding box center [856, 397] width 118 height 23
click at [1006, 188] on button "Actions" at bounding box center [1001, 190] width 97 height 24
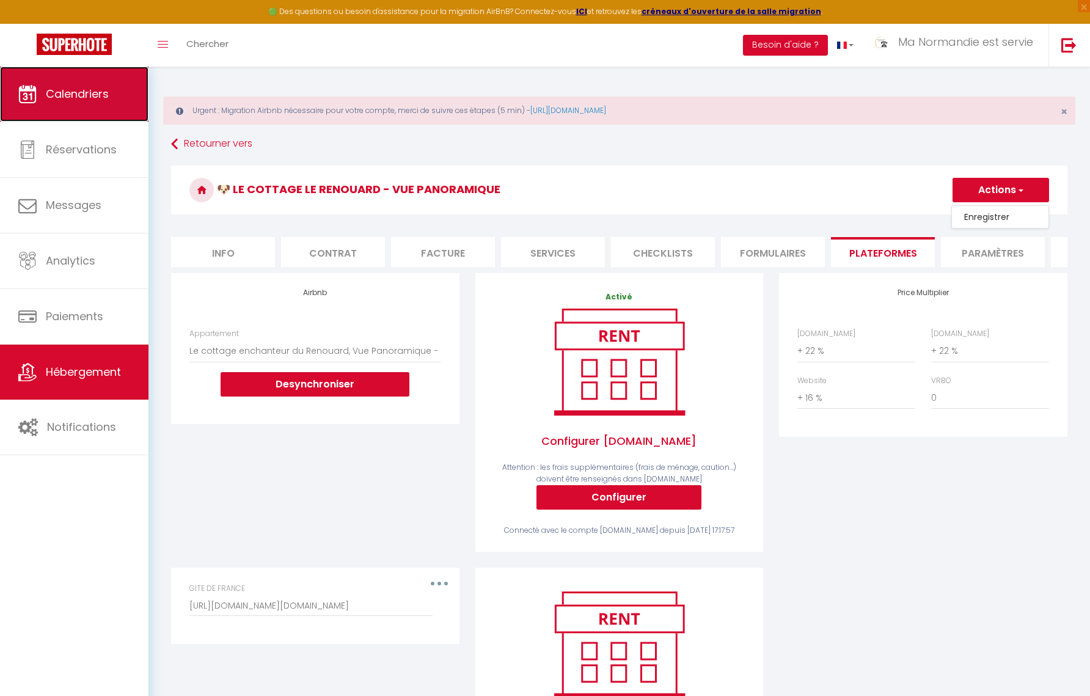
click at [93, 90] on span "Calendriers" at bounding box center [77, 93] width 63 height 15
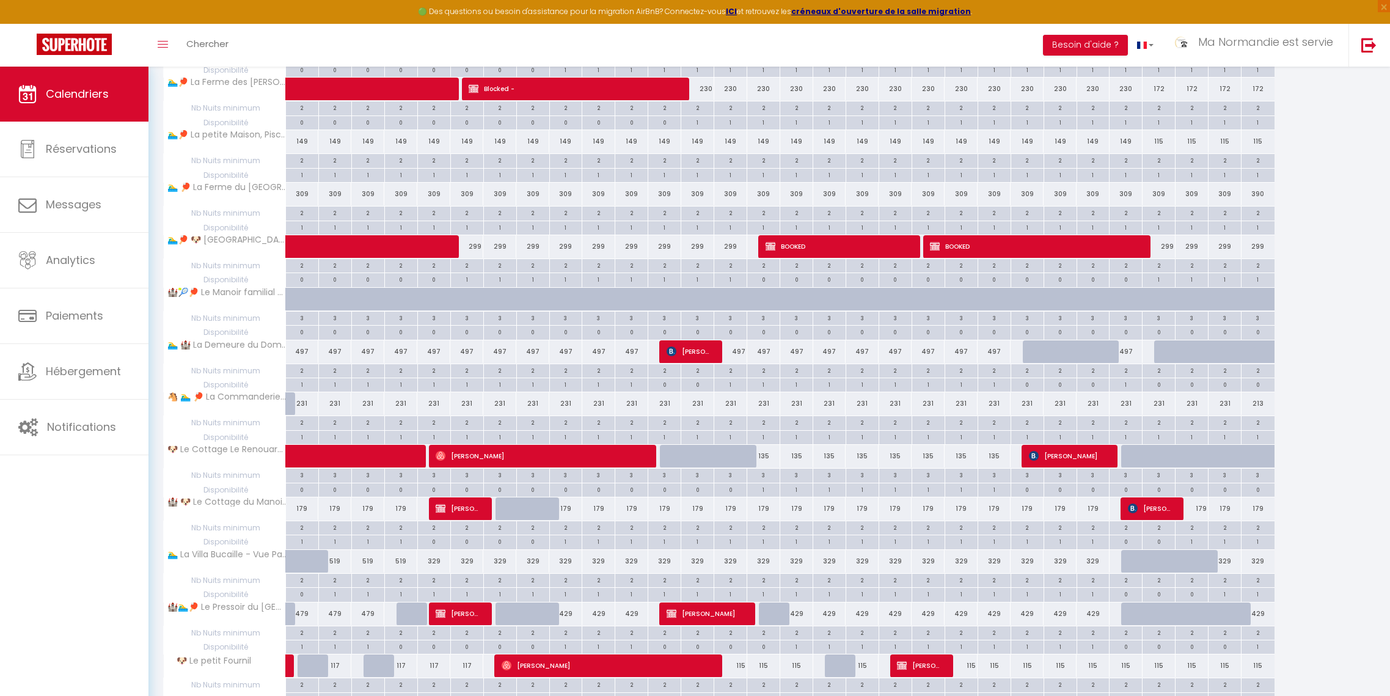
scroll to position [379, 0]
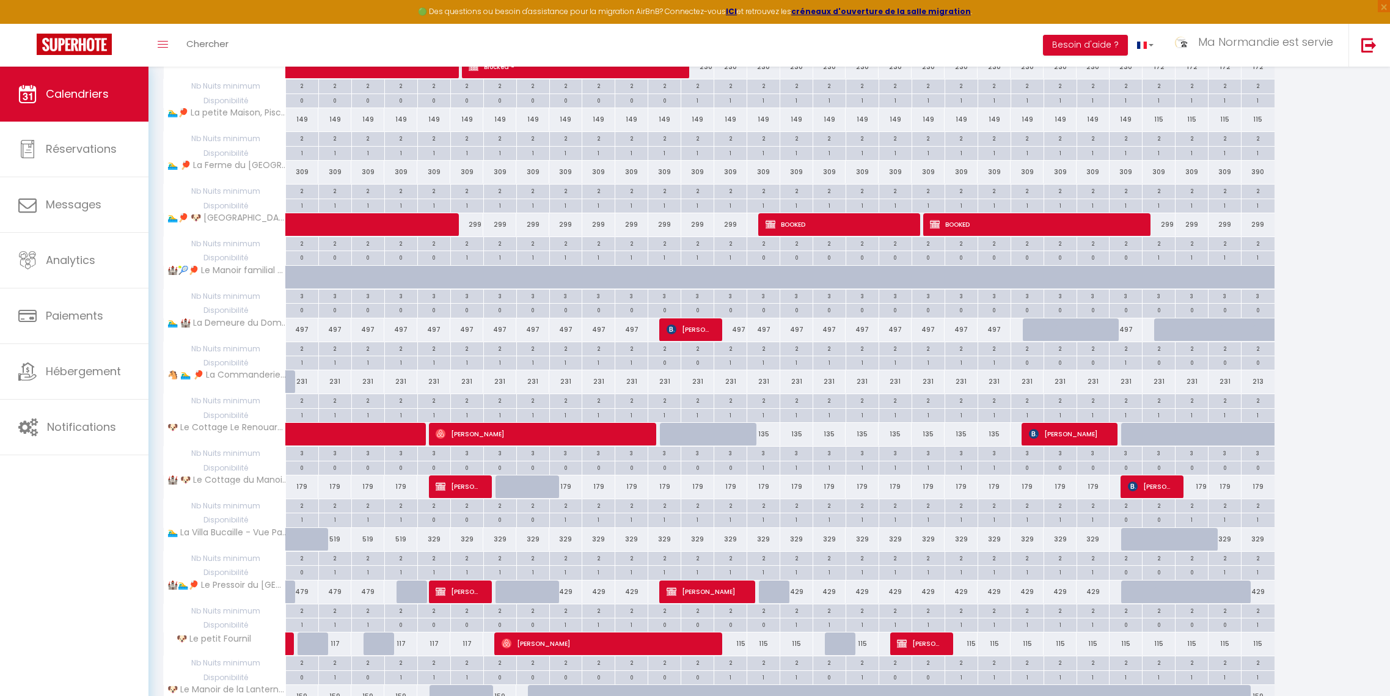
click at [768, 434] on div "135" at bounding box center [763, 434] width 33 height 23
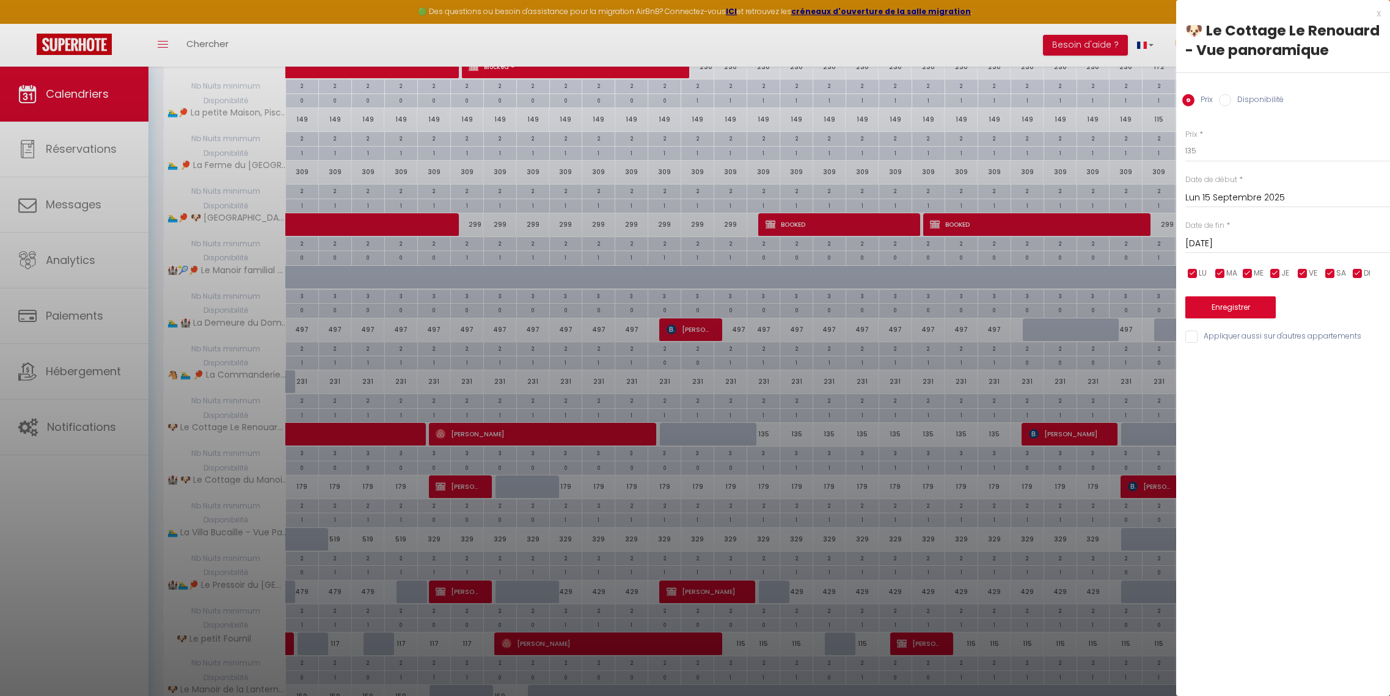
click at [1090, 246] on input "[DATE]" at bounding box center [1287, 244] width 205 height 16
click at [1090, 411] on span "30" at bounding box center [1251, 411] width 26 height 24
click at [1090, 243] on input "[DATE]" at bounding box center [1287, 244] width 205 height 16
click at [1090, 264] on span ">" at bounding box center [1355, 264] width 26 height 24
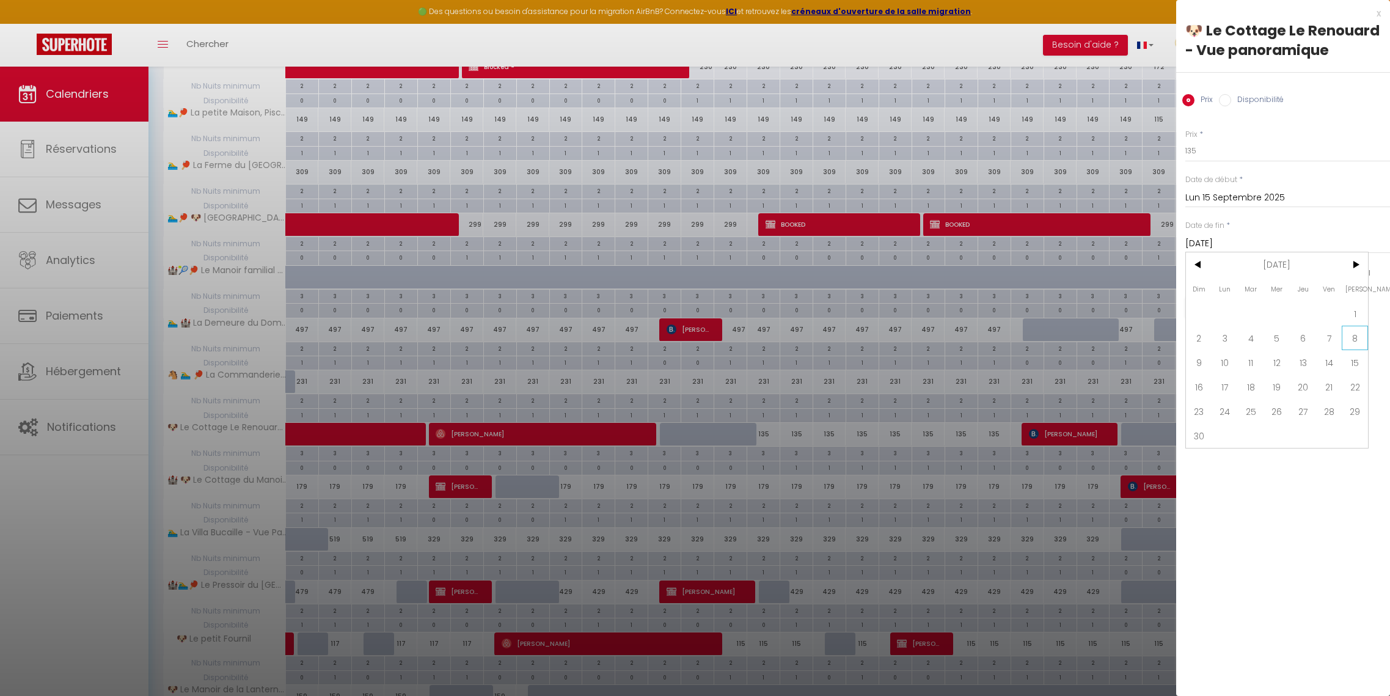
click at [1090, 341] on span "8" at bounding box center [1355, 338] width 26 height 24
click at [1090, 153] on input "135" at bounding box center [1287, 151] width 205 height 22
click at [1090, 306] on button "Enregistrer" at bounding box center [1230, 307] width 90 height 22
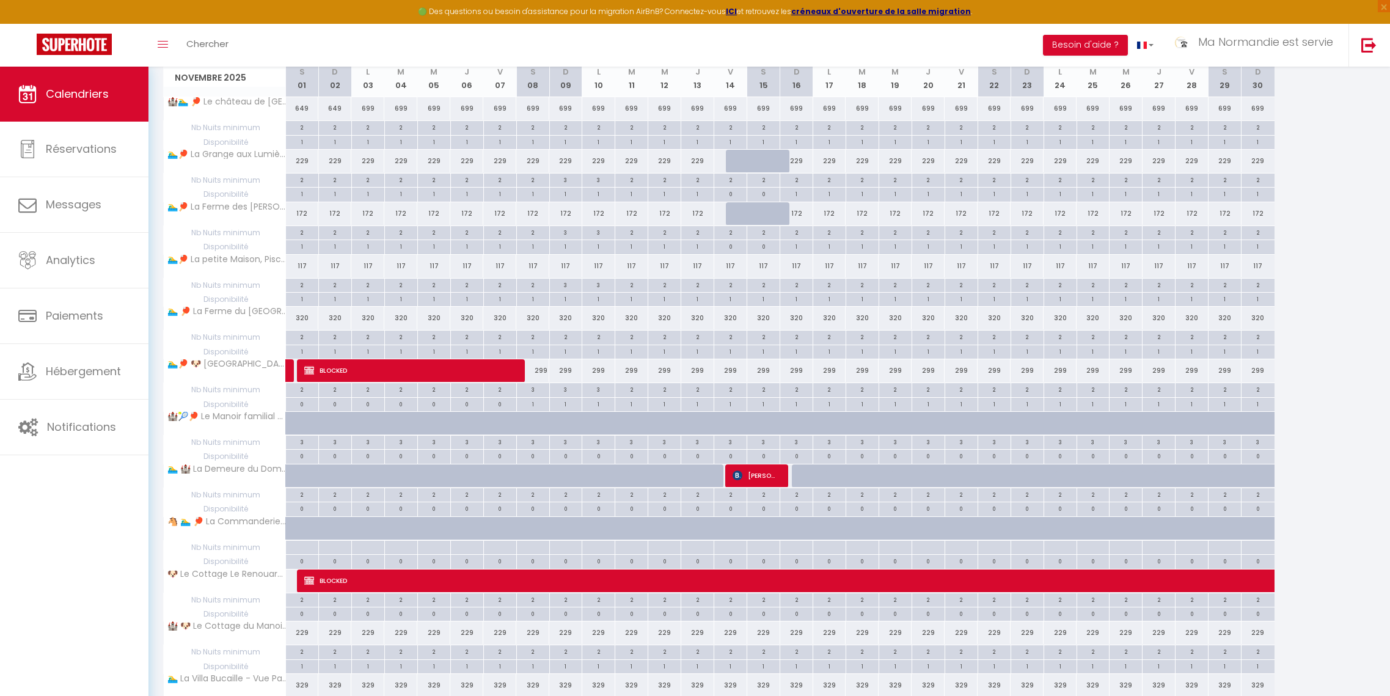
scroll to position [2680, 0]
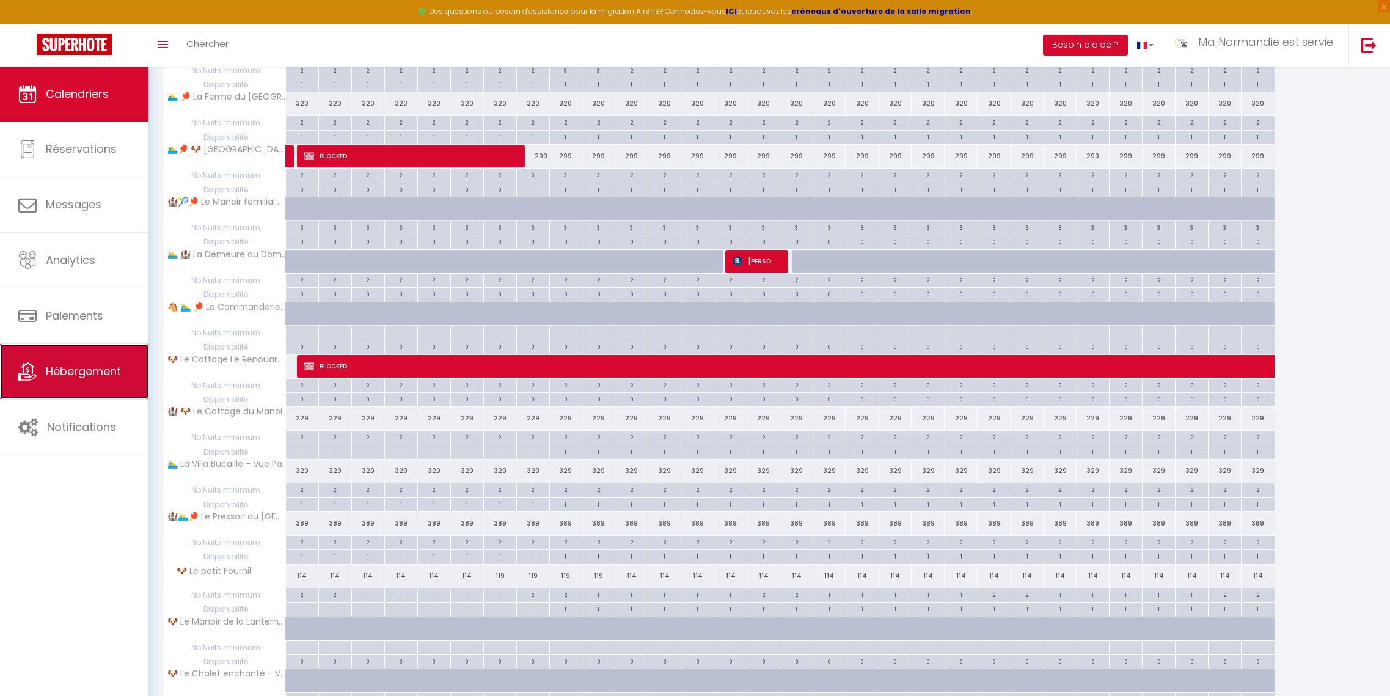
click at [79, 368] on span "Hébergement" at bounding box center [83, 371] width 75 height 15
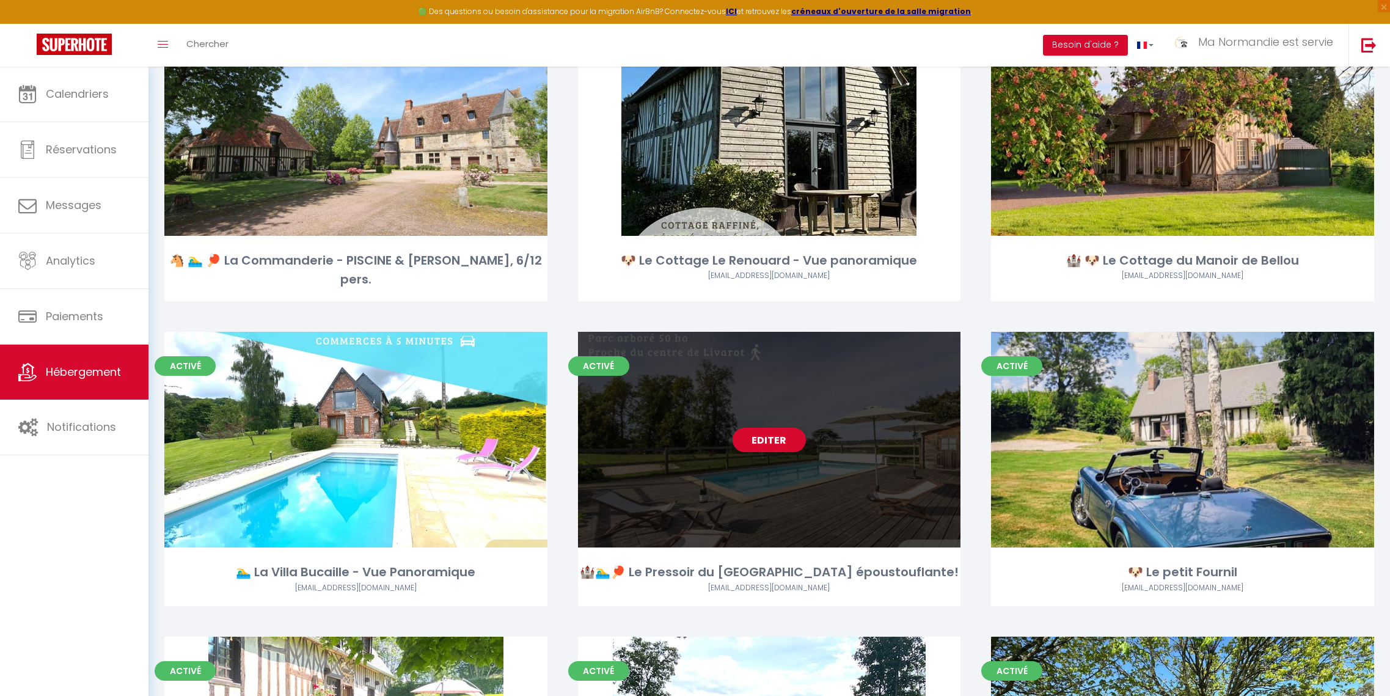
scroll to position [247, 0]
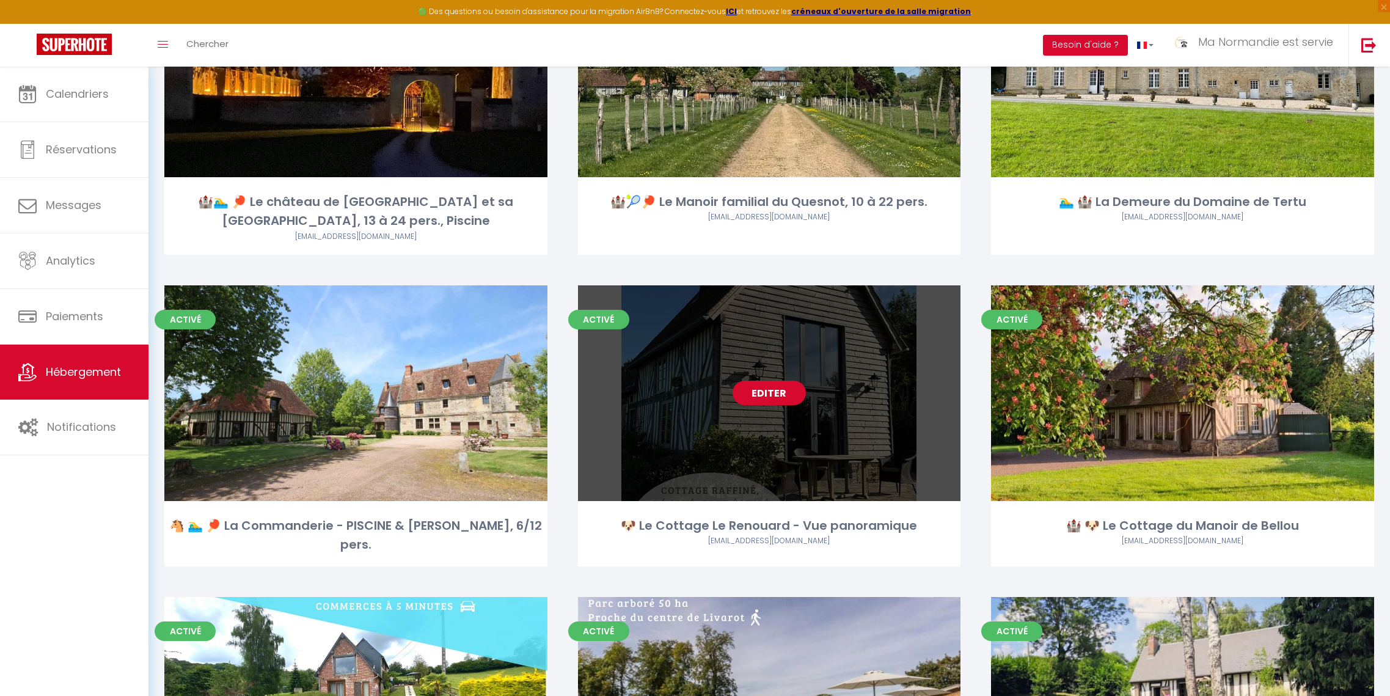
click at [777, 381] on link "Editer" at bounding box center [769, 393] width 73 height 24
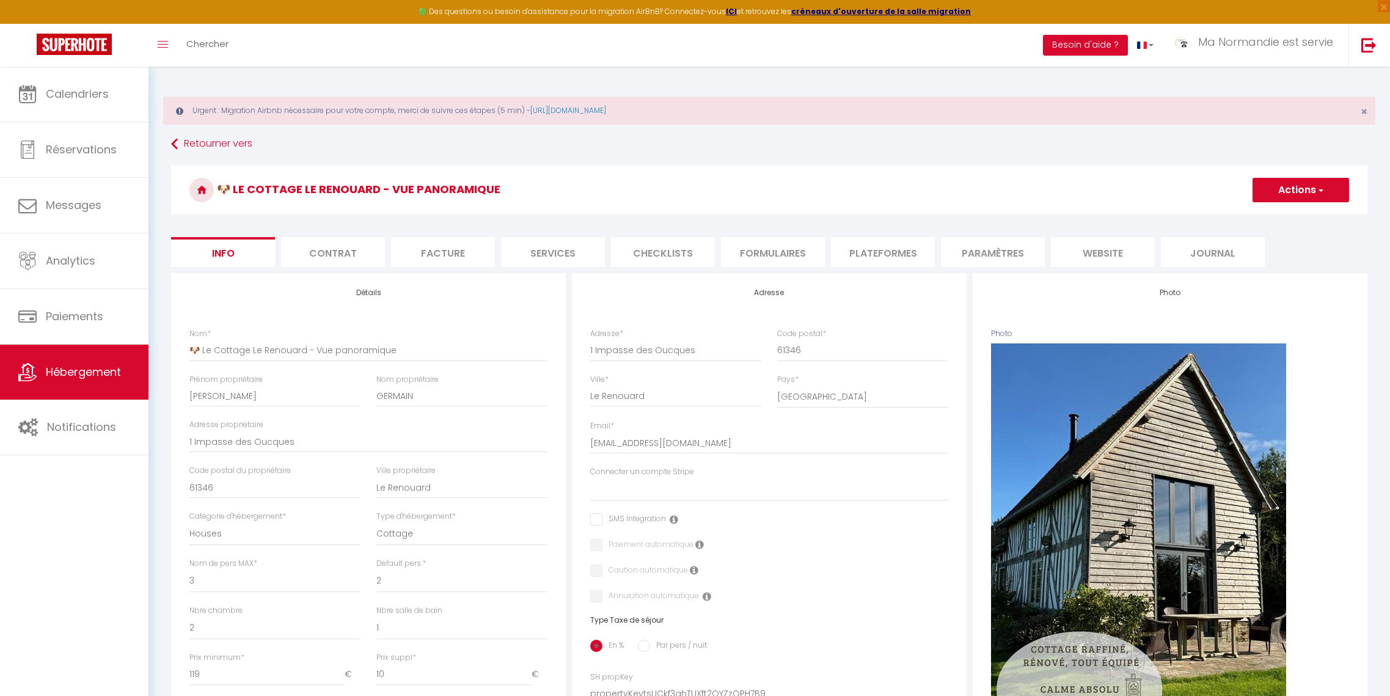
click at [877, 252] on li "Plateformes" at bounding box center [883, 252] width 104 height 30
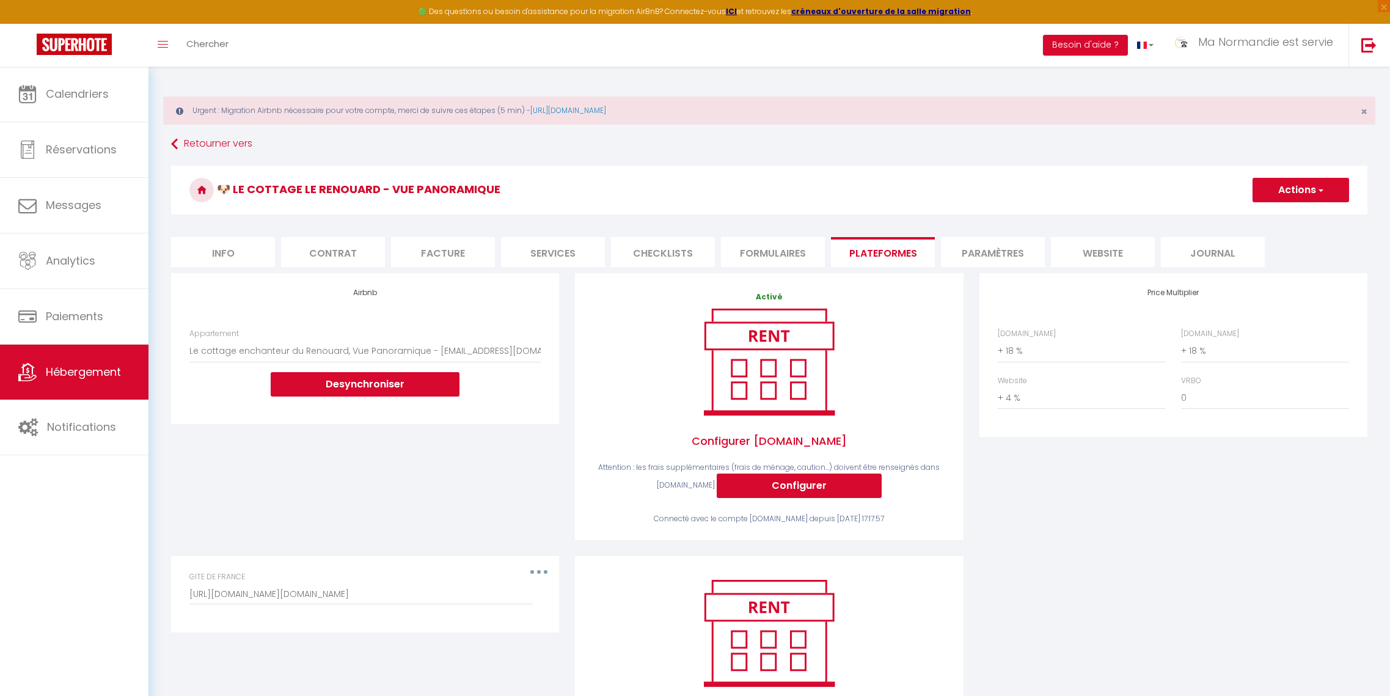
click at [537, 571] on div "GITE DE FRANCE [URL][DOMAIN_NAME][DOMAIN_NAME]" at bounding box center [364, 588] width 351 height 34
click at [532, 568] on button "button" at bounding box center [539, 572] width 34 height 20
click at [510, 622] on button "Supprimer" at bounding box center [507, 622] width 90 height 21
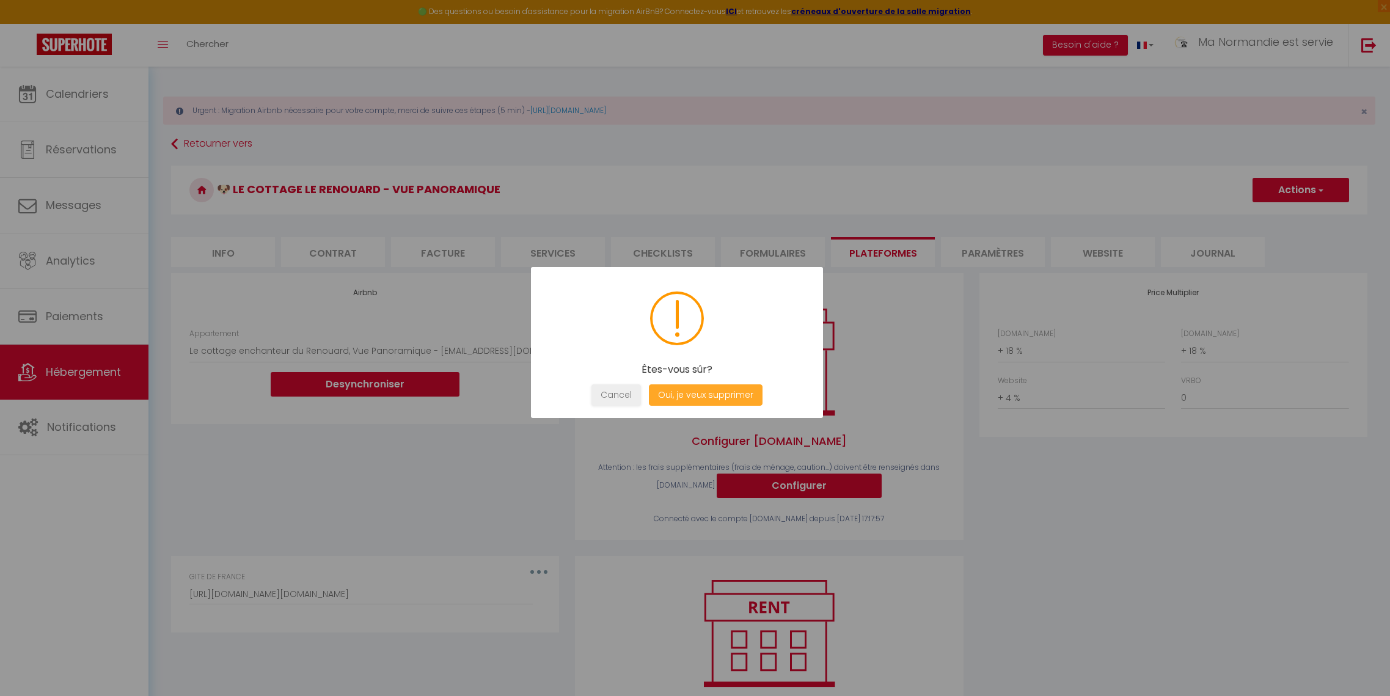
click at [682, 395] on button "Oui, je veux supprimer" at bounding box center [706, 394] width 114 height 21
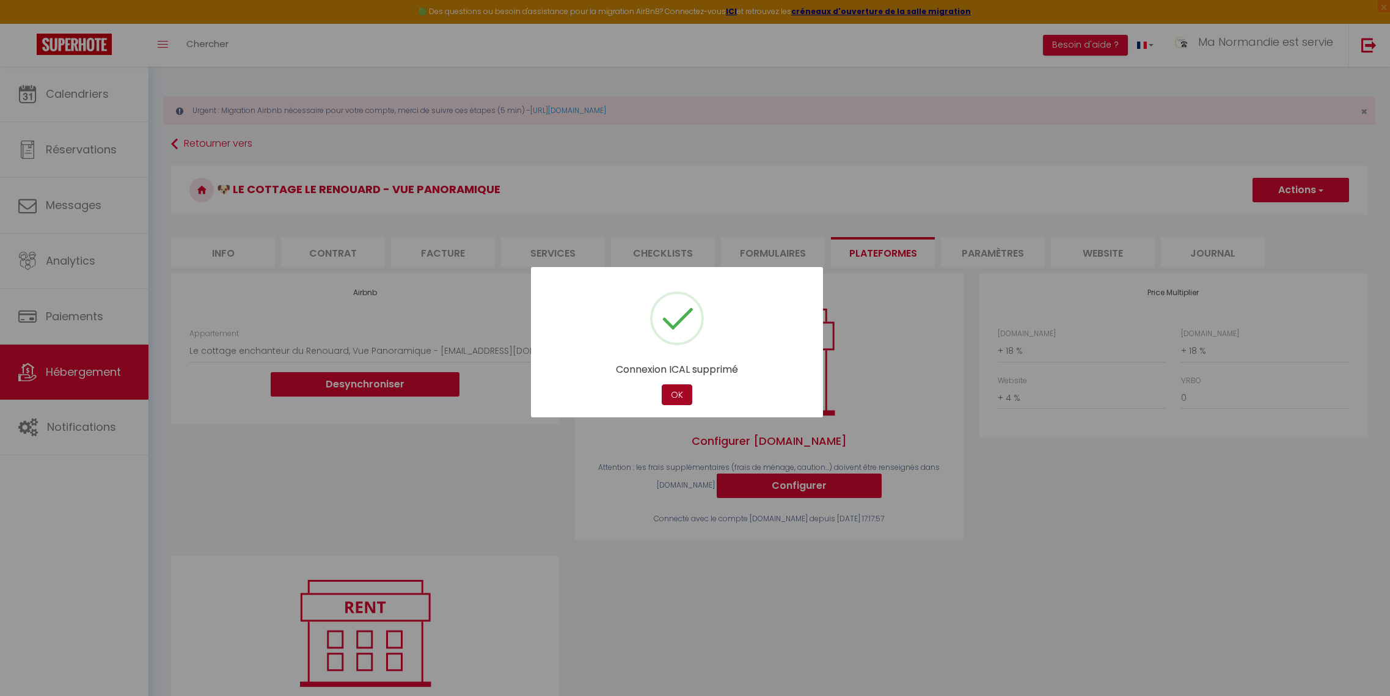
click at [680, 395] on button "OK" at bounding box center [677, 394] width 31 height 21
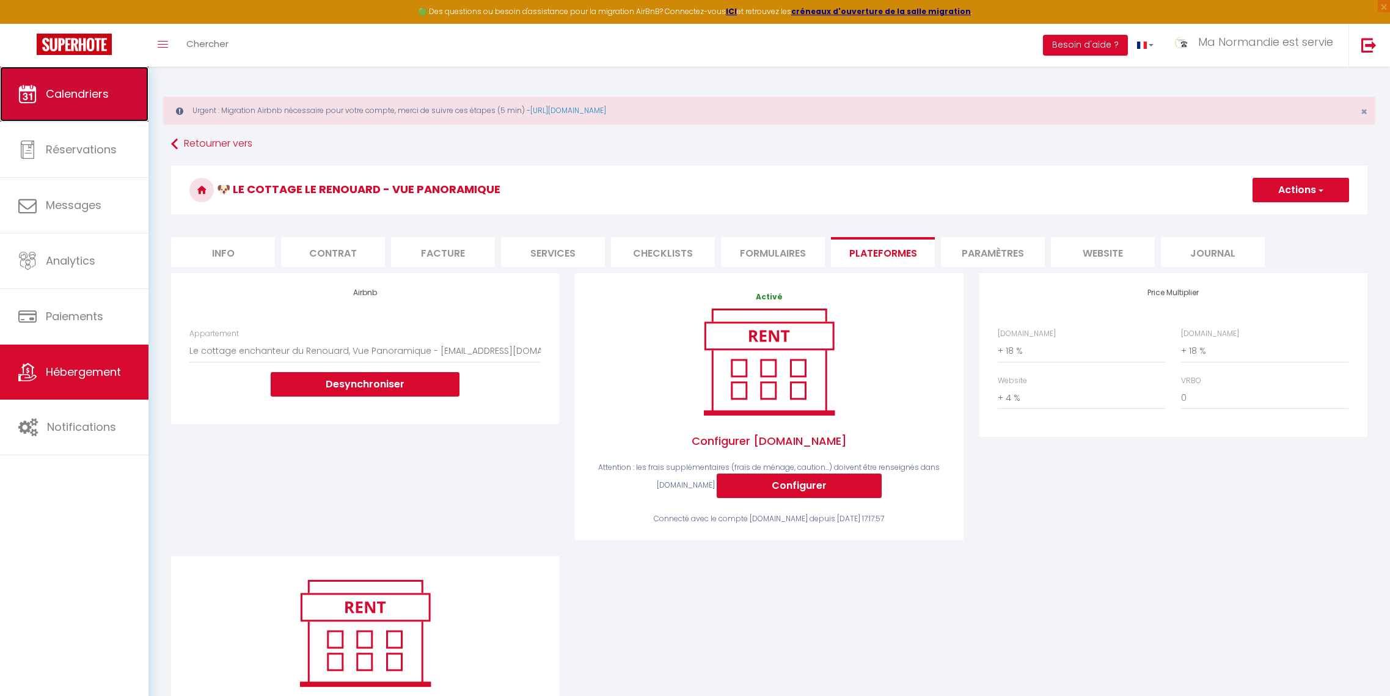
click at [101, 87] on span "Calendriers" at bounding box center [77, 93] width 63 height 15
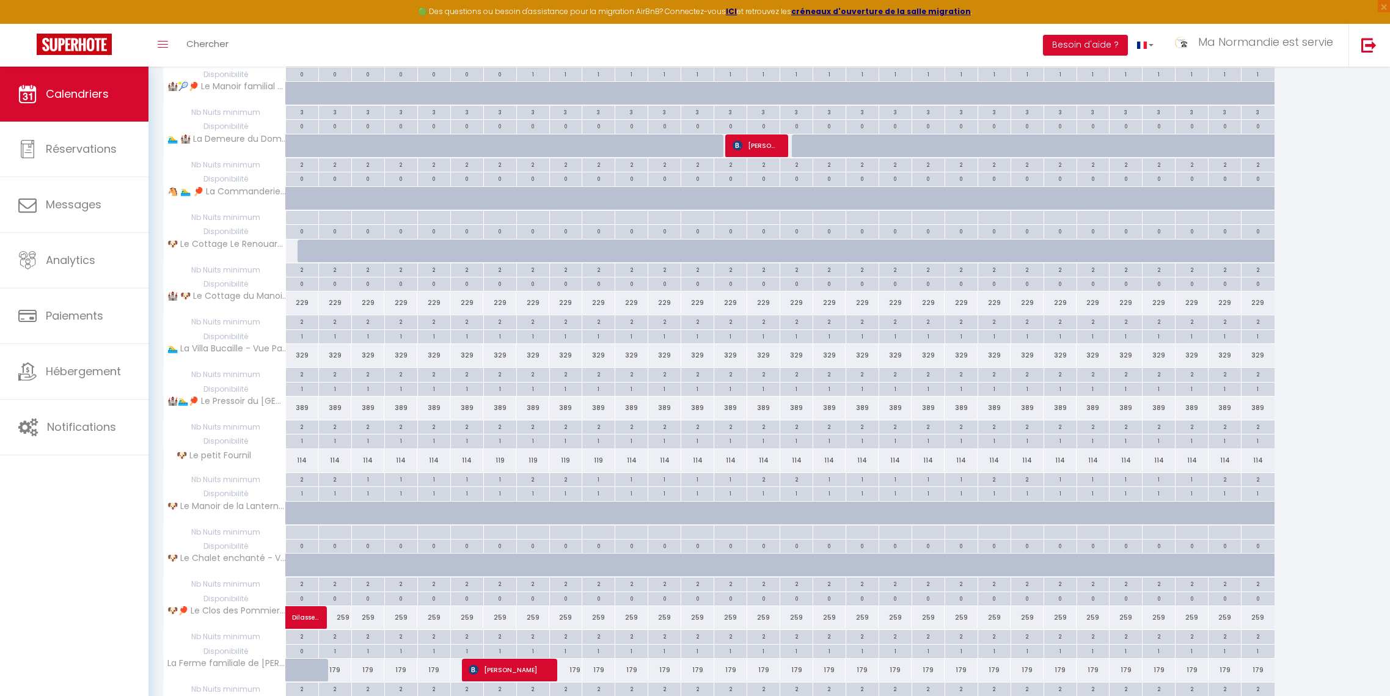
scroll to position [2996, 0]
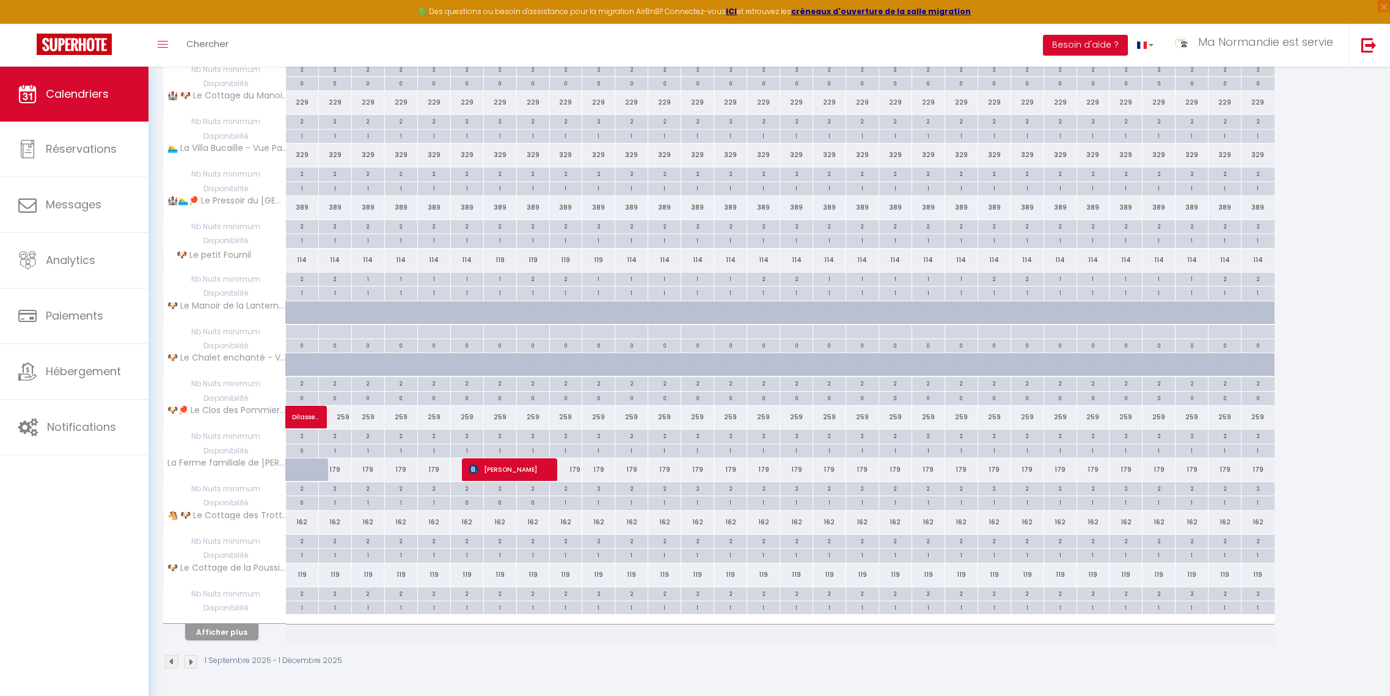
click at [191, 663] on img at bounding box center [190, 661] width 13 height 13
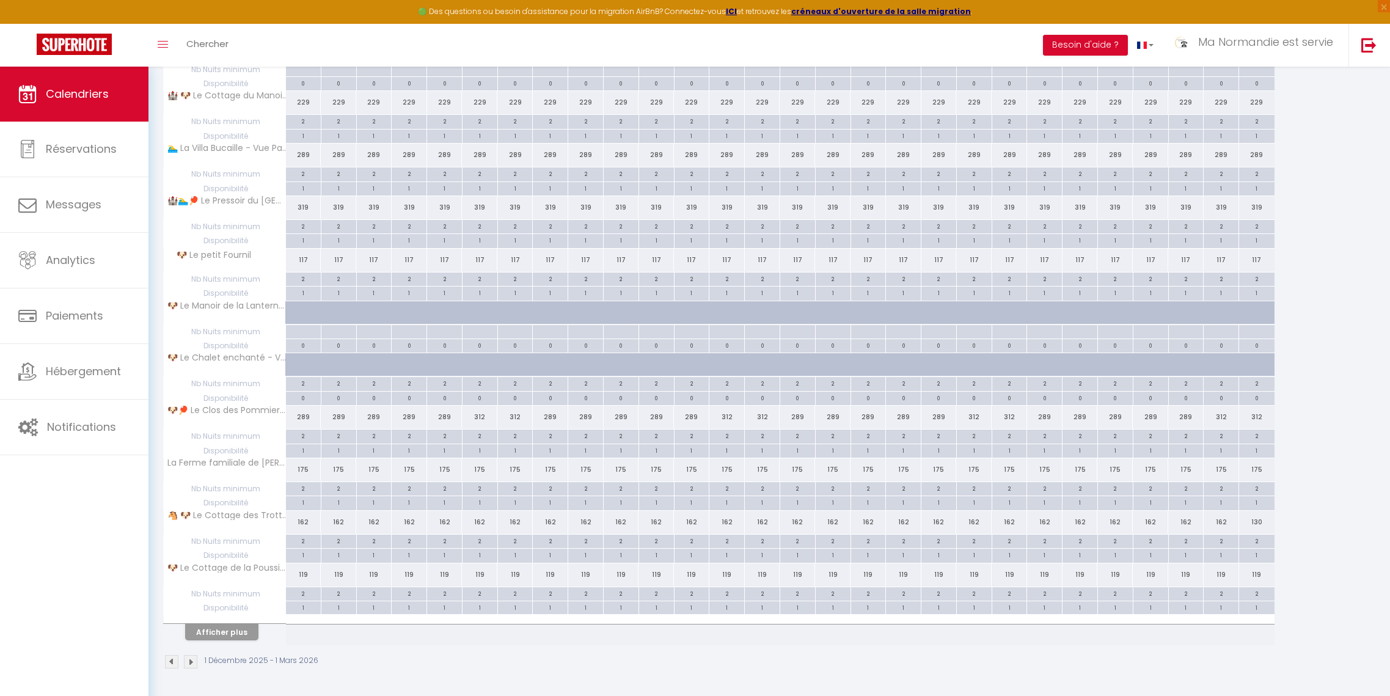
click at [194, 661] on img at bounding box center [190, 661] width 13 height 13
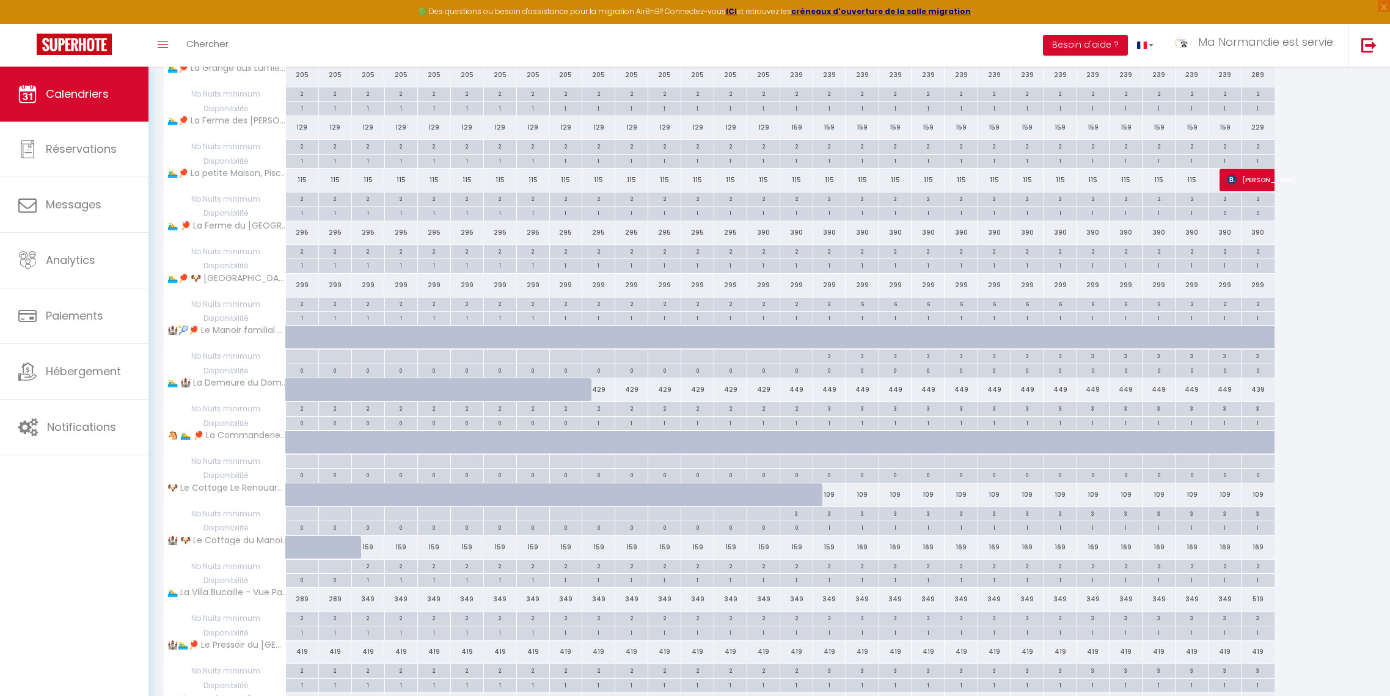
scroll to position [1417, 0]
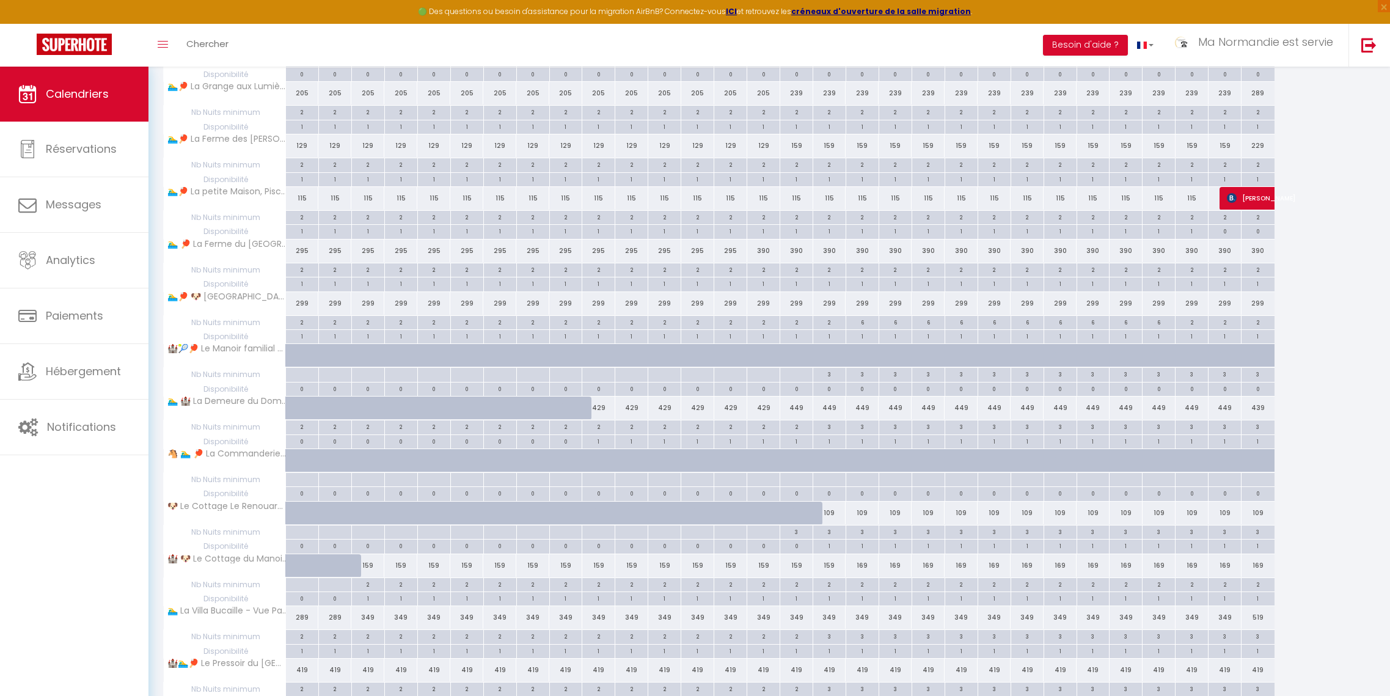
click at [828, 512] on div "109" at bounding box center [829, 513] width 33 height 23
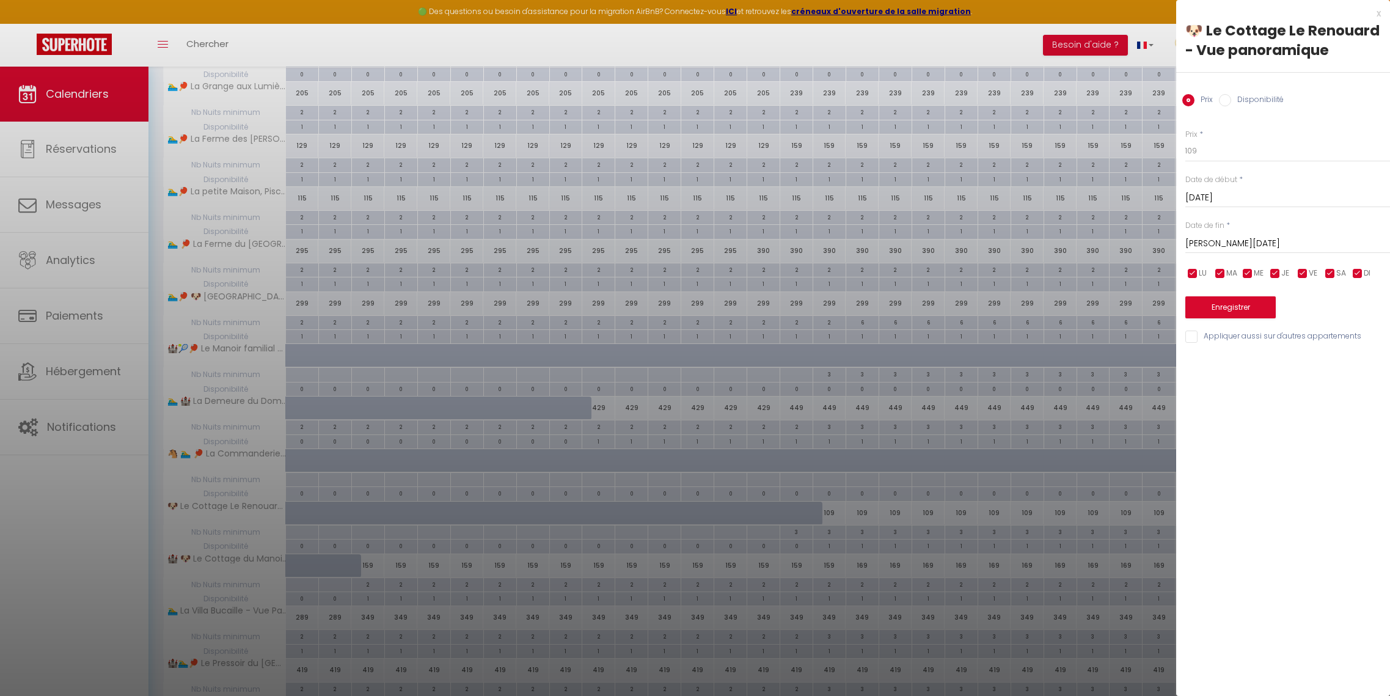
click at [1090, 242] on input "[PERSON_NAME][DATE]" at bounding box center [1287, 244] width 205 height 16
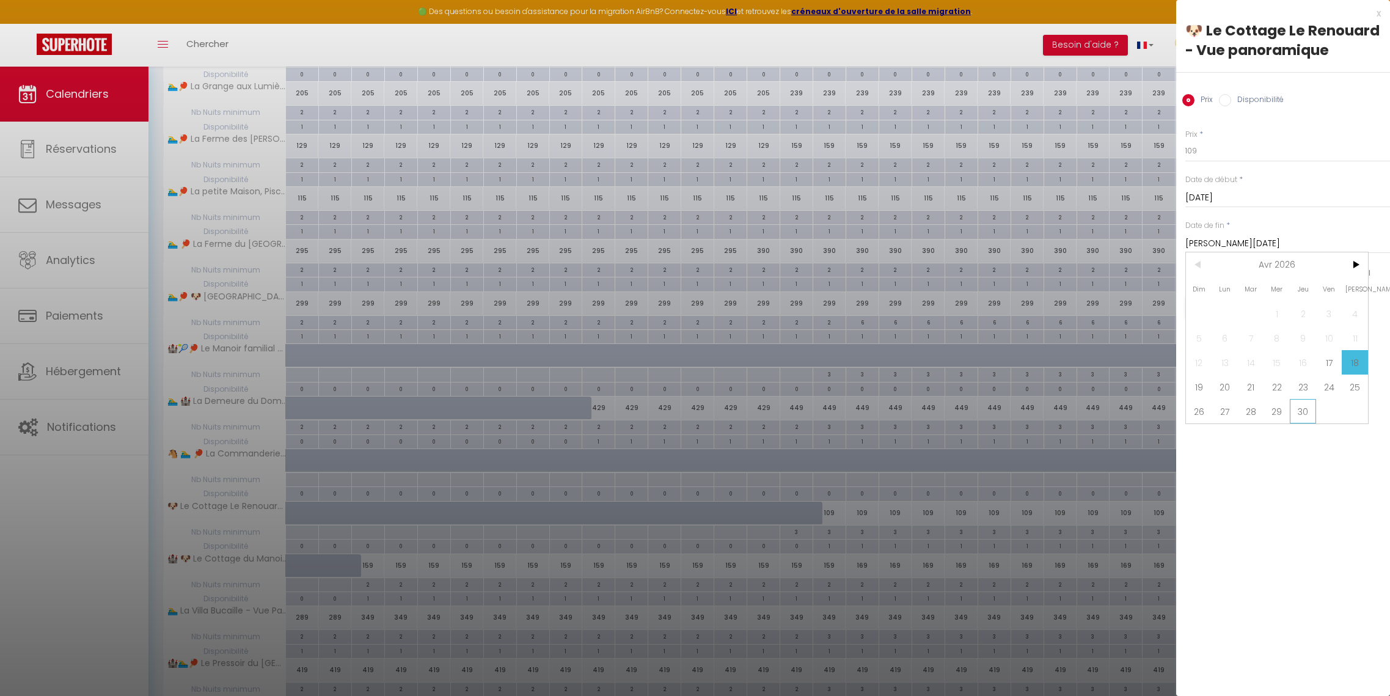
click at [1090, 411] on span "30" at bounding box center [1303, 411] width 26 height 24
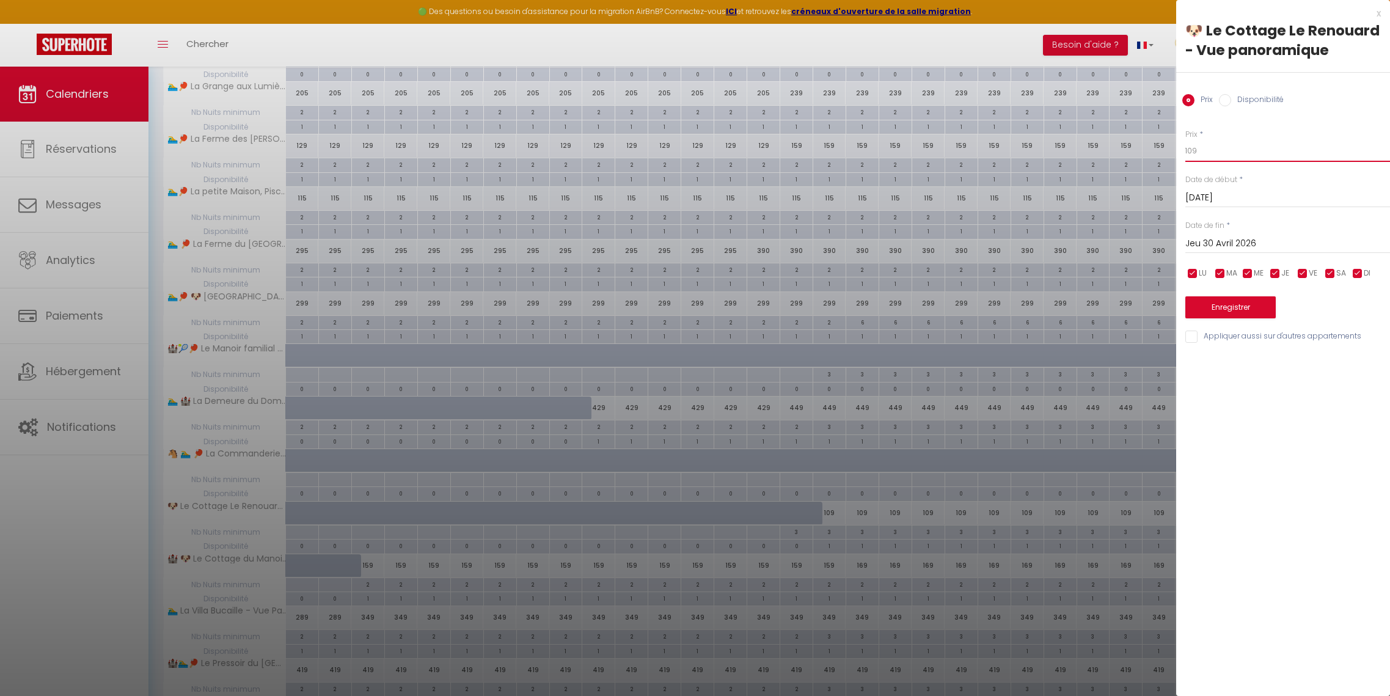
click at [1090, 153] on input "109" at bounding box center [1287, 151] width 205 height 22
click at [1090, 307] on button "Enregistrer" at bounding box center [1230, 307] width 90 height 22
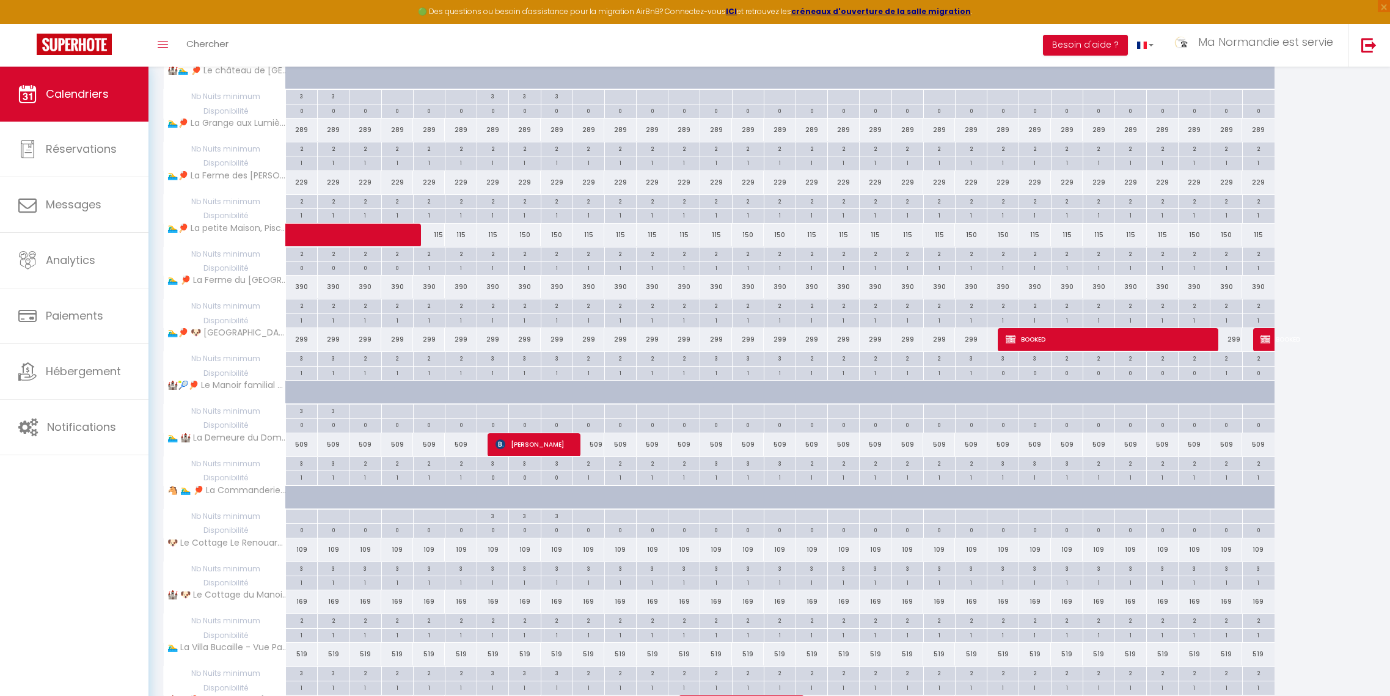
scroll to position [2499, 0]
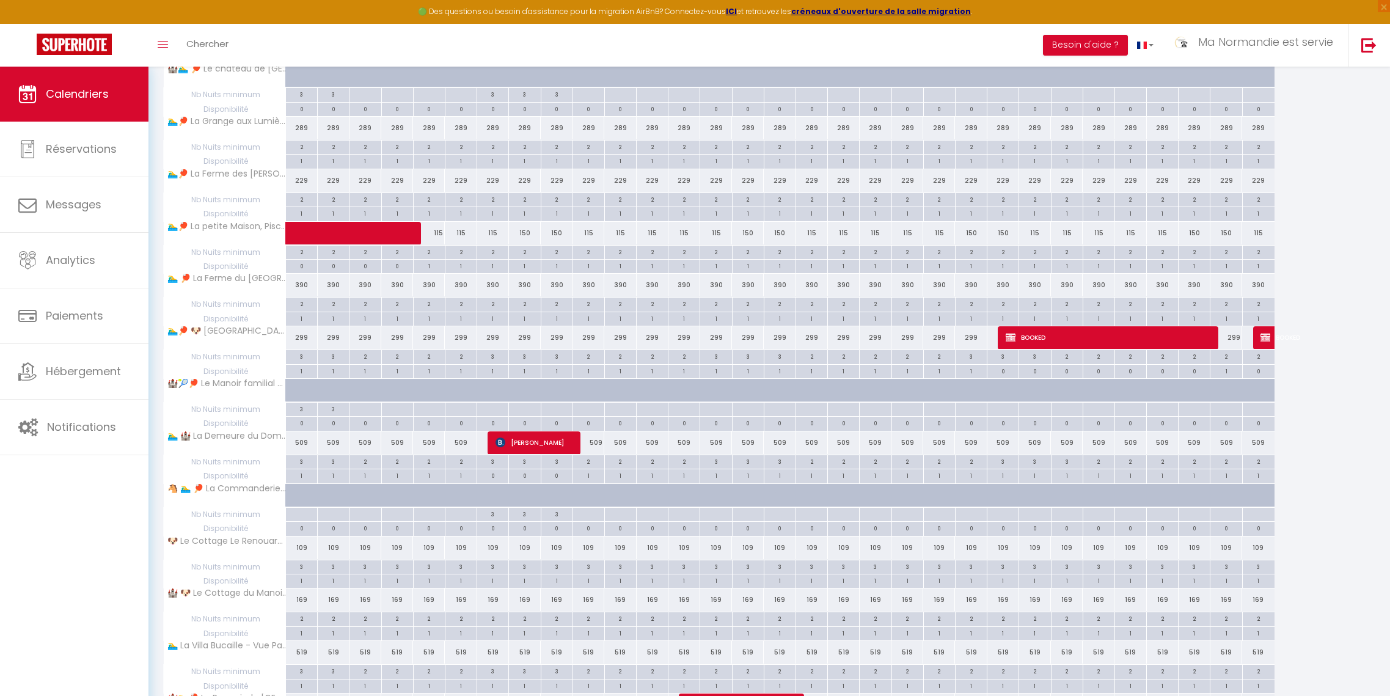
click at [301, 549] on div "109" at bounding box center [302, 548] width 32 height 23
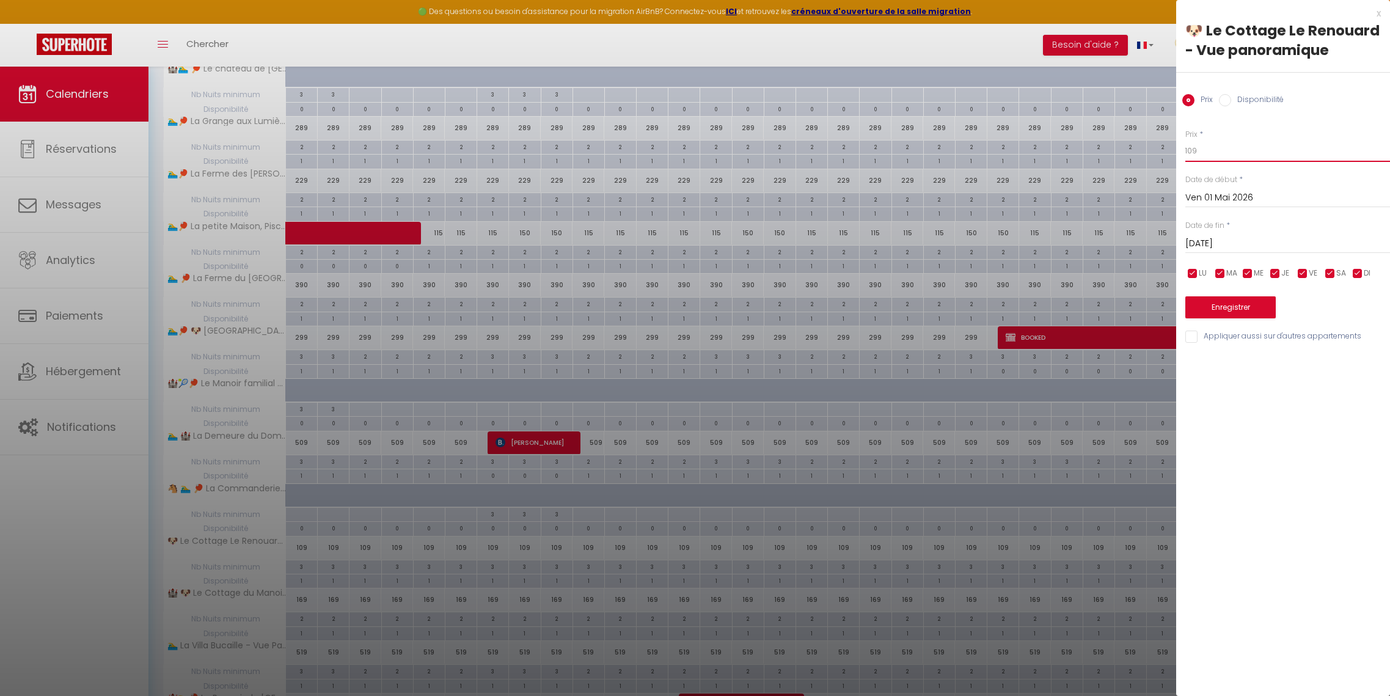
click at [1090, 157] on input "109" at bounding box center [1287, 151] width 205 height 22
click at [1090, 245] on input "[DATE]" at bounding box center [1287, 244] width 205 height 16
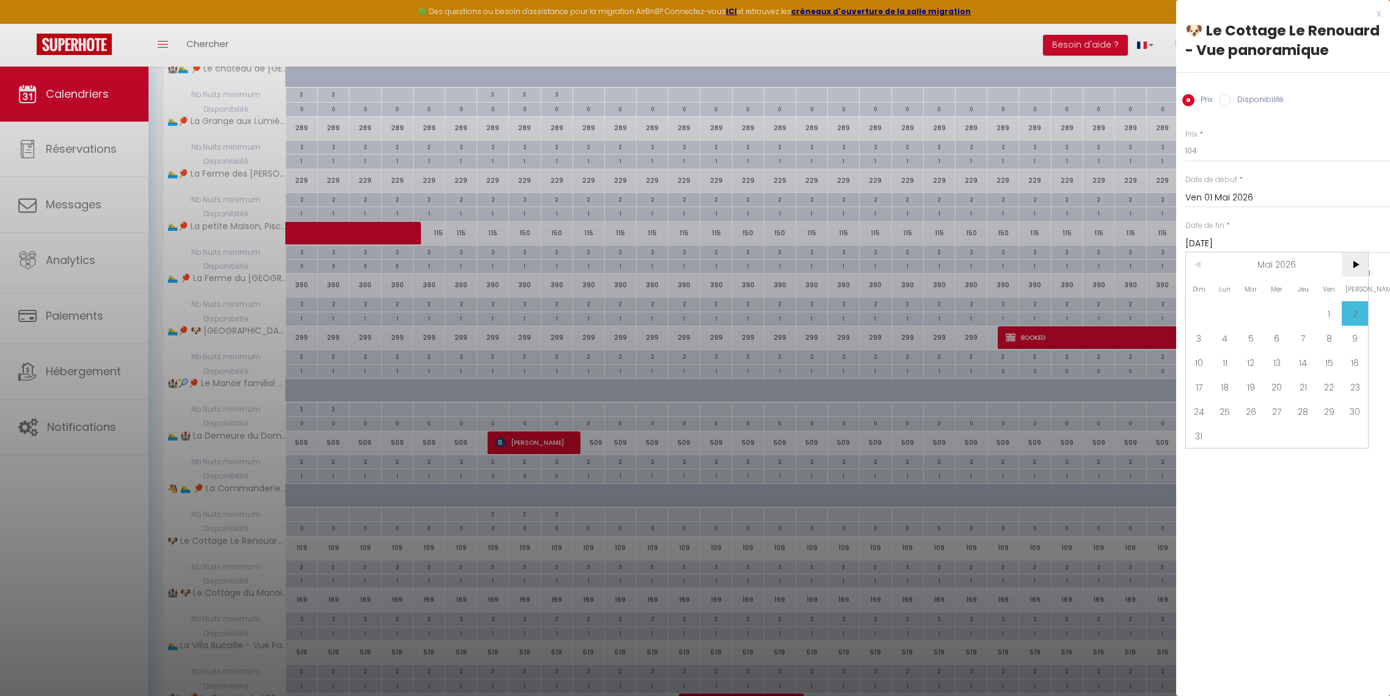
click at [1090, 268] on span ">" at bounding box center [1355, 264] width 26 height 24
click at [1090, 311] on span "5" at bounding box center [1355, 313] width 26 height 24
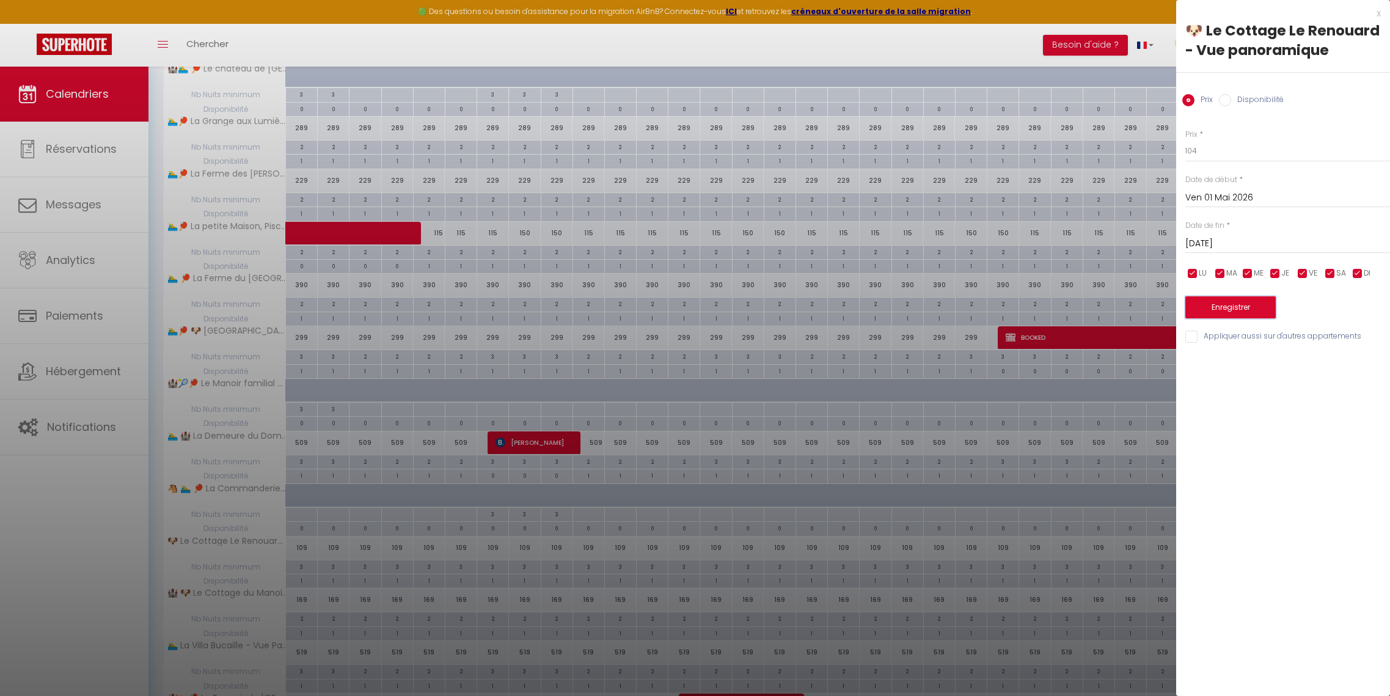
click at [1090, 308] on button "Enregistrer" at bounding box center [1230, 307] width 90 height 22
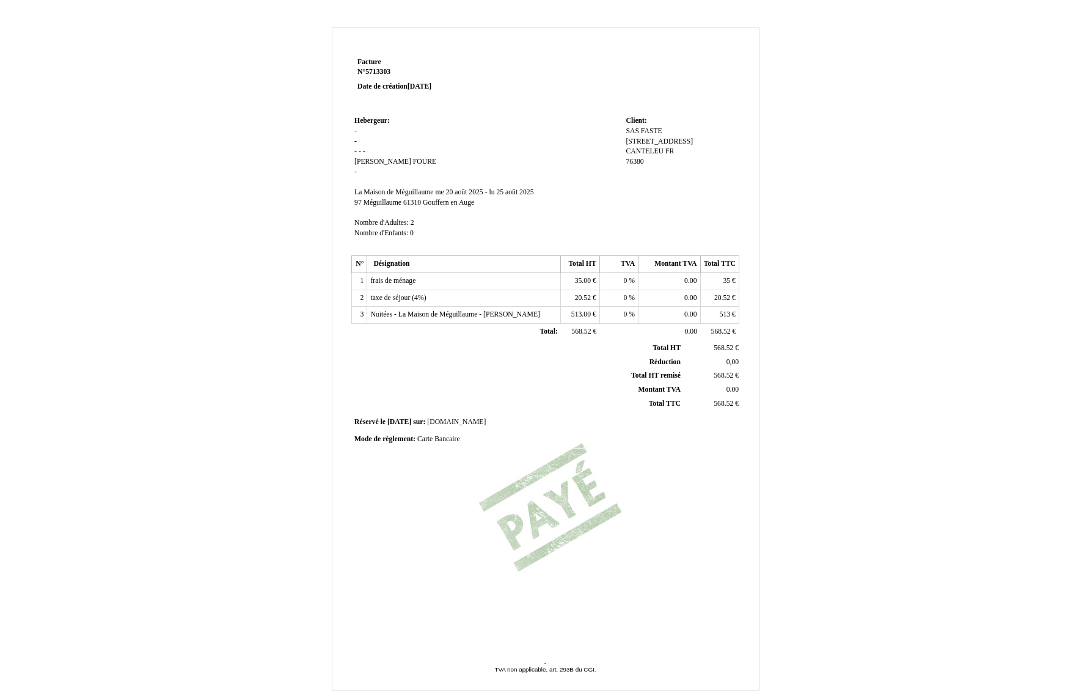
scroll to position [42, 0]
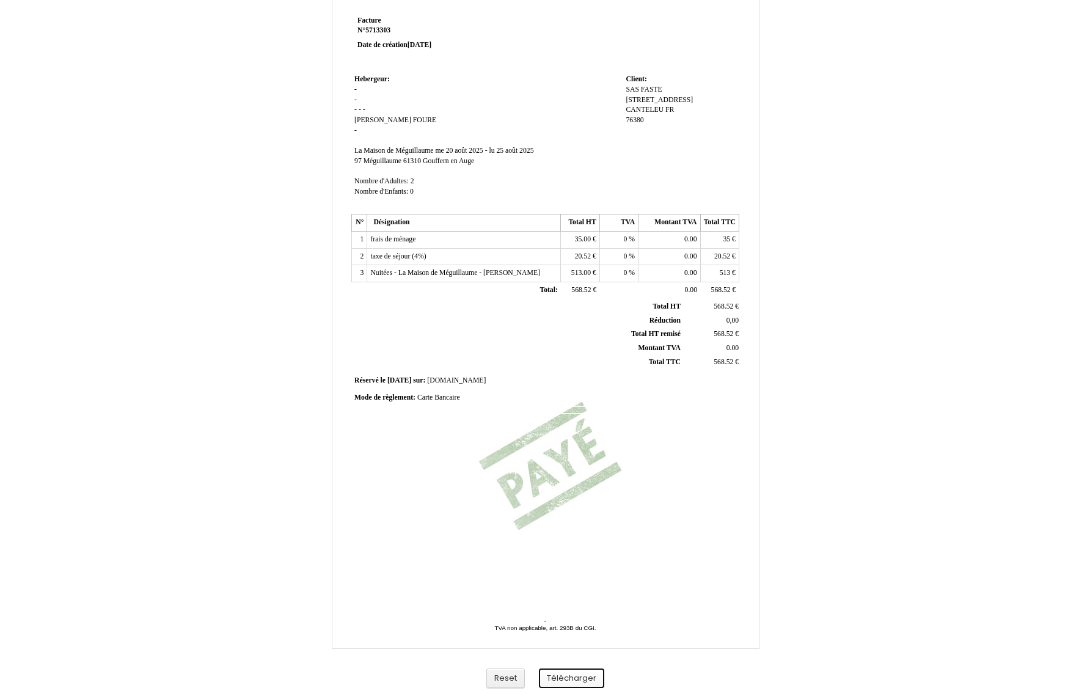
click at [574, 683] on button "Télécharger" at bounding box center [571, 679] width 65 height 20
